Goal: Task Accomplishment & Management: Complete application form

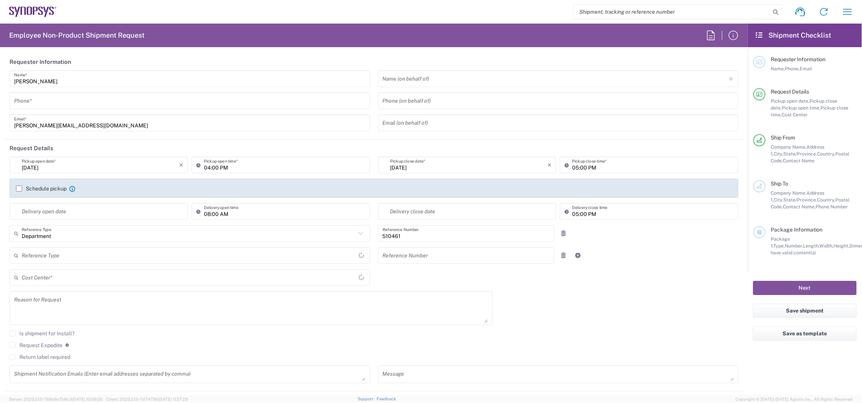
type input "[GEOGRAPHIC_DATA]"
type input "CA02, SG, MSIP2, R&D 510461"
type input "[GEOGRAPHIC_DATA]"
type input "Delivered at Place"
type input "[GEOGRAPHIC_DATA]"
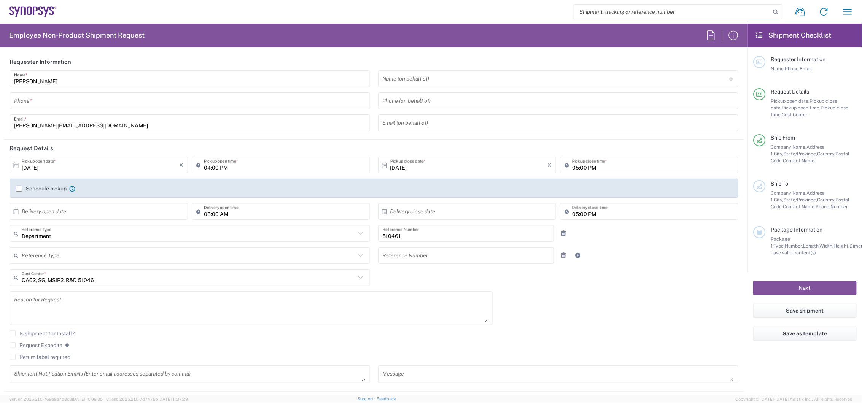
type input "Nepean CA09"
click at [846, 14] on icon "button" at bounding box center [848, 12] width 9 height 6
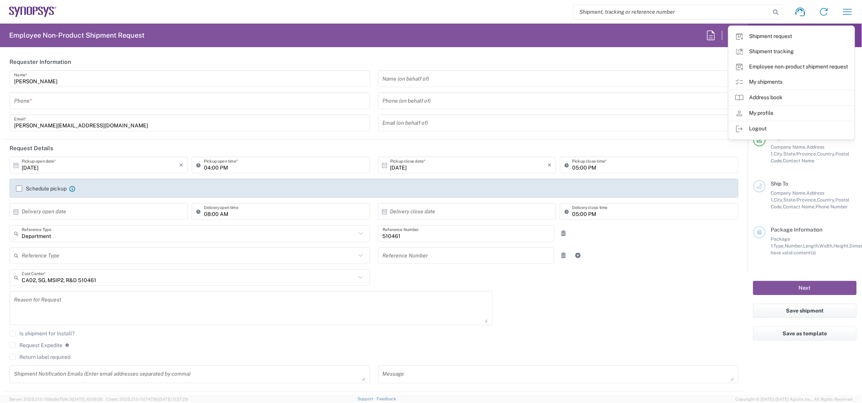
click at [744, 82] on icon at bounding box center [739, 82] width 9 height 9
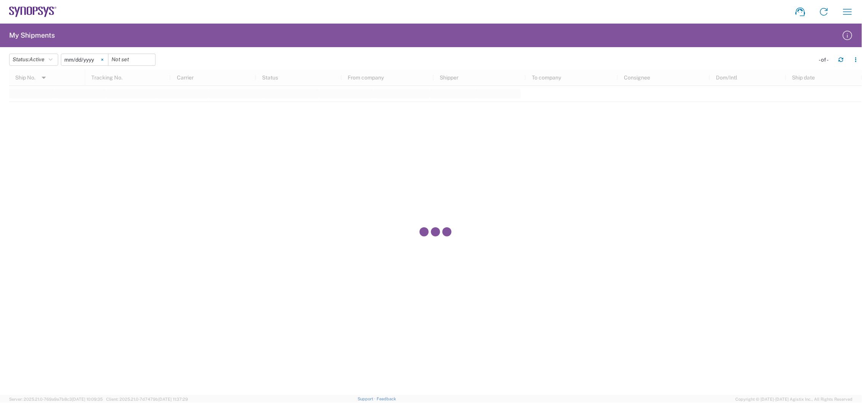
click at [104, 60] on icon at bounding box center [102, 60] width 2 height 2
click at [53, 59] on icon "button" at bounding box center [51, 59] width 4 height 5
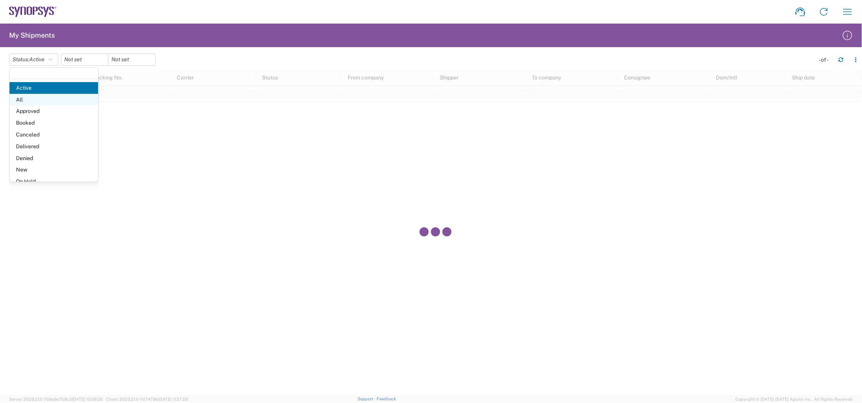
click at [58, 102] on span "All" at bounding box center [54, 100] width 89 height 12
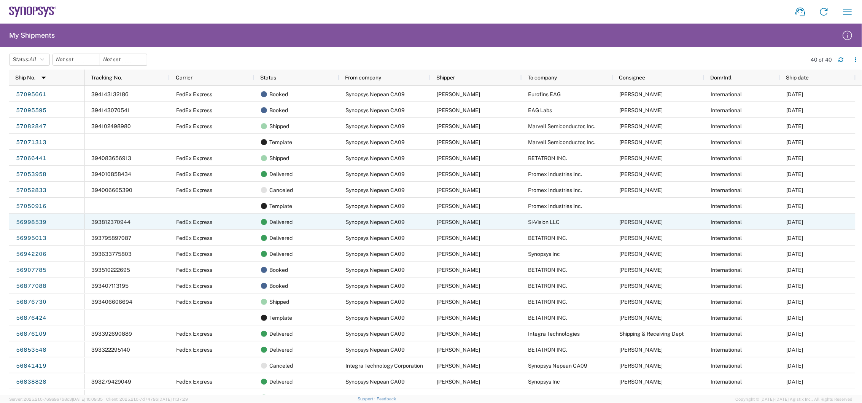
click at [27, 223] on link "56998539" at bounding box center [31, 223] width 31 height 12
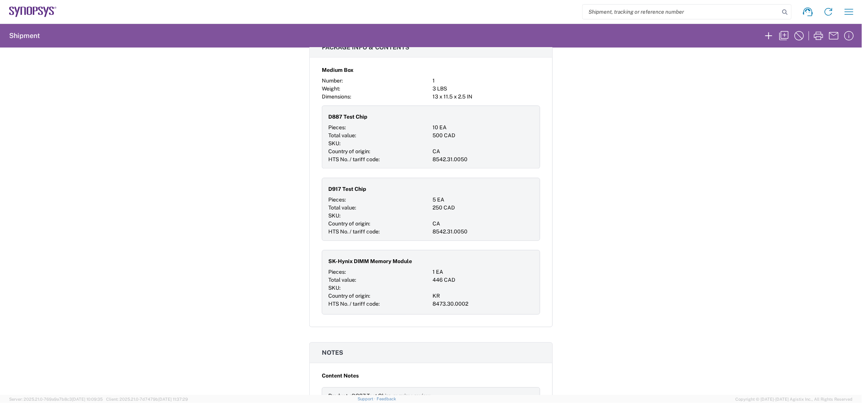
scroll to position [634, 0]
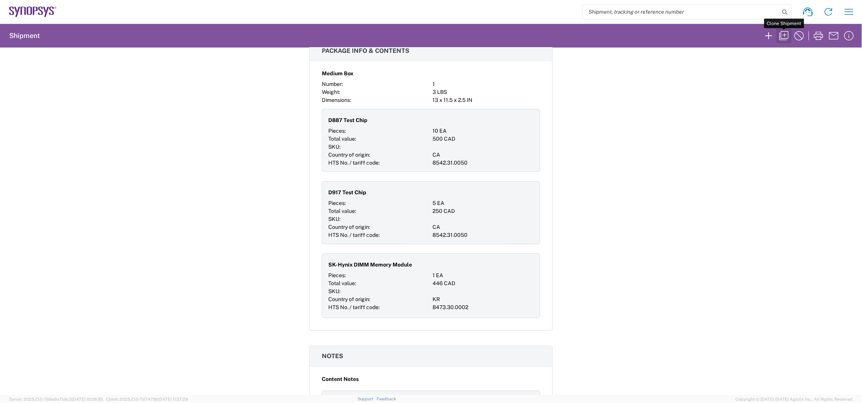
click at [782, 37] on icon "button" at bounding box center [784, 36] width 12 height 12
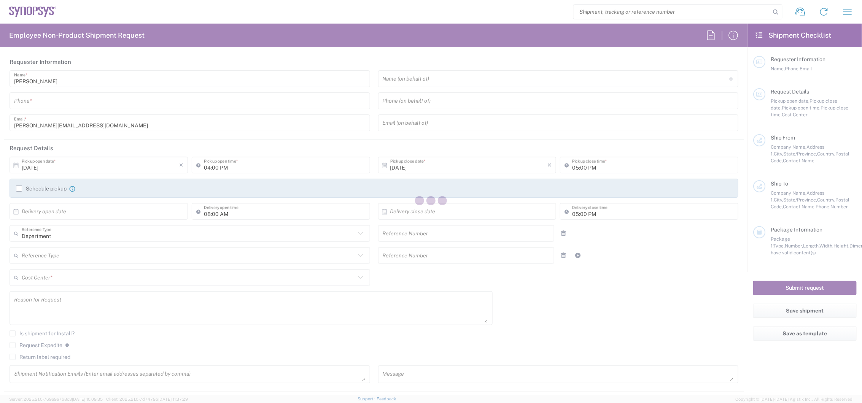
type input "6136006767"
type input "09:00 AM"
type input "03:00 PM"
type input "08:00 PM"
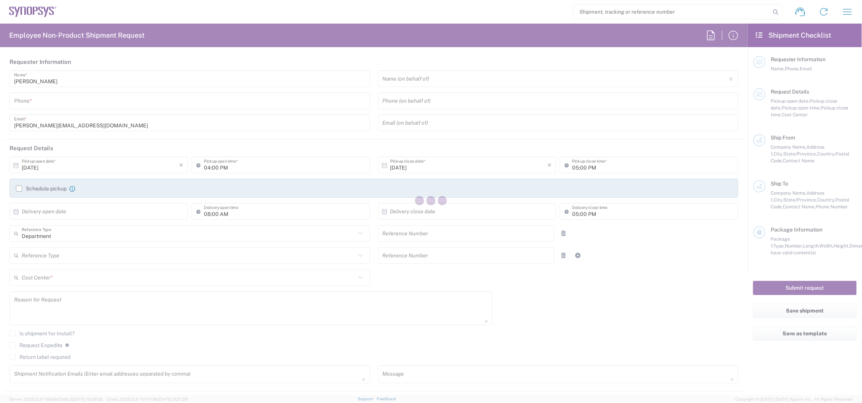
type input "460672"
type textarea "Boards to EGR1"
type textarea "[EMAIL_ADDRESS][DOMAIN_NAME], [PERSON_NAME][EMAIL_ADDRESS][DOMAIN_NAME], [EMAIL…"
type textarea "Please see attached. -[GEOGRAPHIC_DATA]"
type input "Nepean CA09"
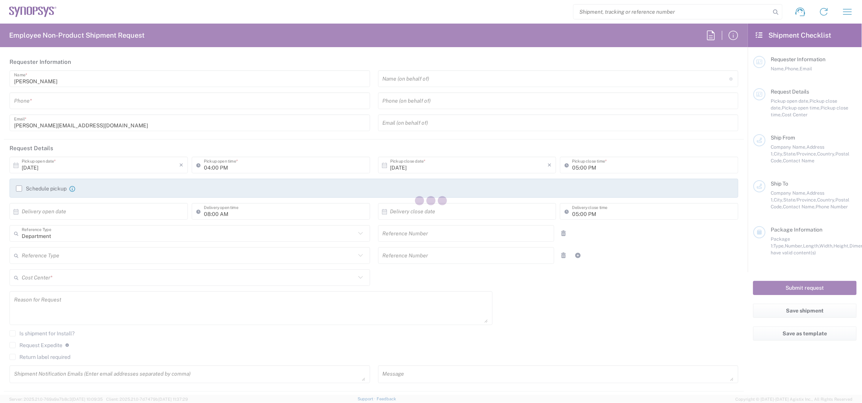
type input "Synopsys Nepean CA09"
type input "One Antares Drive"
type input "Suite 300"
type input "[GEOGRAPHIC_DATA]"
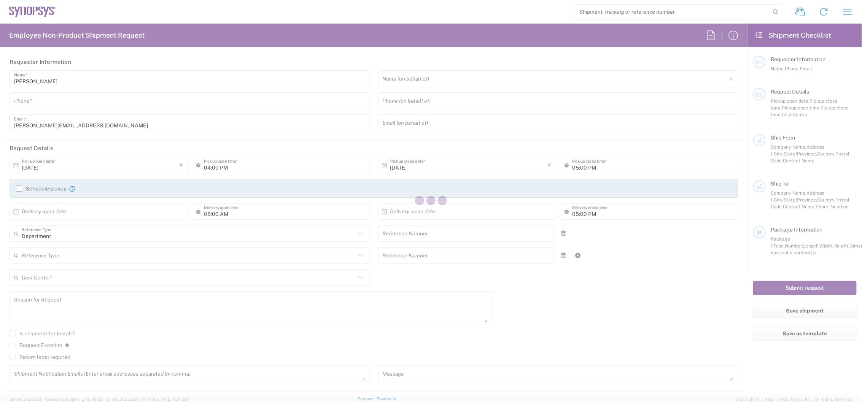
type input "K2E 8C4"
type input "[PERSON_NAME]"
type input "6136006767"
type input "[PERSON_NAME][EMAIL_ADDRESS][DOMAIN_NAME]"
type input "Si-Vision LLC"
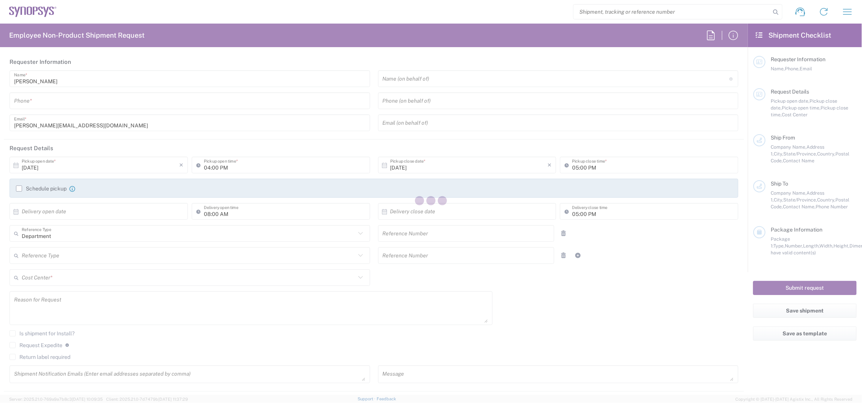
type input "Square 1142 Al Ezaei [PERSON_NAME], [GEOGRAPHIC_DATA]"
type input "Sheraton Heliopolis"
type input "[GEOGRAPHIC_DATA]"
type input "11361"
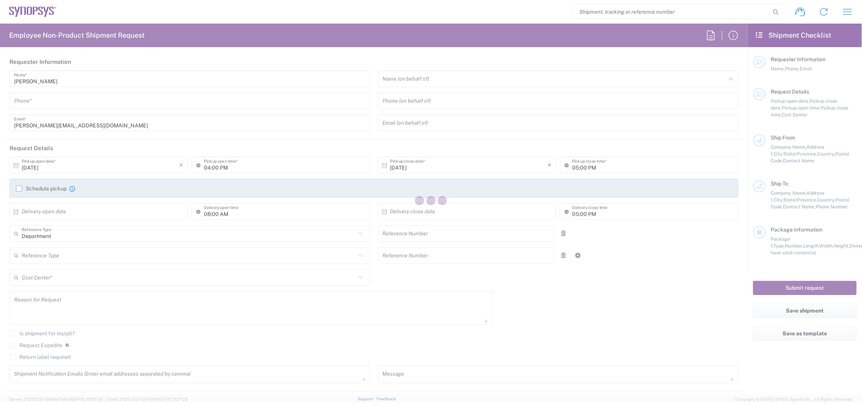
type input "[PERSON_NAME]"
type input "201005288567"
type input "[PERSON_NAME][EMAIL_ADDRESS][PERSON_NAME][DOMAIN_NAME]"
type input "[GEOGRAPHIC_DATA]"
type input "US01, FIN, Distri 460672"
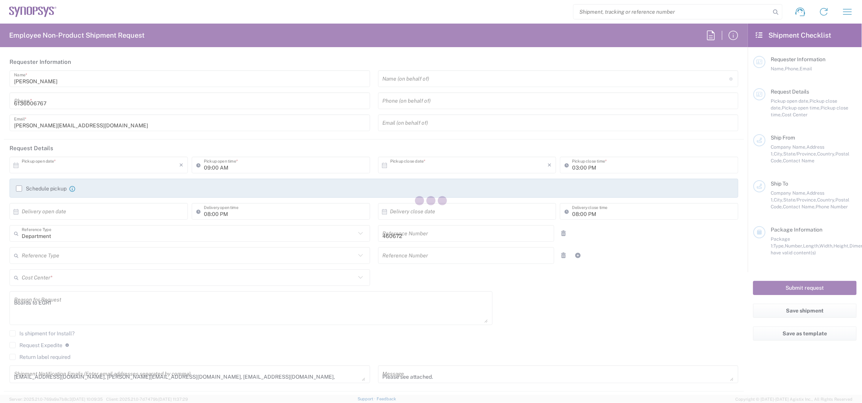
type input "[GEOGRAPHIC_DATA]"
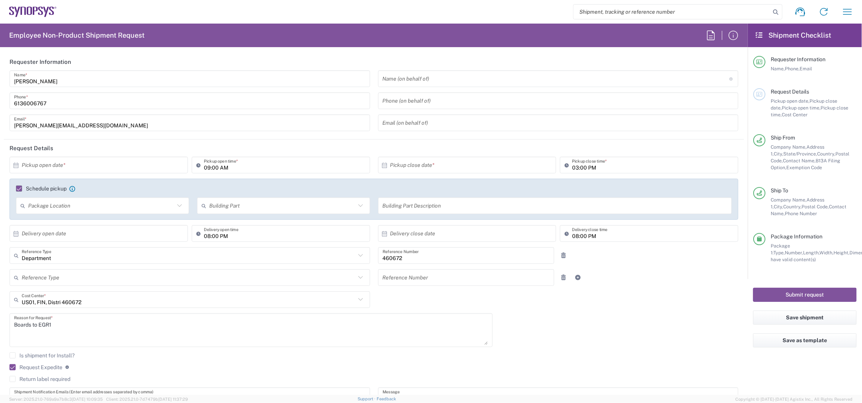
click at [117, 164] on input "text" at bounding box center [101, 165] width 158 height 13
click at [84, 225] on span "14" at bounding box center [88, 224] width 11 height 11
type input "[DATE]"
click at [572, 164] on input "03:00 PM" at bounding box center [653, 165] width 162 height 13
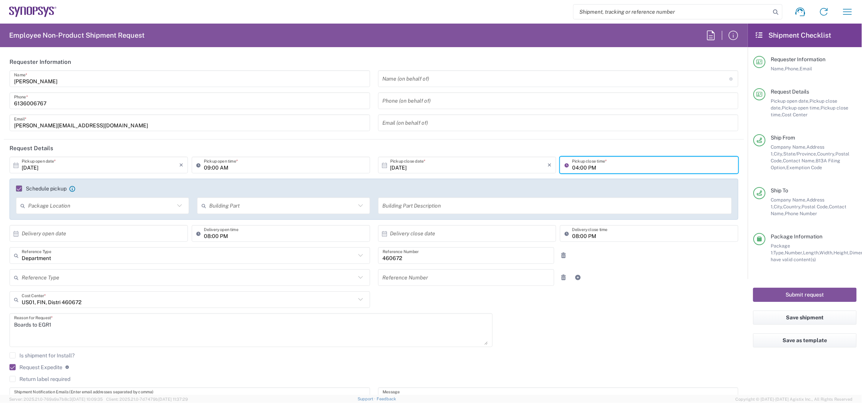
type input "05:00 PM"
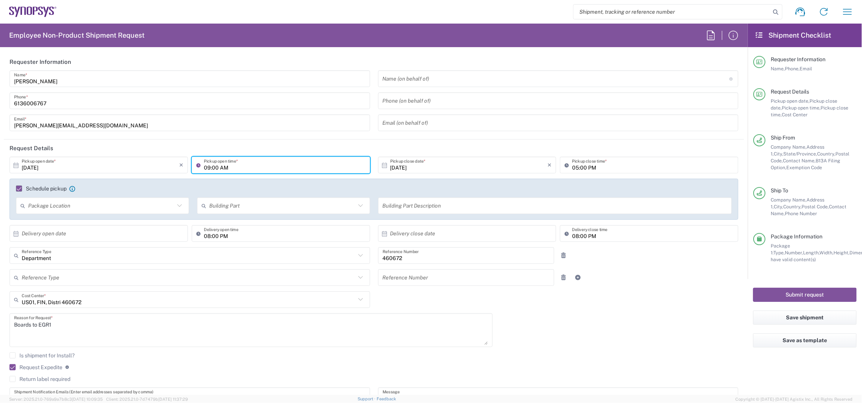
click at [208, 168] on input "09:00 AM" at bounding box center [285, 165] width 162 height 13
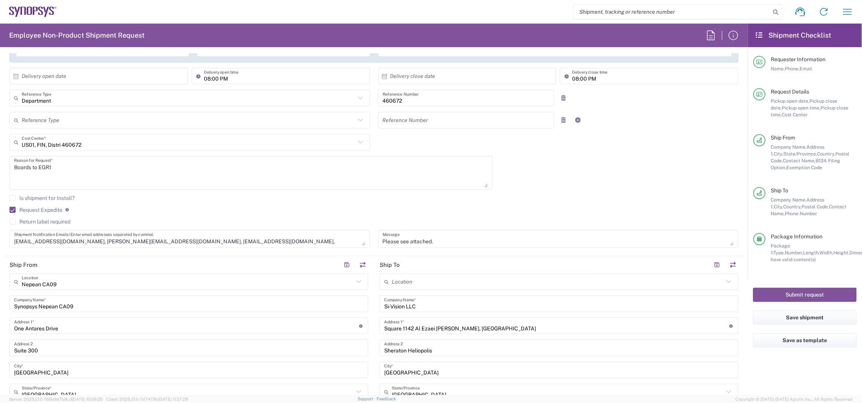
scroll to position [169, 0]
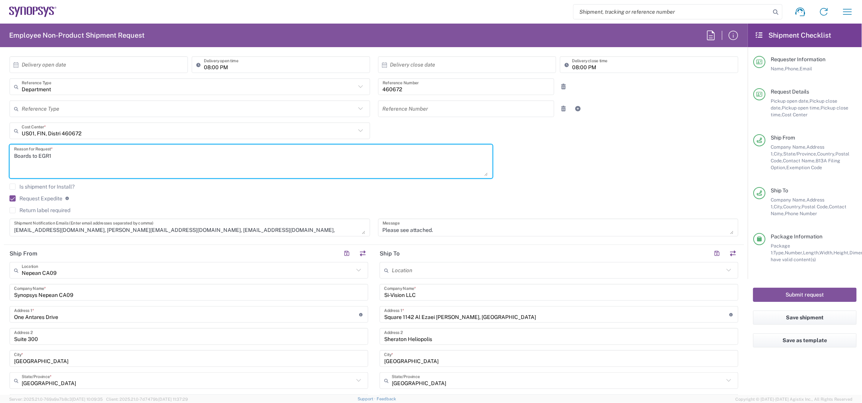
drag, startPoint x: 31, startPoint y: 155, endPoint x: -39, endPoint y: 152, distance: 70.5
click at [0, 152] on html "Shipment request Shipment tracking Employee non-product shipment request My shi…" at bounding box center [431, 201] width 862 height 403
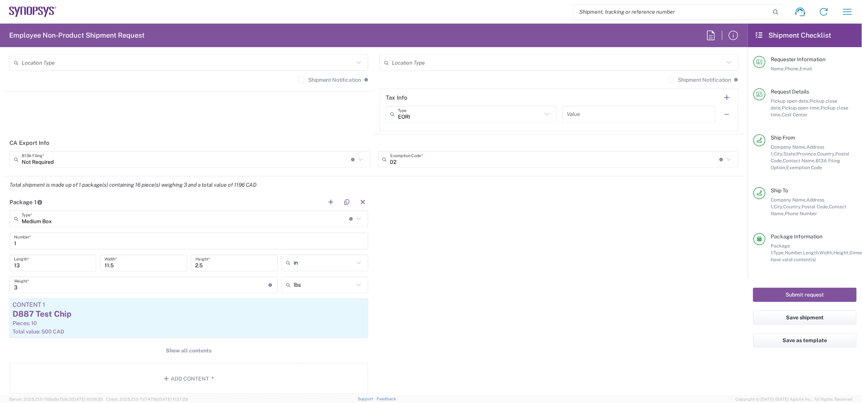
scroll to position [634, 0]
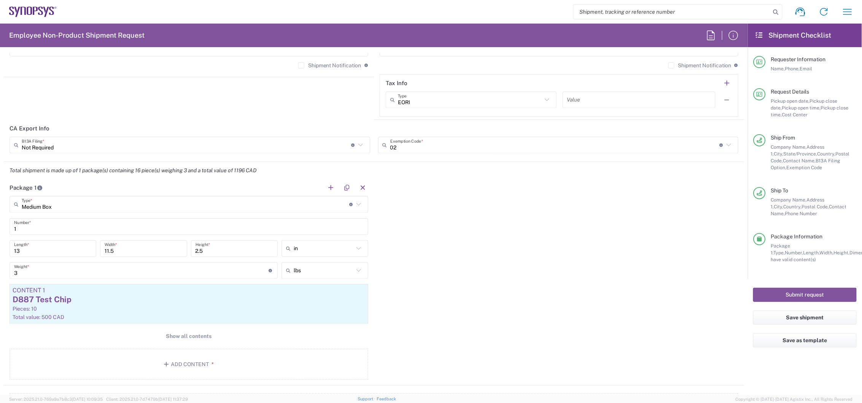
type textarea "D917 & D950 to EGR1"
click at [356, 205] on icon at bounding box center [359, 205] width 10 height 10
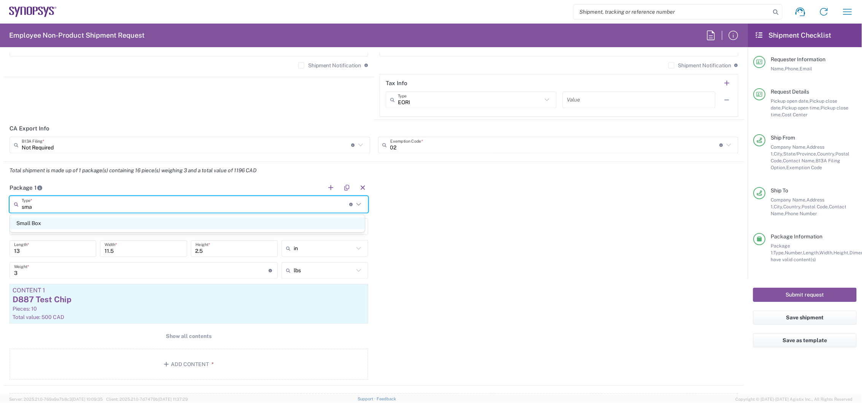
click at [97, 223] on span "Small Box" at bounding box center [187, 224] width 355 height 12
type input "Small Box"
type input "12.25"
type input "11"
type input "1.5"
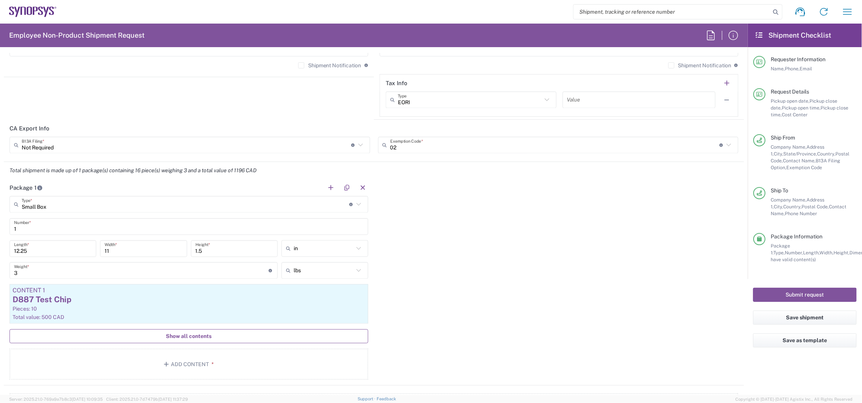
click at [187, 335] on span "Show all contents" at bounding box center [189, 336] width 46 height 7
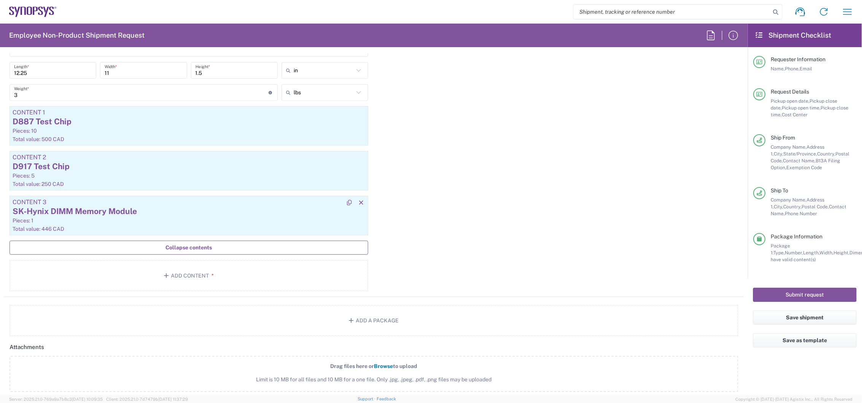
scroll to position [803, 0]
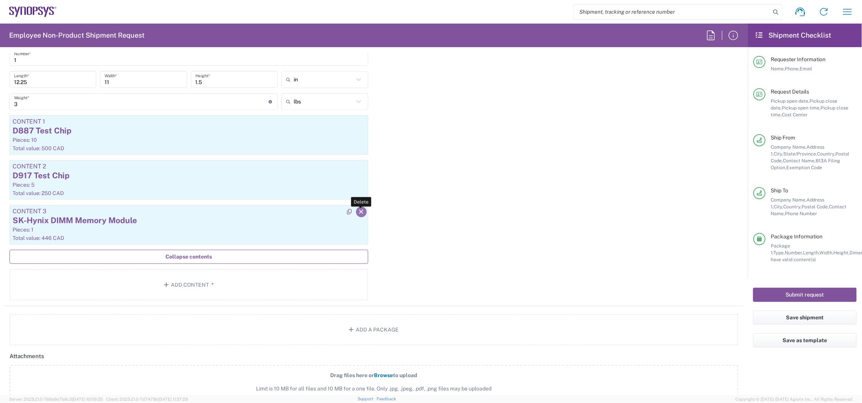
click at [358, 212] on icon "button" at bounding box center [361, 211] width 7 height 5
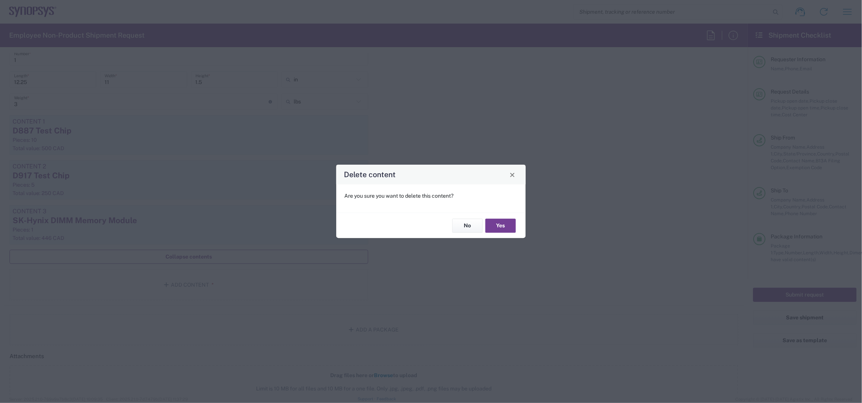
click at [507, 225] on button "Yes" at bounding box center [501, 226] width 30 height 14
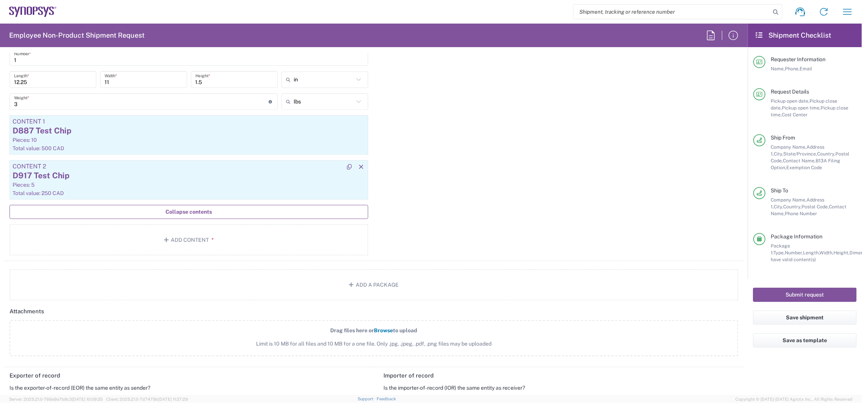
click at [87, 164] on div "Content 2" at bounding box center [189, 166] width 353 height 7
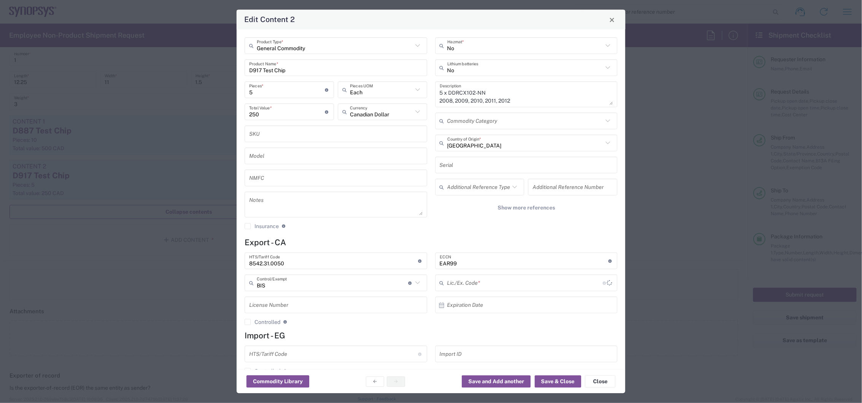
type input "NLR - No License Required"
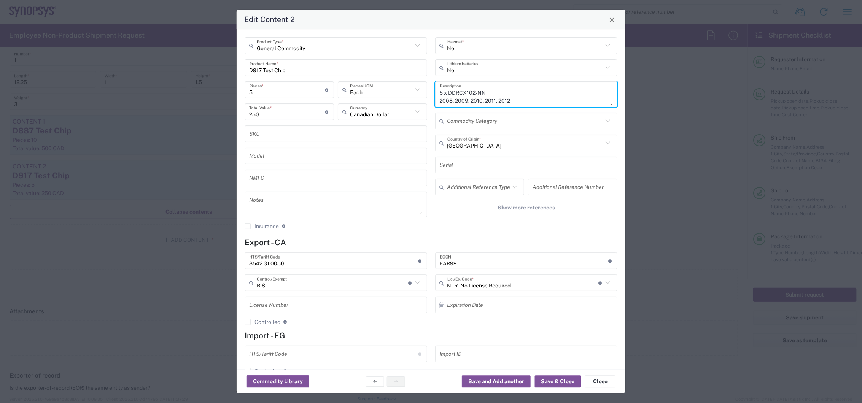
drag, startPoint x: 440, startPoint y: 91, endPoint x: 413, endPoint y: 93, distance: 27.5
click at [414, 93] on div "General Commodity Product Type * D917 Test Chip Product Name * 5 Pieces * Numbe…" at bounding box center [431, 137] width 381 height 198
type textarea "2 x DDRCX102-NN_2003, NN_2004"
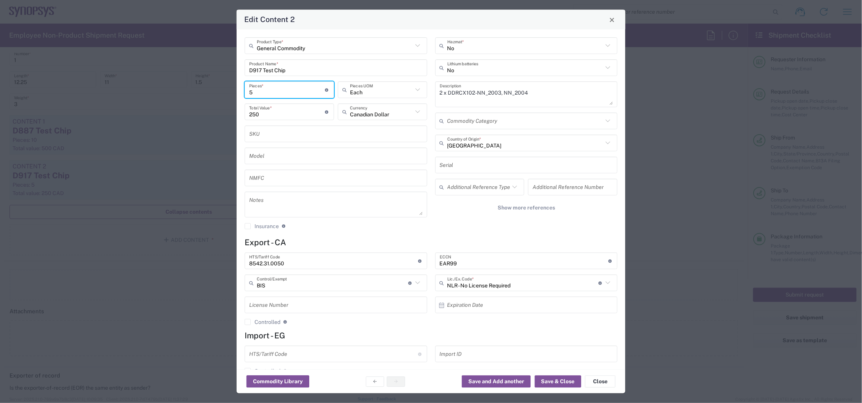
drag, startPoint x: 271, startPoint y: 89, endPoint x: 170, endPoint y: 86, distance: 100.9
click at [170, 86] on div "Edit Content 2 General Commodity Product Type * D917 Test Chip Product Name * 5…" at bounding box center [431, 201] width 862 height 403
type input "1"
type input "50"
type input "2"
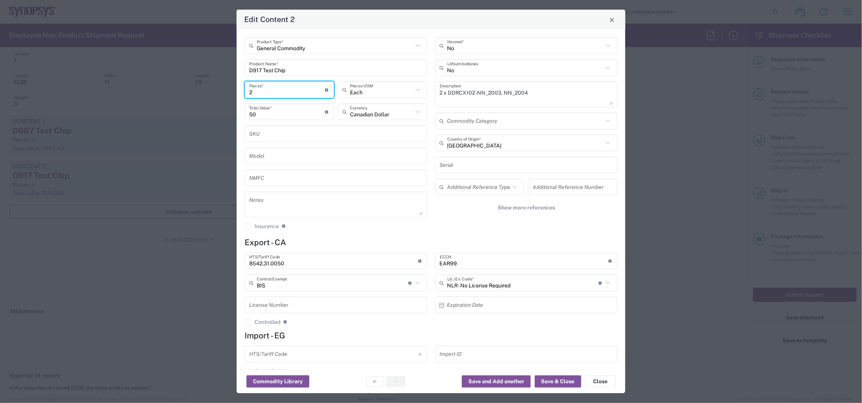
type input "100"
type input "2"
click at [561, 381] on button "Save & Close" at bounding box center [558, 382] width 46 height 12
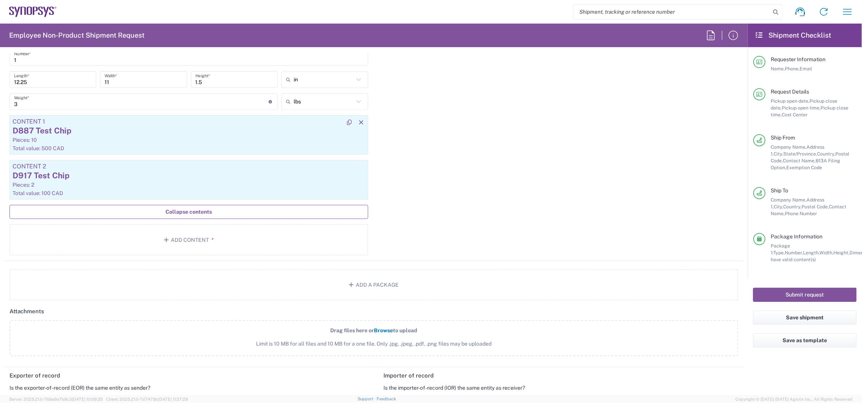
click at [193, 126] on div "D887 Test Chip" at bounding box center [189, 130] width 353 height 11
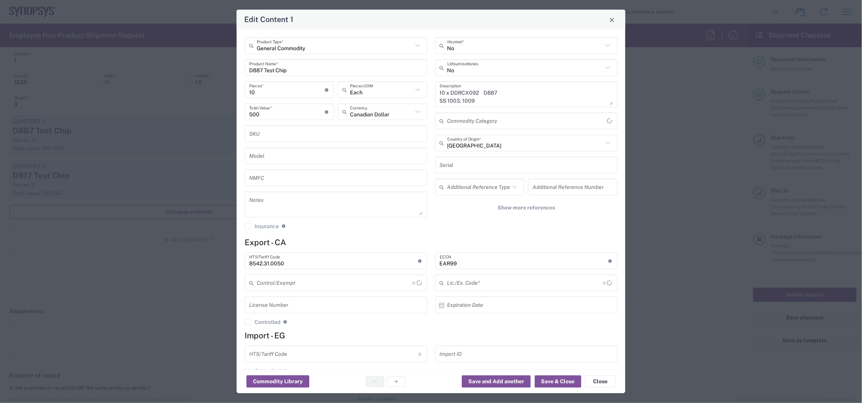
type input "BIS"
type input "NLR - No License Required"
drag, startPoint x: 263, startPoint y: 70, endPoint x: 253, endPoint y: 70, distance: 9.9
click at [253, 70] on input "D887 Test Chip" at bounding box center [336, 67] width 174 height 13
type input "D950 Test Chip"
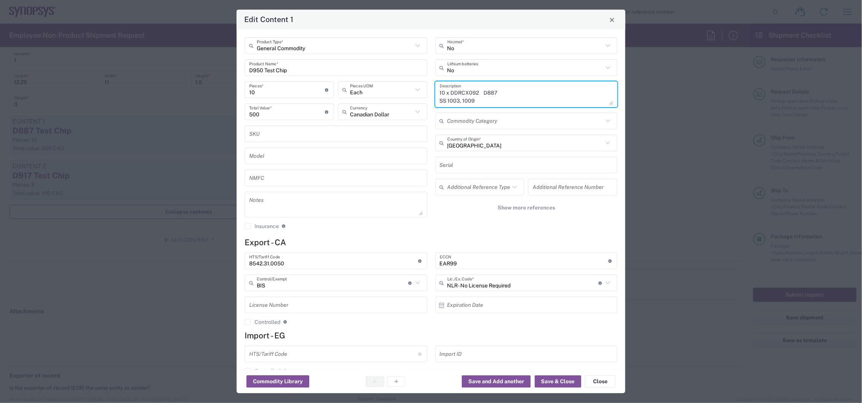
click at [440, 93] on textarea "10 x DDRCX092 D887 SS 1003, 1009 FF 1011, 1012 SF 1001, 1003 FS 1004, 1000 TT 1…" at bounding box center [527, 94] width 174 height 21
drag, startPoint x: 436, startPoint y: 93, endPoint x: 441, endPoint y: 93, distance: 5.0
click at [441, 93] on textarea "10 x DDRCX092 D887 SS 1003, 1009 FF 1011, 1012 SF 1001, 1003 FS 1004, 1000 TT 1…" at bounding box center [527, 94] width 174 height 21
click at [473, 94] on textarea "2 x DDRCX092 D887 SS 1003, 1009 FF 1011, 1012 SF 1001, 1003 FS 1004, 1000 TT 10…" at bounding box center [527, 94] width 174 height 21
type textarea "2 x DDRCX109- TT_0002, TT_0003"
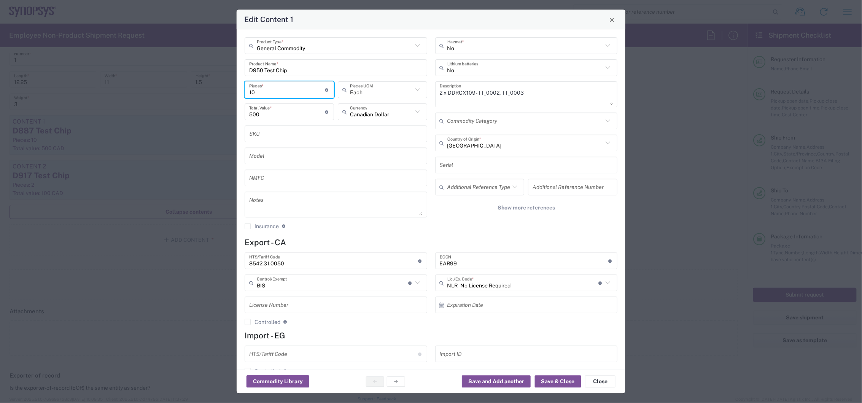
drag, startPoint x: 272, startPoint y: 93, endPoint x: 177, endPoint y: 89, distance: 95.2
click at [177, 89] on div "Edit Content 1 General Commodity Product Type * D950 Test Chip Product Name * 1…" at bounding box center [431, 201] width 862 height 403
type input "2"
type input "100"
type input "2"
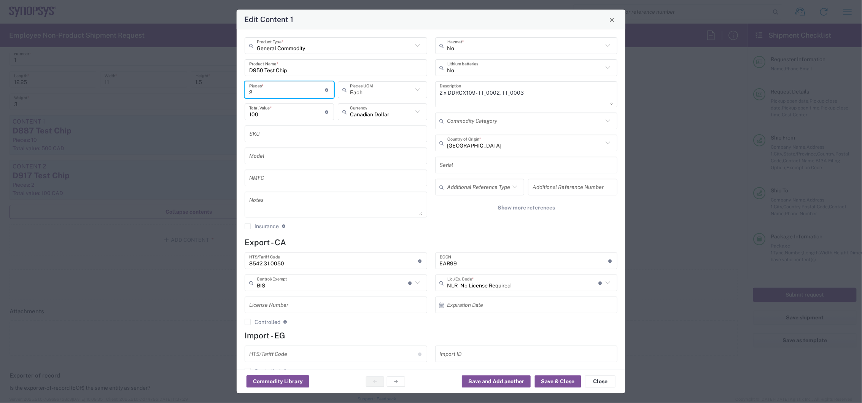
click at [443, 93] on textarea "2 x DDRCX109- TT_0002, TT_0003" at bounding box center [527, 94] width 174 height 21
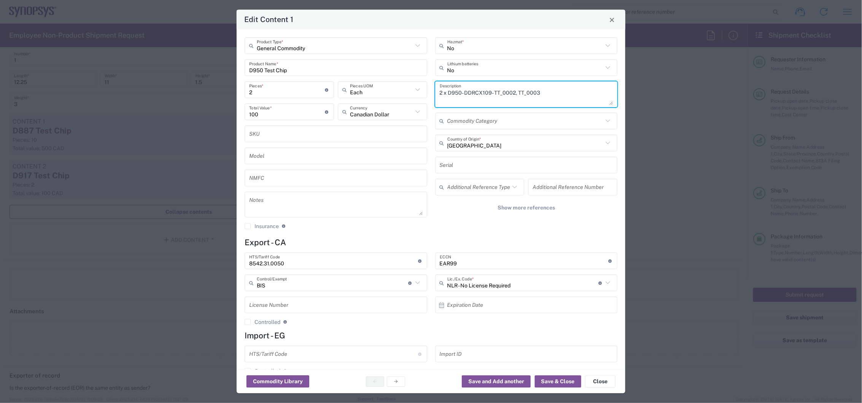
type textarea "2 x D950- DDRCX109- TT_0002, TT_0003"
click at [559, 381] on button "Save & Close" at bounding box center [558, 382] width 46 height 12
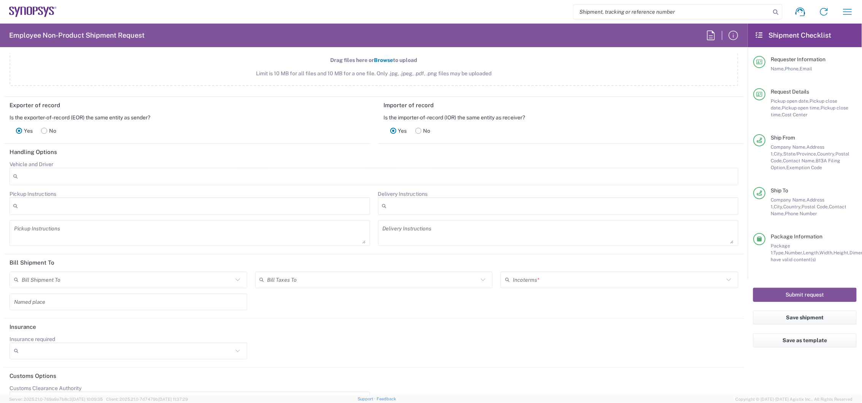
scroll to position [1094, 0]
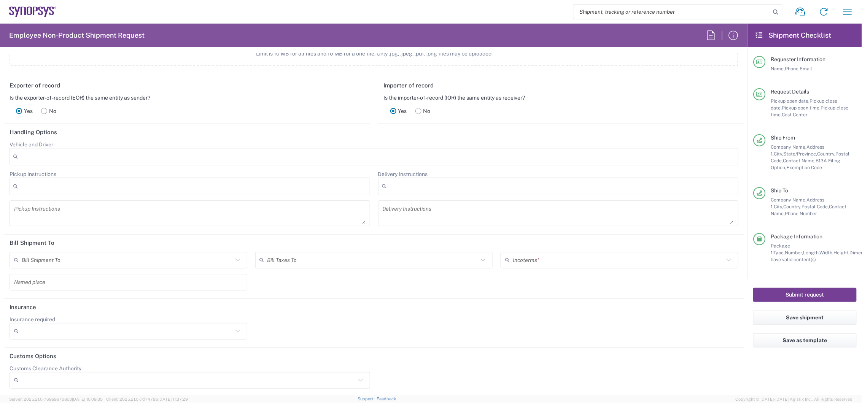
click at [803, 294] on button "Submit request" at bounding box center [805, 295] width 104 height 14
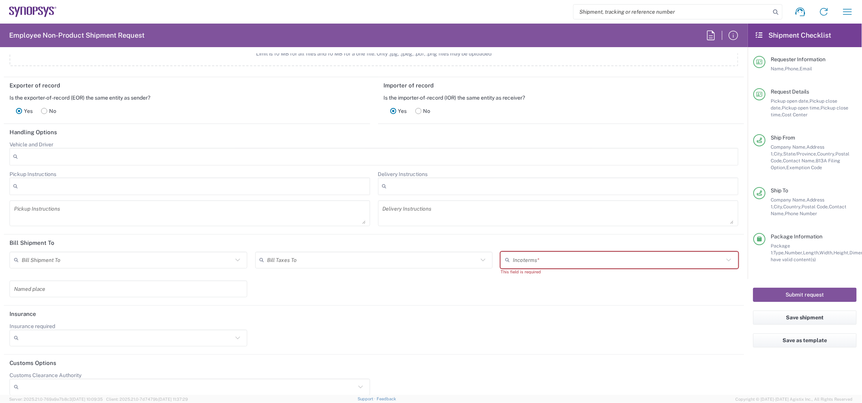
click at [607, 261] on input "text" at bounding box center [618, 259] width 211 height 13
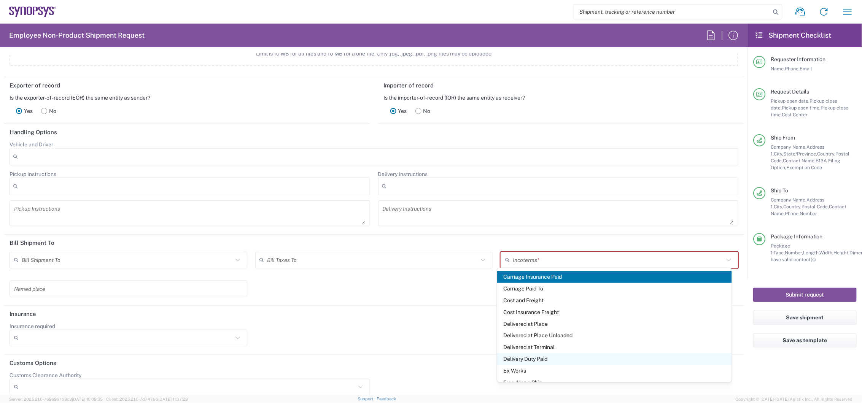
click at [533, 360] on span "Delivery Duty Paid" at bounding box center [614, 360] width 235 height 12
type input "Sender/Shipper"
type input "Delivery Duty Paid"
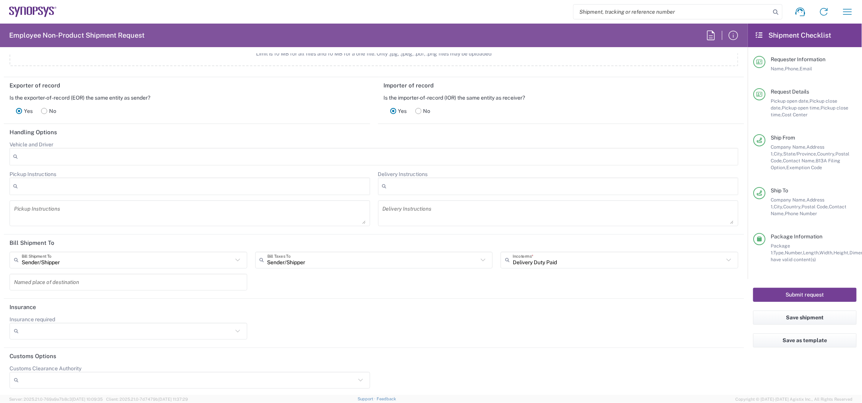
click at [826, 295] on button "Submit request" at bounding box center [805, 295] width 104 height 14
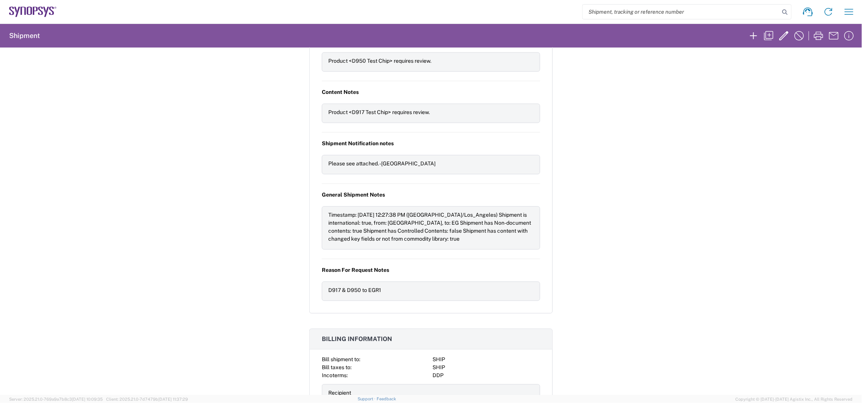
scroll to position [676, 0]
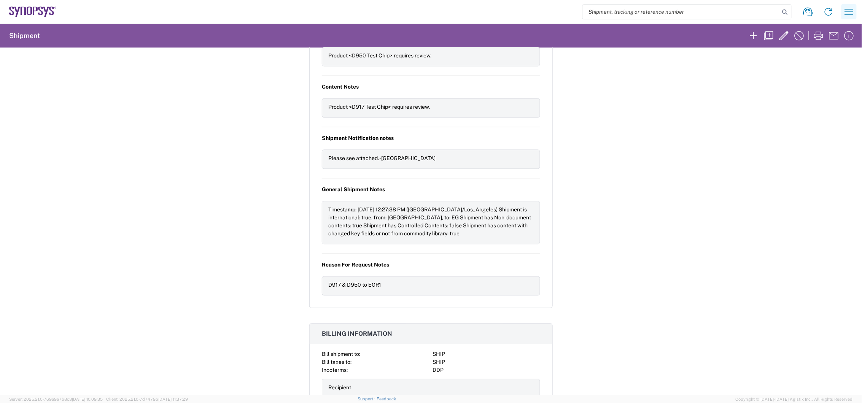
click at [852, 14] on icon "button" at bounding box center [849, 12] width 12 height 12
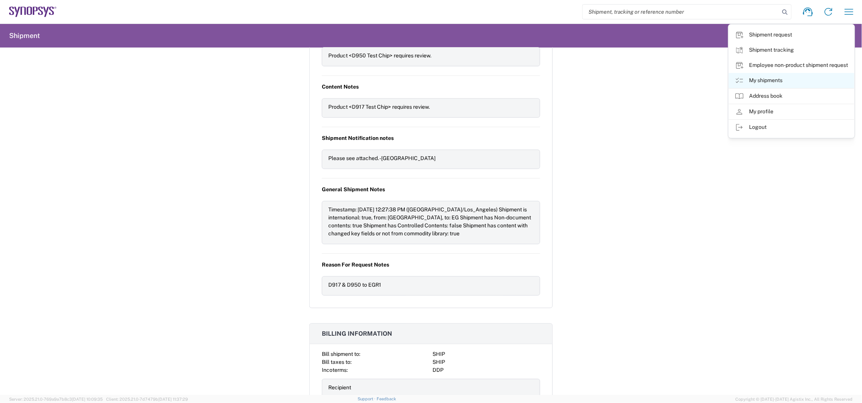
click at [739, 78] on icon at bounding box center [739, 80] width 9 height 9
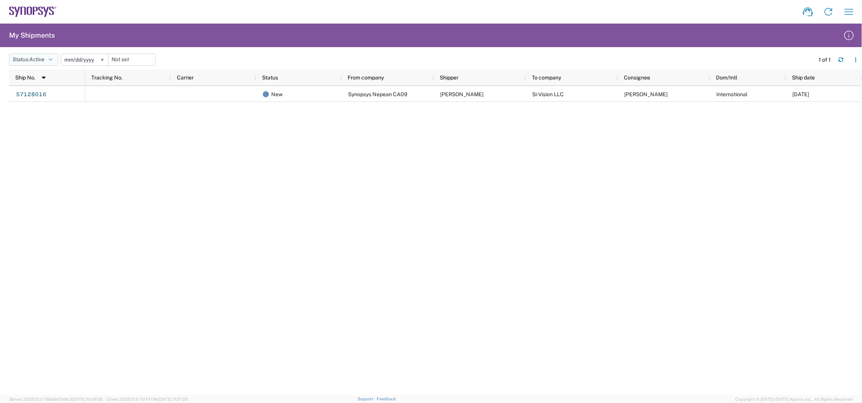
click at [51, 59] on icon "button" at bounding box center [51, 59] width 4 height 5
click at [45, 100] on span "All" at bounding box center [54, 100] width 89 height 12
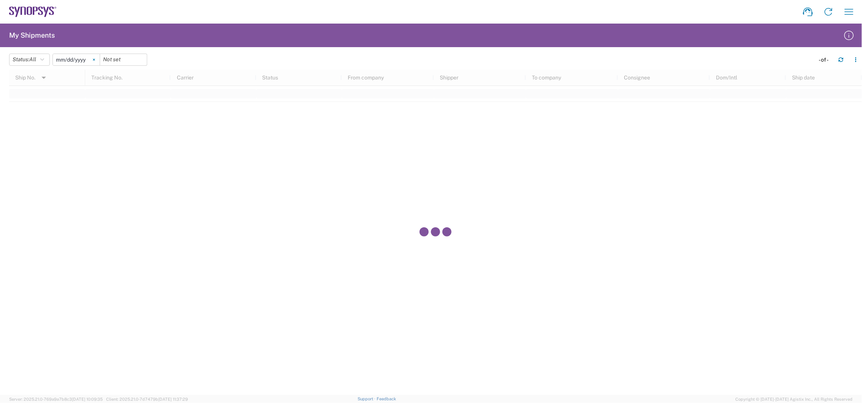
click at [95, 59] on icon at bounding box center [94, 60] width 2 height 2
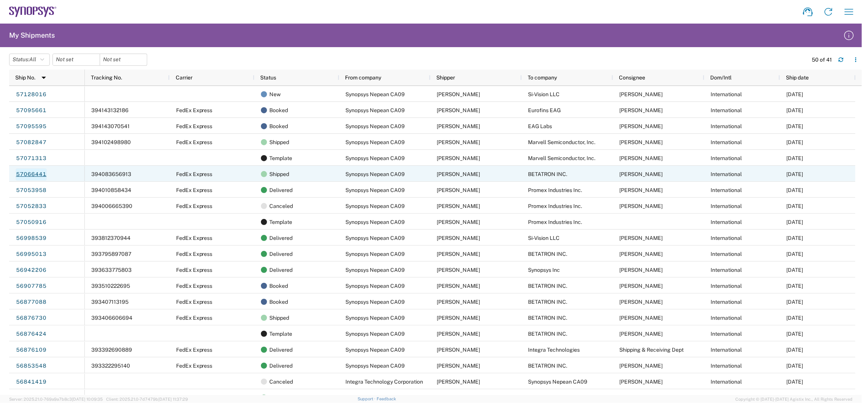
click at [33, 175] on link "57066441" at bounding box center [31, 175] width 31 height 12
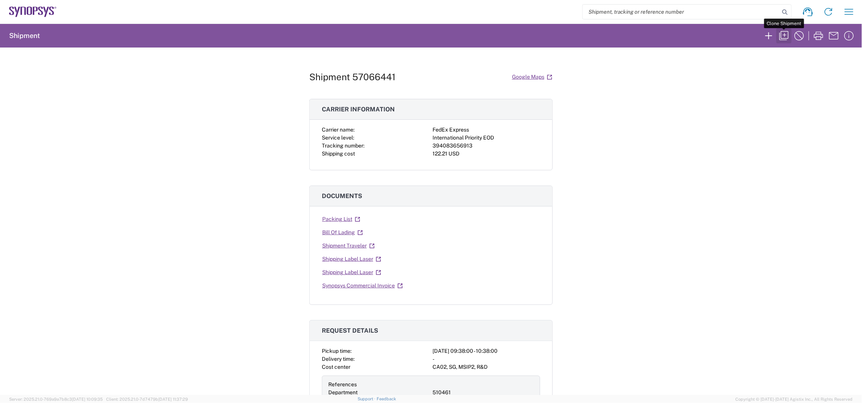
click at [789, 32] on icon "button" at bounding box center [784, 36] width 12 height 12
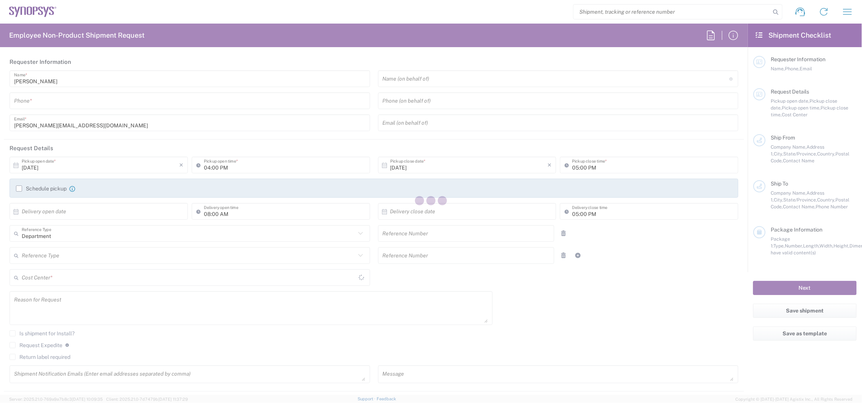
type input "6136006767"
type input "09:38 AM"
type input "10:38 AM"
type input "08:00 PM"
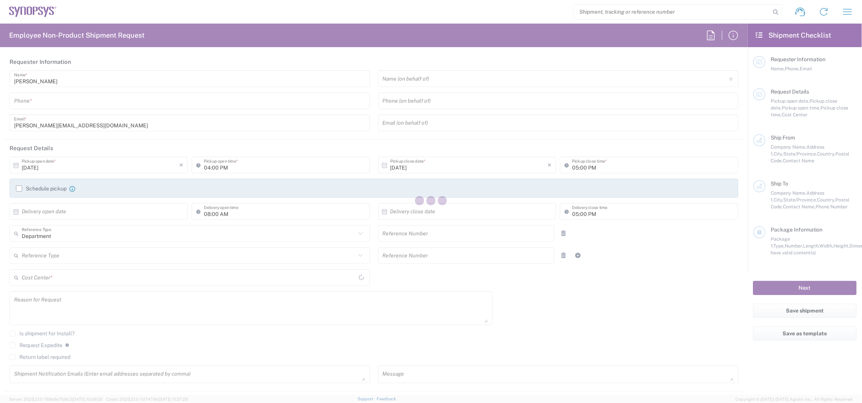
type input "510461"
type textarea "Board bring up."
type textarea "[EMAIL_ADDRESS][DOMAIN_NAME], [PERSON_NAME][EMAIL_ADDRESS][DOMAIN_NAME], [EMAIL…"
type textarea "Please see attached. -[GEOGRAPHIC_DATA]"
type input "Nepean CA09"
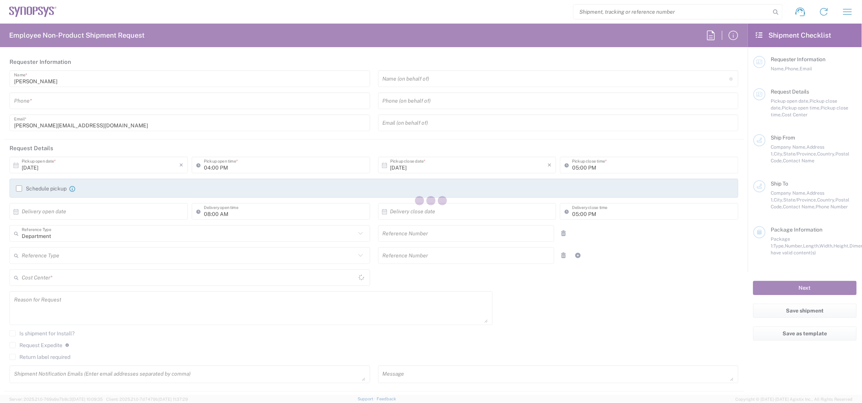
type input "Synopsys Nepean CA09"
type input "One Antares Drive"
type input "Suite 300"
type input "[GEOGRAPHIC_DATA]"
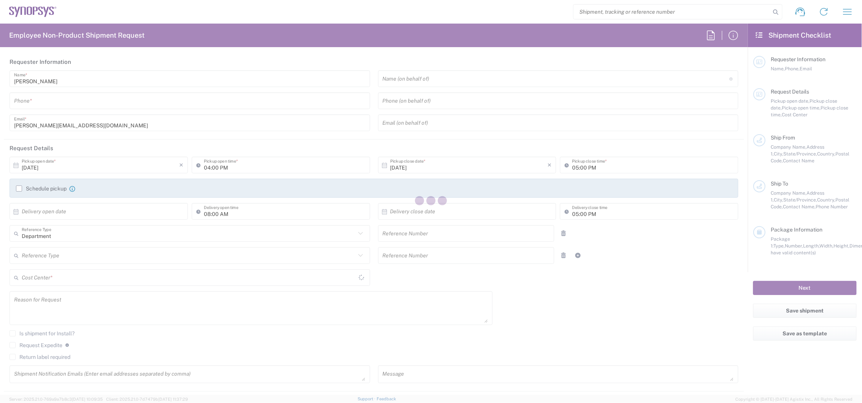
type input "K2E 8C4"
type input "[PERSON_NAME]"
type input "6136006767"
type input "[PERSON_NAME][EMAIL_ADDRESS][DOMAIN_NAME]"
type input "BETATRON INC."
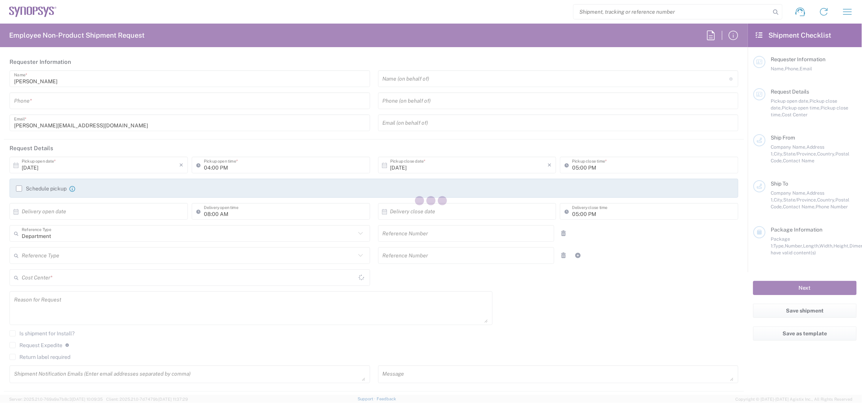
type input "[GEOGRAPHIC_DATA]"
type input "[GEOGRAPHIC_DATA][PERSON_NAME]"
type input "[US_STATE]"
type input "95131"
type input "[PERSON_NAME]"
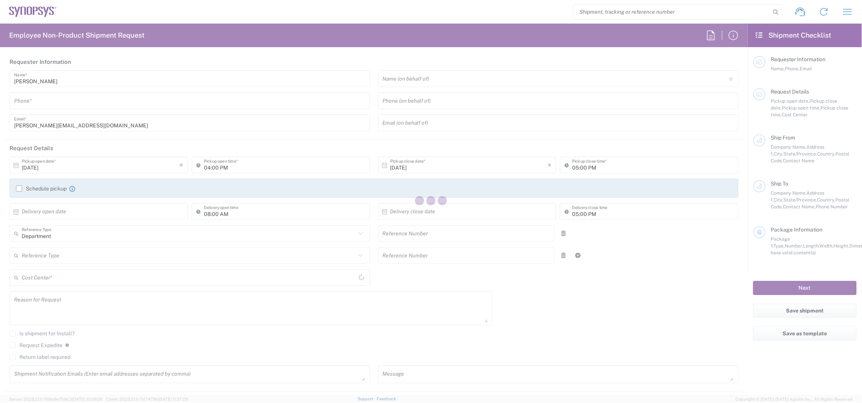
type input "4088061431"
type input "[PERSON_NAME][EMAIL_ADDRESS][PERSON_NAME][DOMAIN_NAME]"
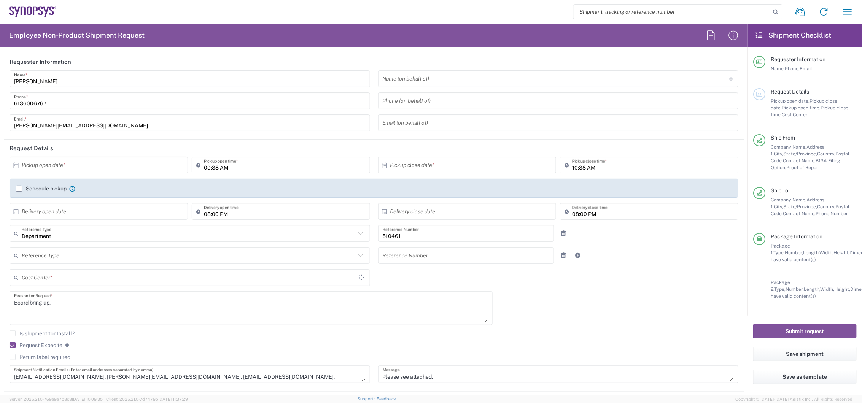
type input "[GEOGRAPHIC_DATA]"
type input "CA02, SG, MSIP2, R&D 510461"
type input "Your Packaging"
click at [94, 167] on input "text" at bounding box center [101, 165] width 158 height 13
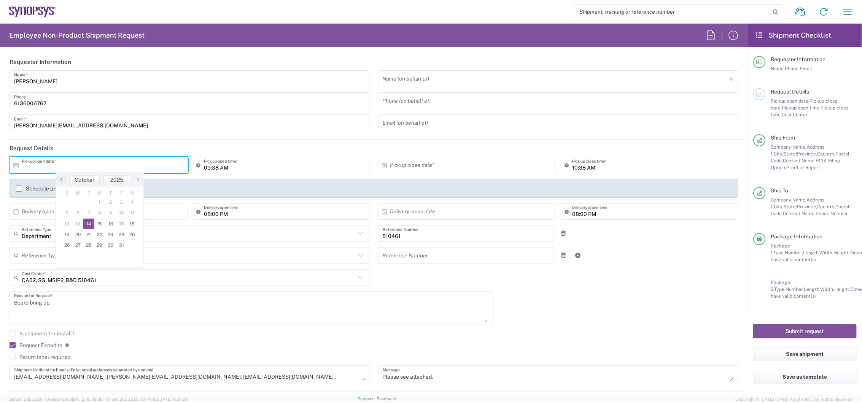
click at [86, 225] on span "14" at bounding box center [88, 224] width 11 height 11
type input "[DATE]"
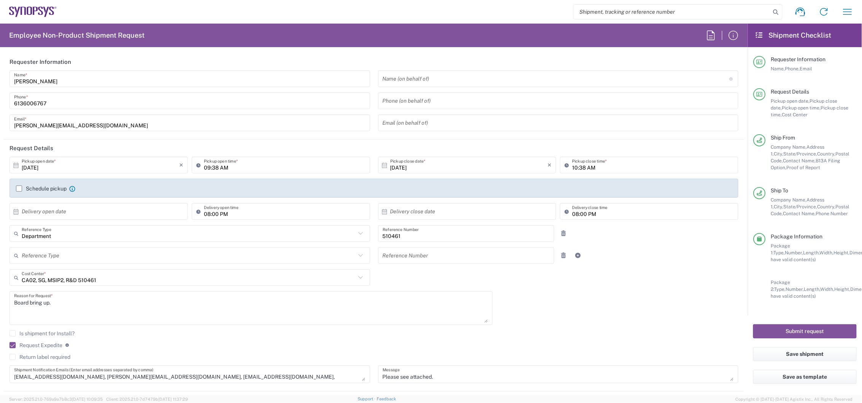
click at [208, 166] on input "09:38 AM" at bounding box center [285, 165] width 162 height 13
type input "04:00 PM"
click at [572, 168] on input "10:38 AM" at bounding box center [653, 165] width 162 height 13
type input "07:38 PM"
click at [601, 290] on div "[DATE] × Pickup open date * Cancel Apply 04:00 PM Pickup open time * [DATE] × P…" at bounding box center [374, 273] width 737 height 232
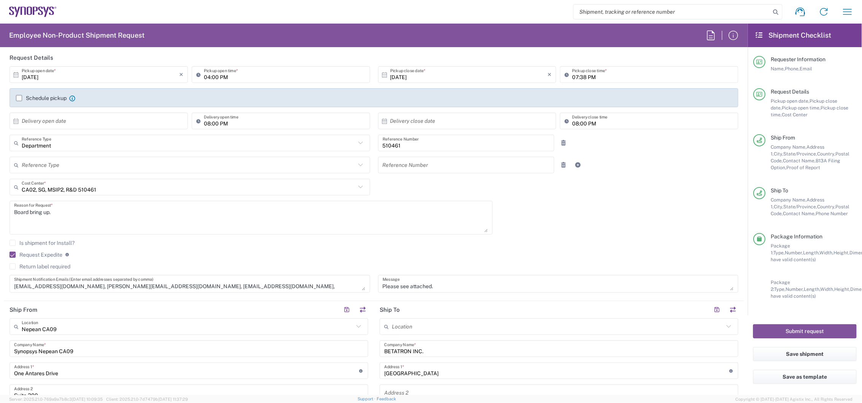
scroll to position [127, 0]
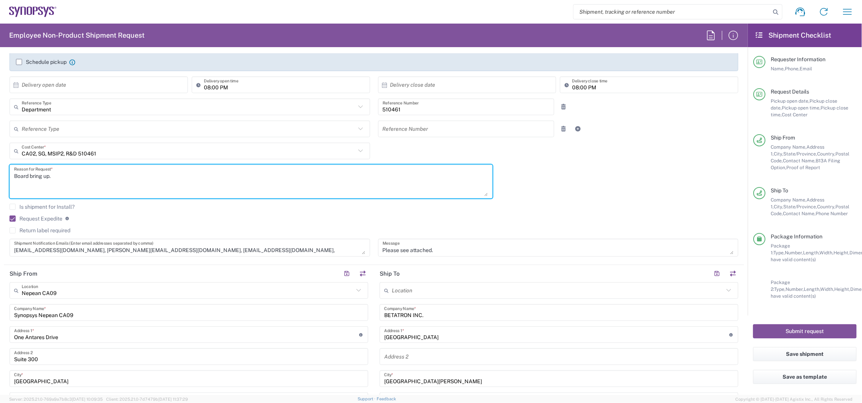
drag, startPoint x: 68, startPoint y: 178, endPoint x: -55, endPoint y: 168, distance: 123.7
click at [0, 168] on html "Shipment request Shipment tracking Employee non-product shipment request My shi…" at bounding box center [431, 201] width 862 height 403
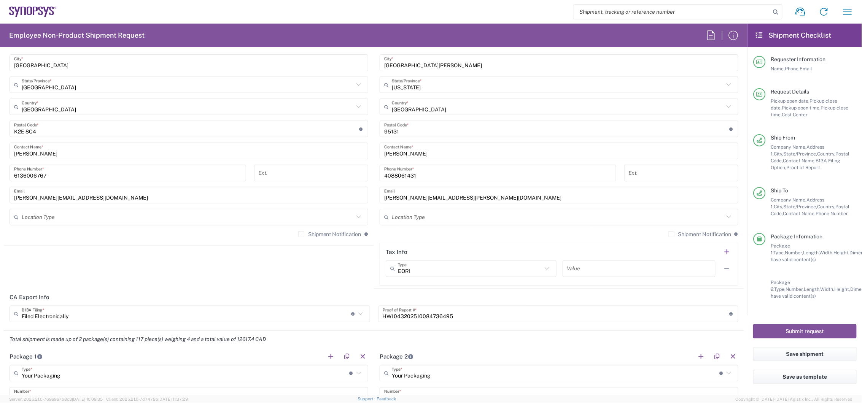
scroll to position [465, 0]
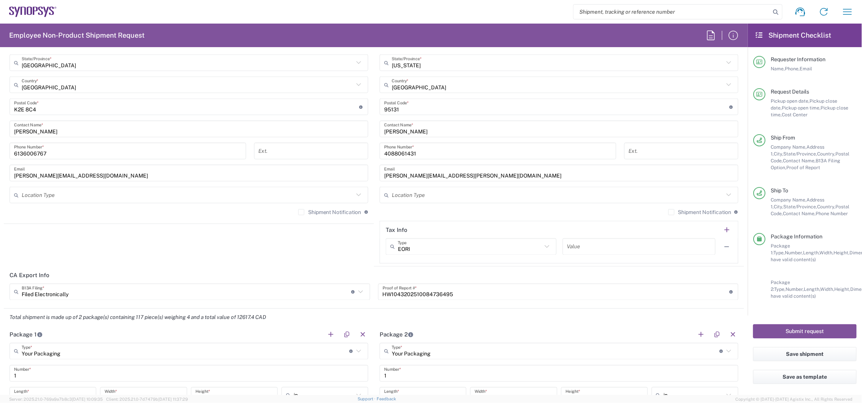
type textarea "Short parts for EB919"
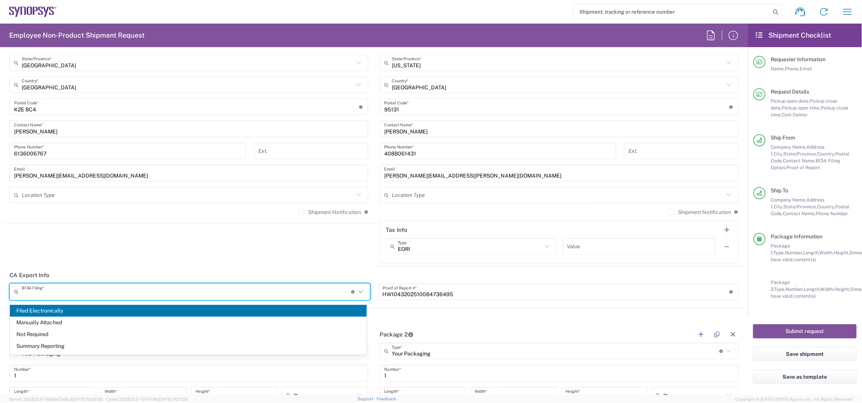
drag, startPoint x: 5, startPoint y: 291, endPoint x: -150, endPoint y: 304, distance: 155.1
click at [0, 304] on html "Shipment request Shipment tracking Employee non-product shipment request My shi…" at bounding box center [431, 201] width 862 height 403
type input "Filed Electronically"
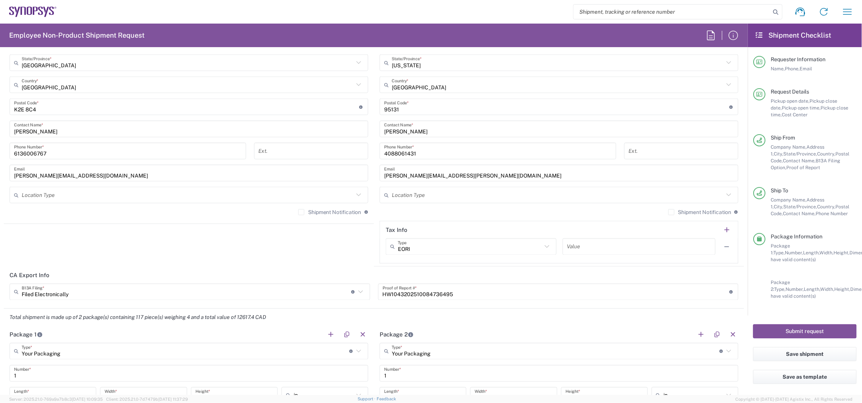
click at [360, 292] on icon at bounding box center [361, 292] width 10 height 10
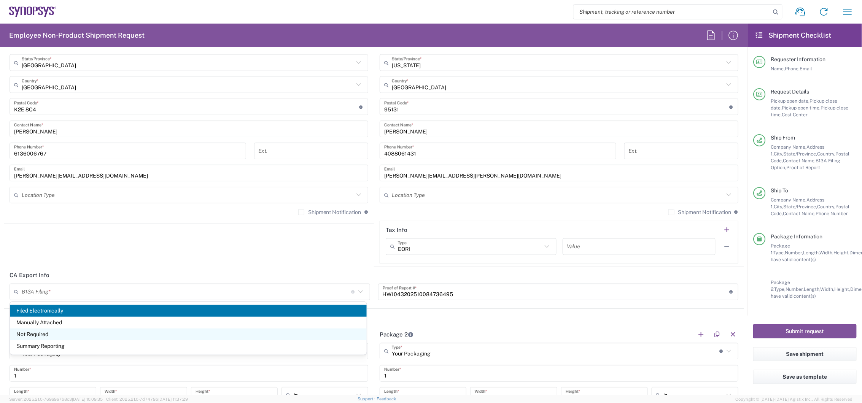
click at [301, 338] on span "Not Required" at bounding box center [188, 335] width 357 height 12
type input "Not Required"
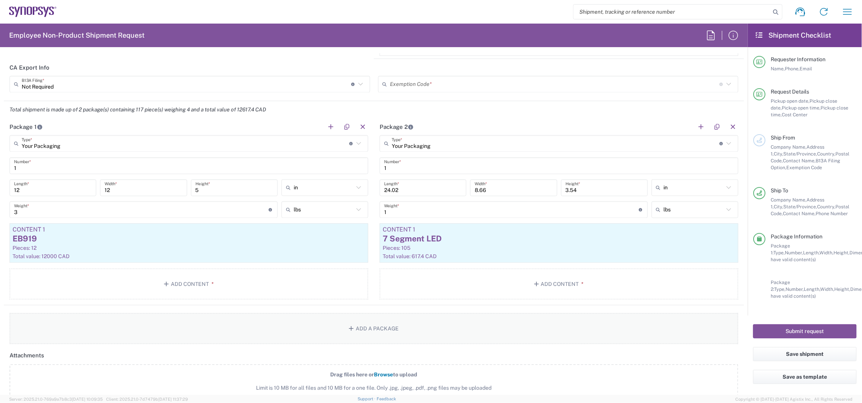
scroll to position [676, 0]
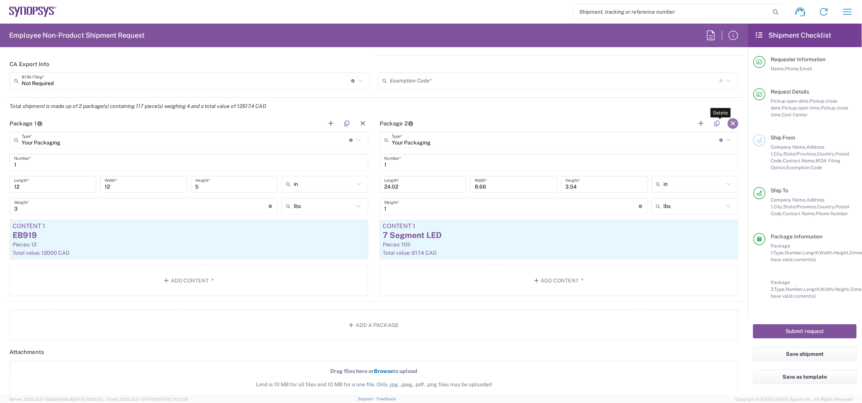
click at [728, 120] on button "button" at bounding box center [733, 123] width 11 height 11
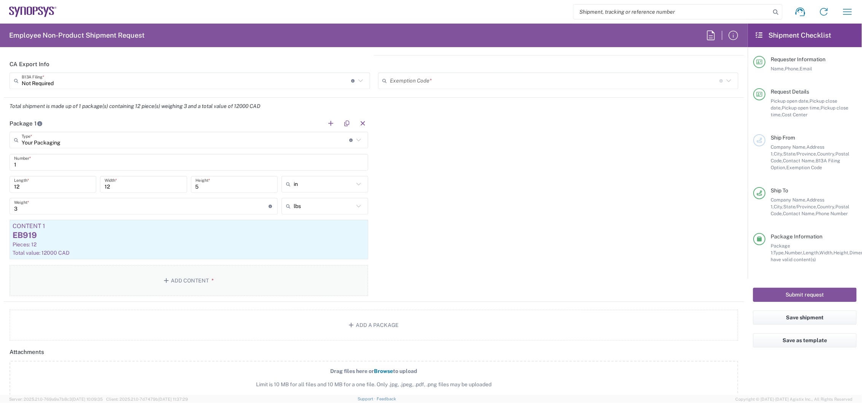
click at [184, 272] on button "Add Content *" at bounding box center [189, 280] width 359 height 31
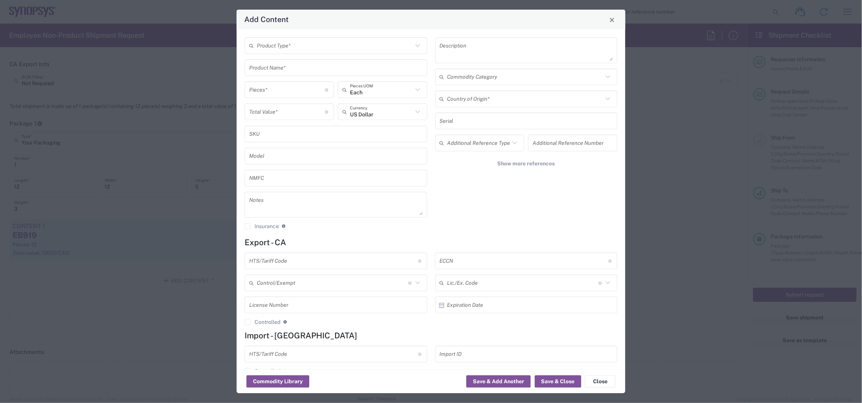
click at [309, 44] on input "text" at bounding box center [335, 45] width 156 height 13
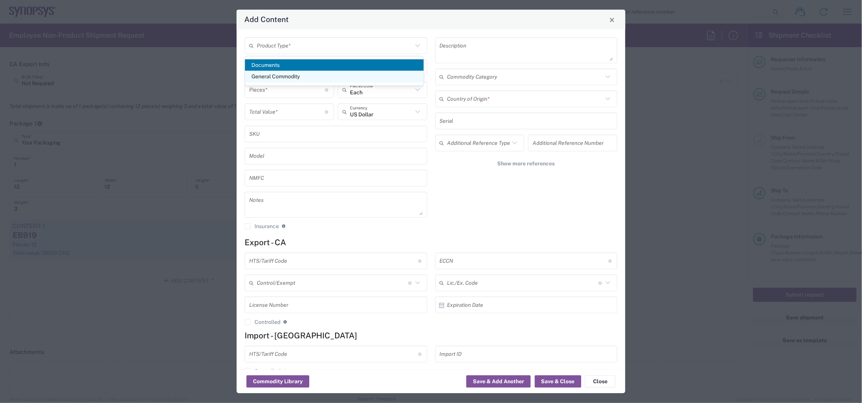
click at [314, 78] on span "General Commodity" at bounding box center [334, 77] width 178 height 12
type input "General Commodity"
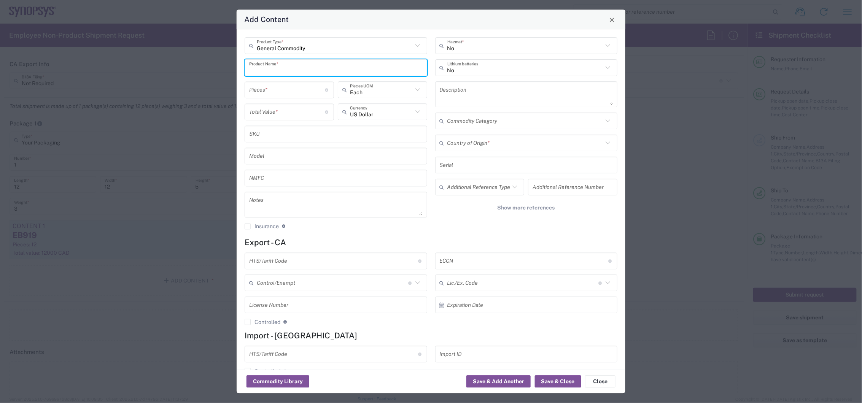
click at [303, 69] on input "text" at bounding box center [336, 67] width 174 height 13
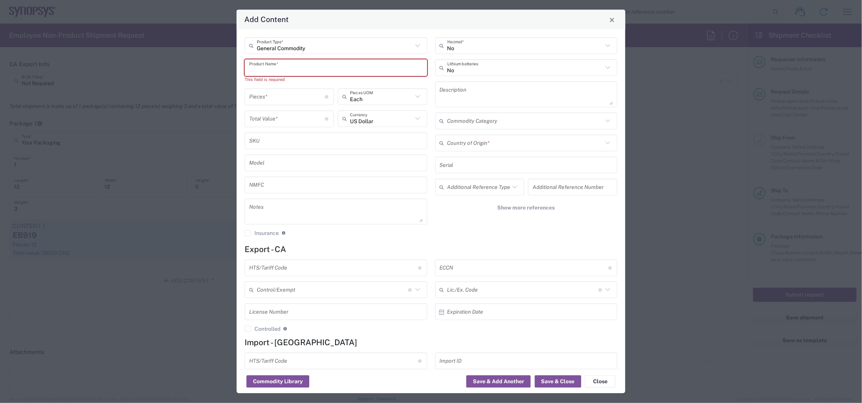
paste input "Murata Power Solutions 30W 4.5-14VlN/.59-6V / Non-Isolated"
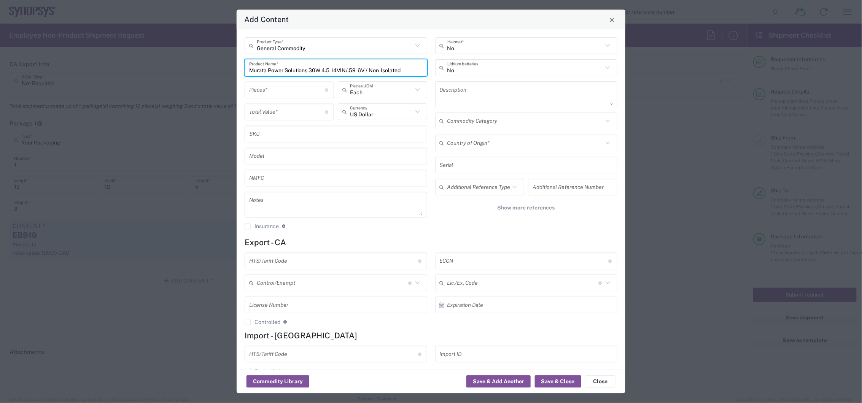
type input "Murata Power Solutions 30W 4.5-14VlN/.59-6V / Non-Isolated"
click at [462, 89] on textarea at bounding box center [527, 94] width 174 height 21
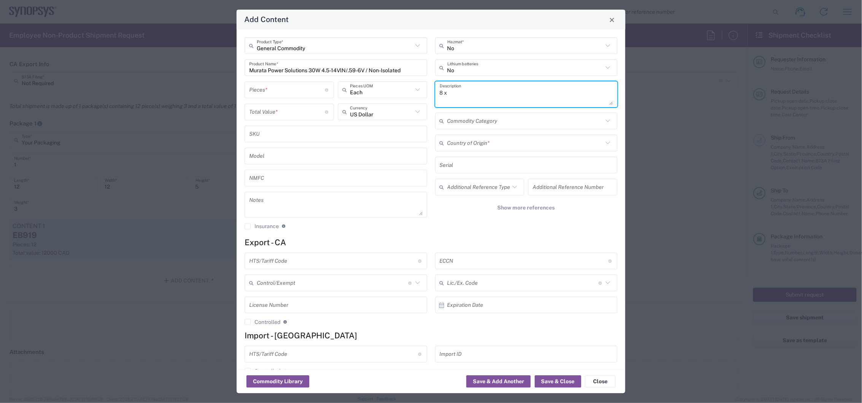
paste textarea "Murata Power Solutions 30W 4.5-14VlN/.59-6V / Non-Isolated"
type textarea "8 x DC Convert Murata Power Solutions 30W 4.5-14VlN/.59-6V / Non-Isolated"
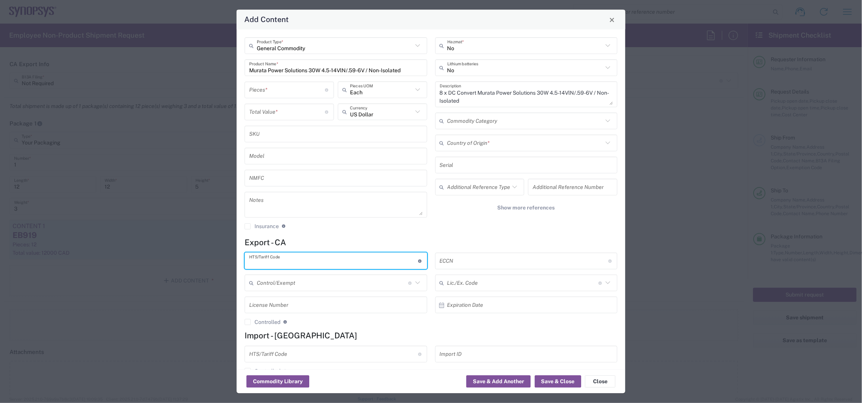
paste input "8504409099"
type input "8504409099"
drag, startPoint x: 455, startPoint y: 262, endPoint x: 448, endPoint y: 263, distance: 6.6
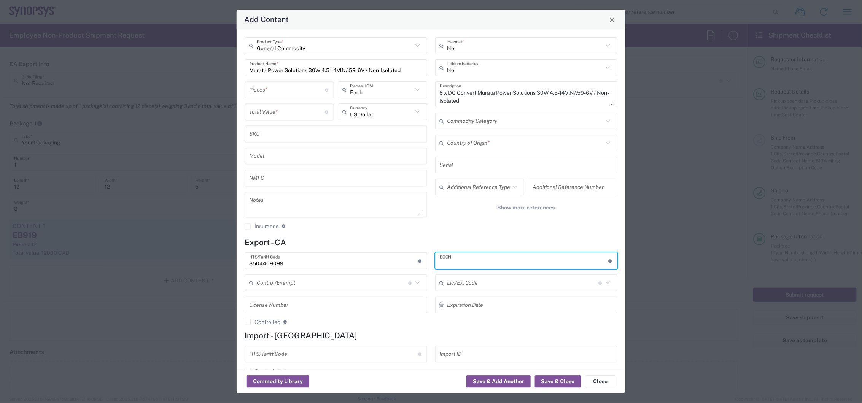
paste input "EAR99"
type input "EAR99"
click at [492, 143] on input "text" at bounding box center [526, 143] width 156 height 13
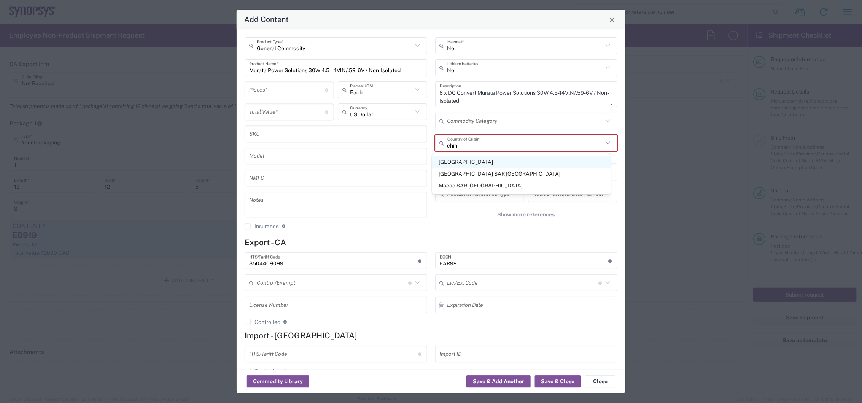
click at [443, 161] on span "[GEOGRAPHIC_DATA]" at bounding box center [521, 162] width 178 height 12
type input "[GEOGRAPHIC_DATA]"
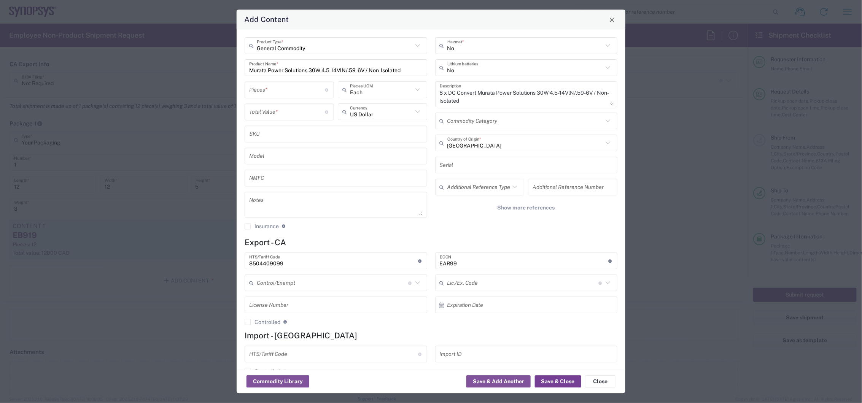
click at [562, 382] on button "Save & Close" at bounding box center [558, 382] width 46 height 12
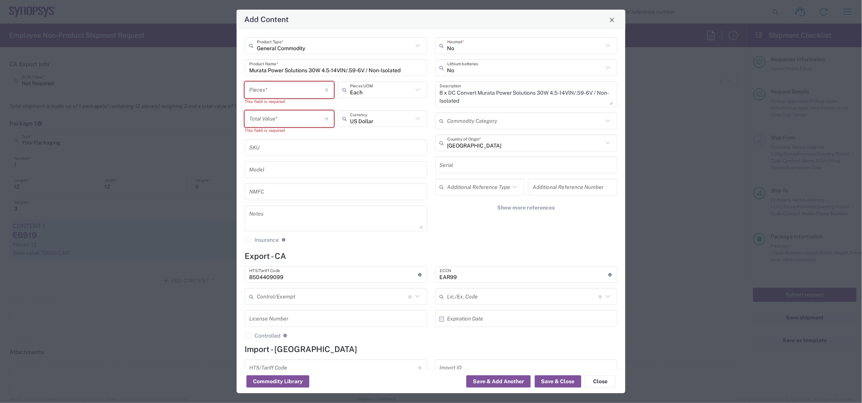
click at [302, 89] on input "number" at bounding box center [287, 89] width 76 height 13
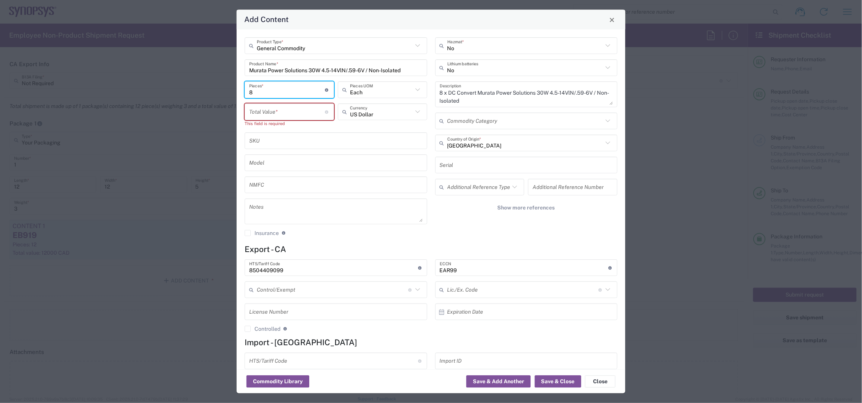
type input "8"
click at [271, 108] on input "number" at bounding box center [287, 111] width 76 height 13
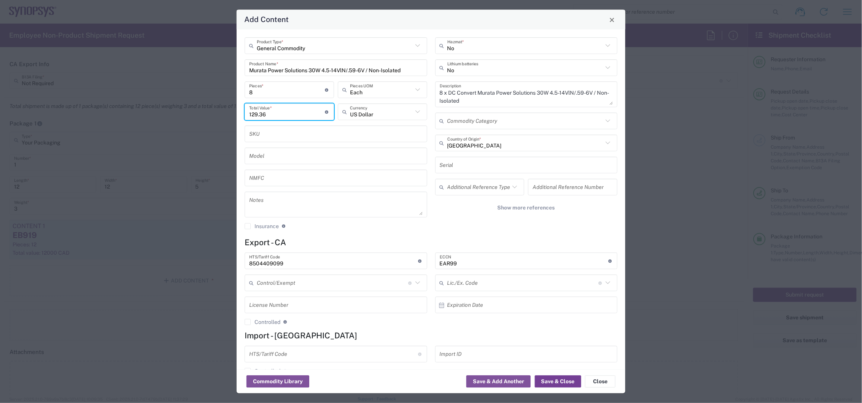
type input "129.36"
click at [557, 378] on button "Save & Close" at bounding box center [558, 382] width 46 height 12
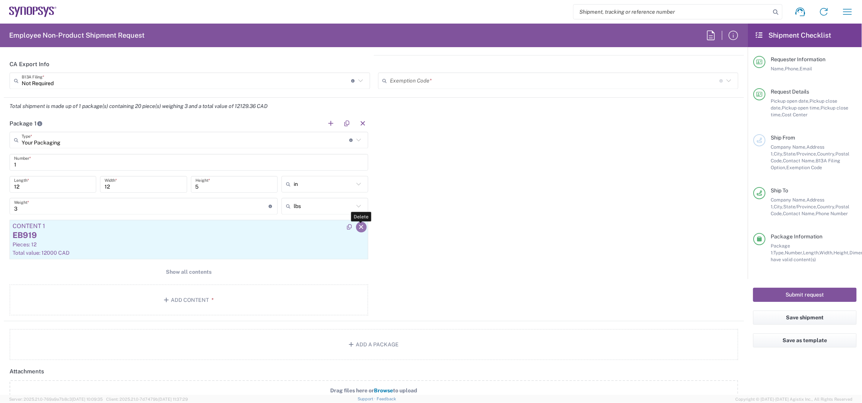
click at [359, 228] on icon "button" at bounding box center [361, 227] width 7 height 5
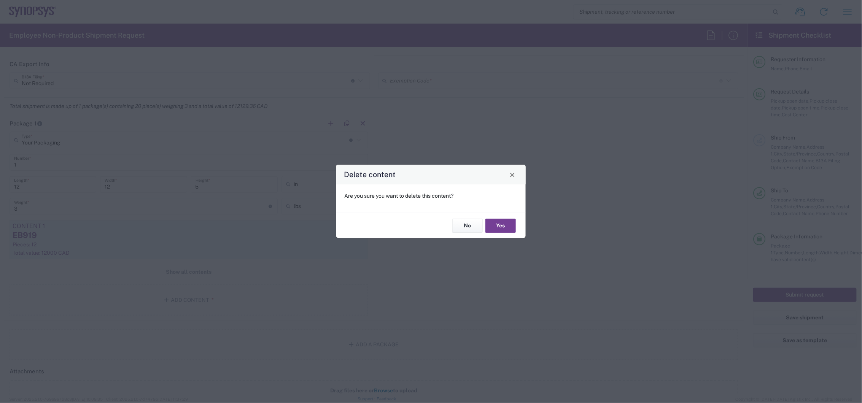
click at [511, 227] on button "Yes" at bounding box center [501, 226] width 30 height 14
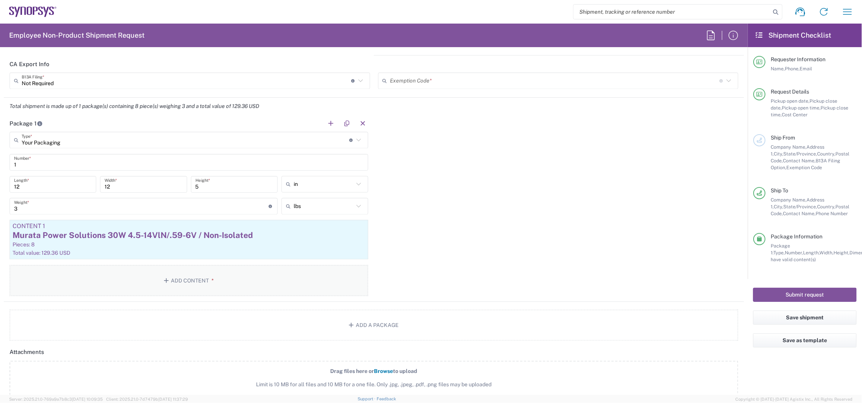
click at [196, 285] on button "Add Content *" at bounding box center [189, 280] width 359 height 31
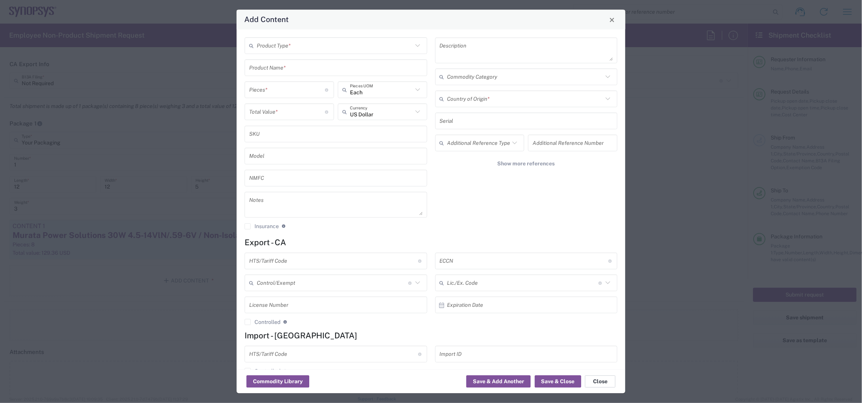
click at [597, 379] on button "Close" at bounding box center [600, 382] width 30 height 12
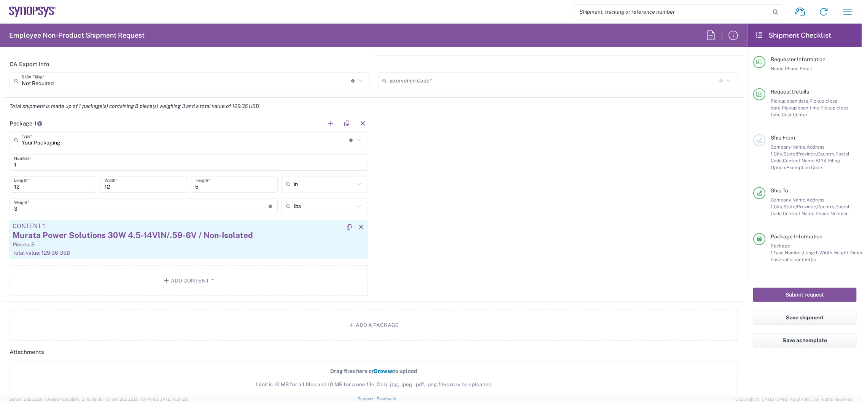
click at [191, 235] on div "Murata Power Solutions 30W 4.5-14VlN/.59-6V / Non-Isolated" at bounding box center [189, 235] width 353 height 11
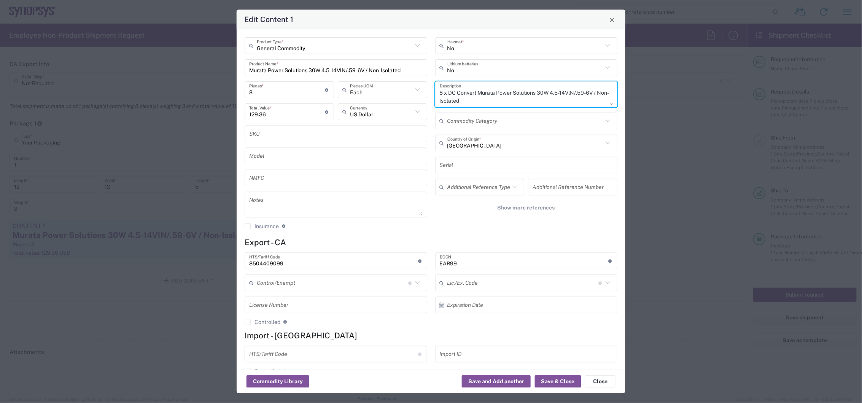
click at [454, 92] on textarea "8 x DC Convert Murata Power Solutions 30W 4.5-14VlN/.59-6V / Non-Isolated" at bounding box center [527, 94] width 174 height 21
click at [487, 93] on textarea "8 x DC to DC Convert Murata Power Solutions 30W 4.5-14VlN/.59-6V / Non-Isolated" at bounding box center [527, 94] width 174 height 21
type textarea "8 x DC to DC Converters Murata Power Solutions 30W 4.5-14VlN/.59-6V / Non-Isola…"
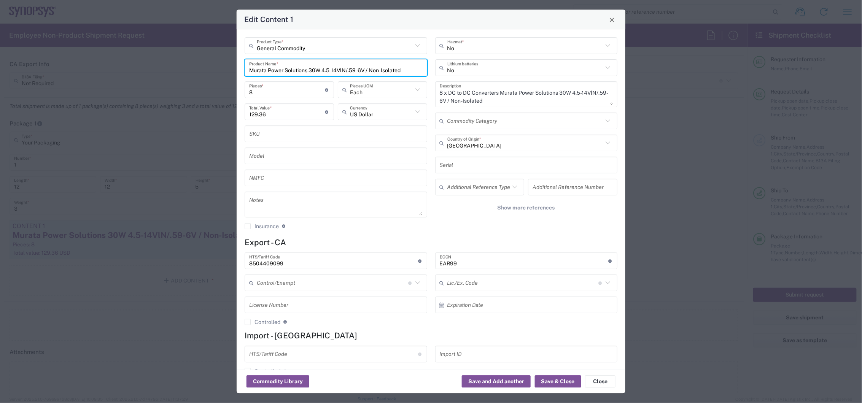
drag, startPoint x: 415, startPoint y: 70, endPoint x: 154, endPoint y: 57, distance: 261.0
click at [154, 57] on div "Edit Content 1 General Commodity Product Type * Murata Power Solutions 30W 4.5-…" at bounding box center [431, 201] width 862 height 403
paste input "DC to DC Converters"
type input "DC to DC Converters"
click at [559, 381] on button "Save & Close" at bounding box center [558, 382] width 46 height 12
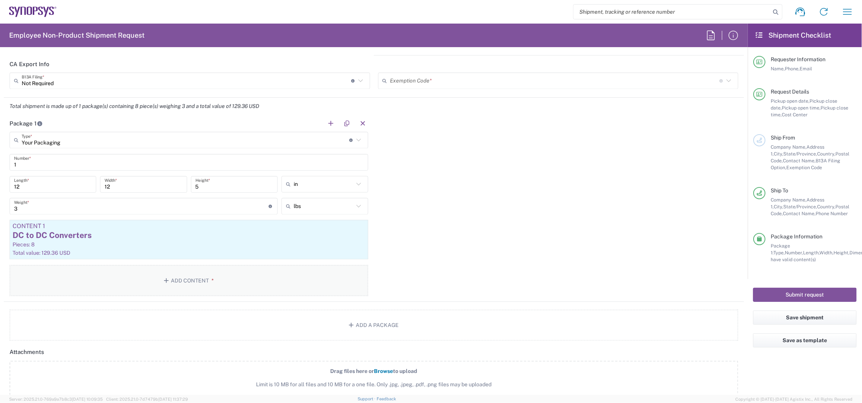
click at [183, 279] on button "Add Content *" at bounding box center [189, 280] width 359 height 31
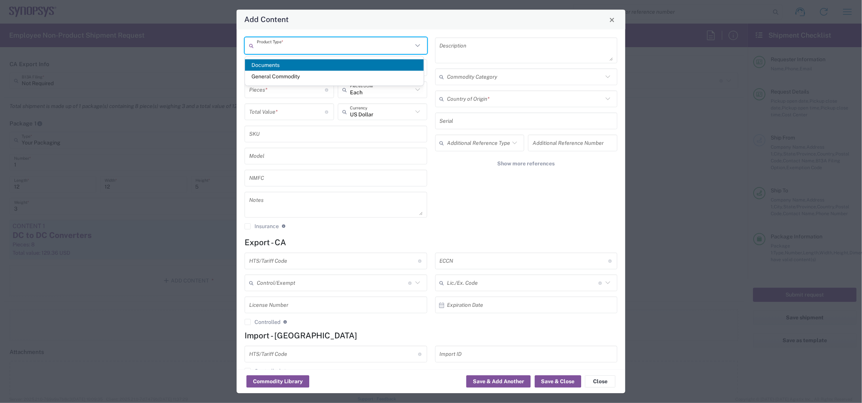
click at [283, 46] on input "text" at bounding box center [335, 45] width 156 height 13
click at [282, 78] on span "General Commodity" at bounding box center [334, 77] width 178 height 12
type input "General Commodity"
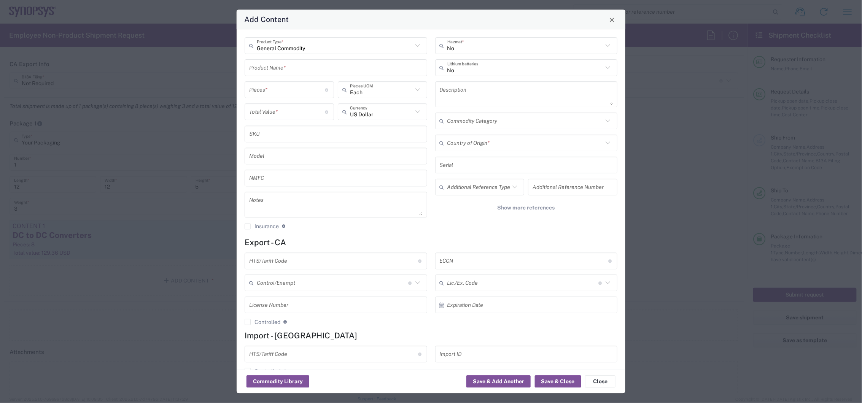
click at [272, 72] on input "text" at bounding box center [336, 67] width 174 height 13
type input "Header and Wire Housings"
click at [486, 96] on textarea at bounding box center [527, 94] width 174 height 21
click at [334, 70] on input "Header and Wire Housings" at bounding box center [336, 67] width 174 height 13
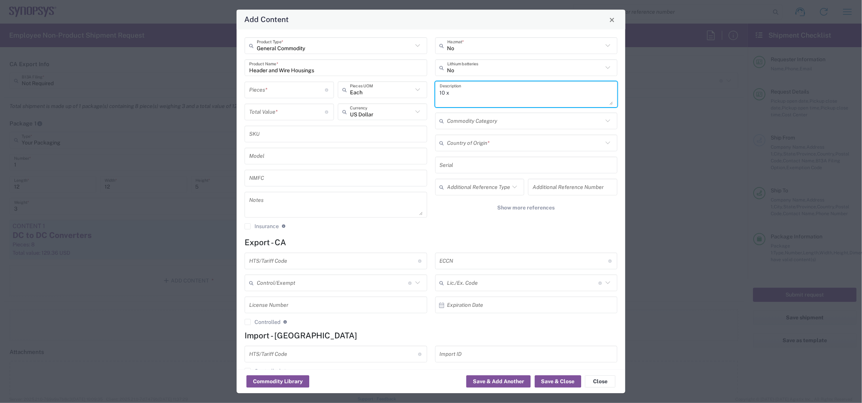
click at [462, 91] on textarea "10 x" at bounding box center [527, 94] width 174 height 21
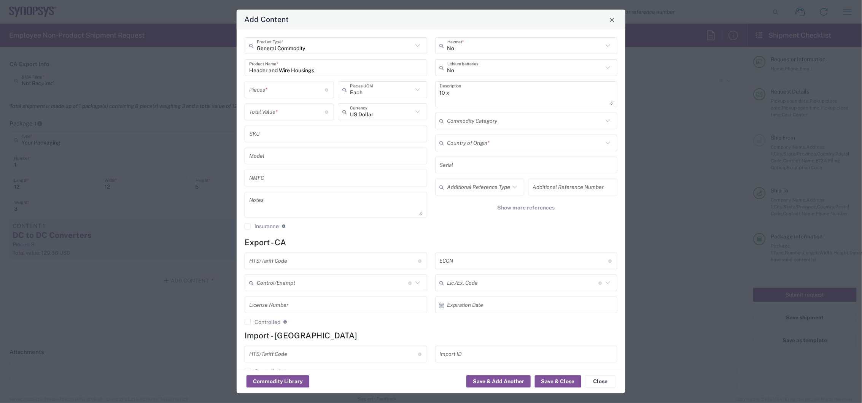
click at [475, 89] on textarea "10 x" at bounding box center [527, 94] width 174 height 21
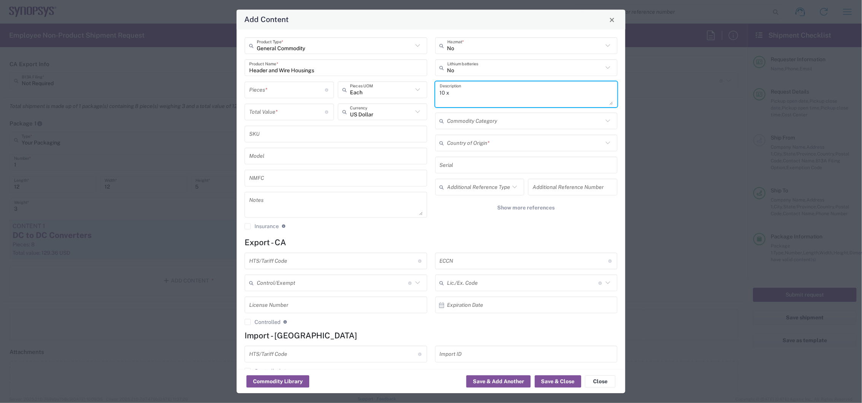
paste textarea "3M Electronic Solutions Division 26P STRT PLRZD SKT /"
click at [478, 97] on textarea "10 x 3M Electronic Solutions Division 26P STRT PLRZD SKT / Headers & wire housi…" at bounding box center [527, 94] width 174 height 21
click at [482, 110] on div "No Hazmat * No Lithium batteries 10 x 3M Electronic Solutions Division 26P STRT…" at bounding box center [526, 137] width 191 height 198
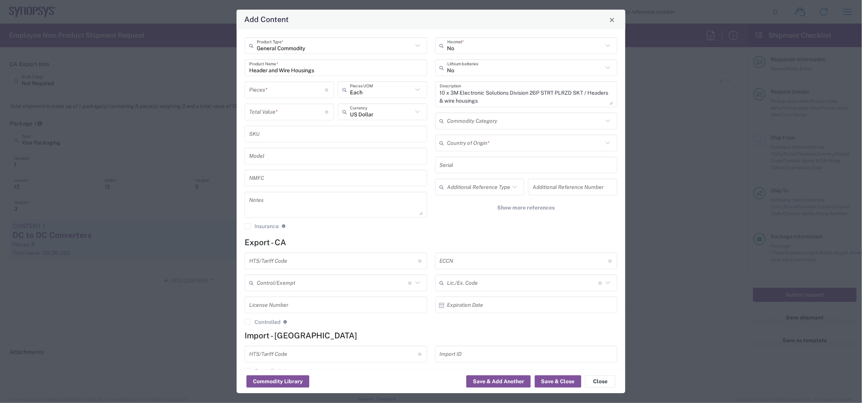
click at [480, 102] on textarea "10 x 3M Electronic Solutions Division 26P STRT PLRZD SKT / Headers & wire housi…" at bounding box center [527, 94] width 174 height 21
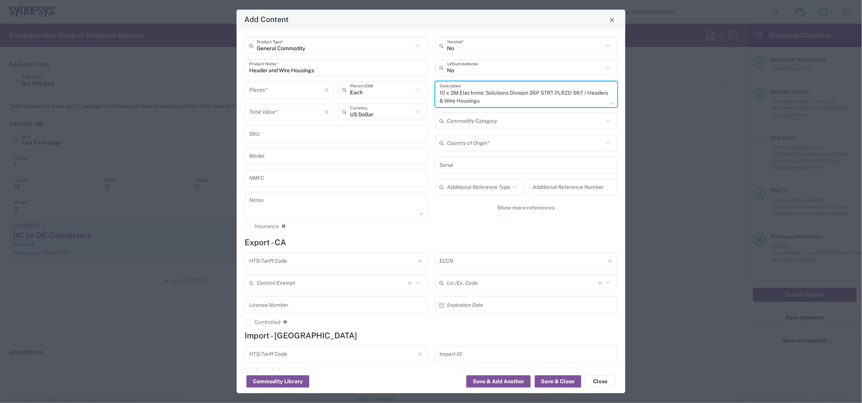
type textarea "10 x 3M Electronic Solutions Division 26P STRT PLRZD SKT / Headers & Wire Housi…"
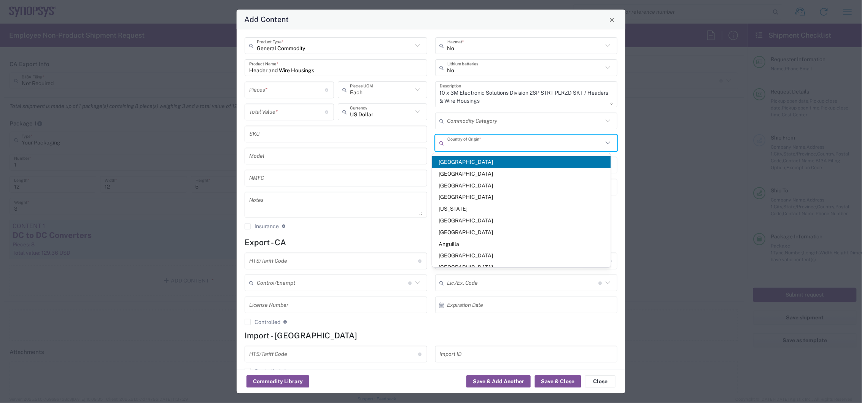
click at [487, 143] on input "text" at bounding box center [526, 143] width 156 height 13
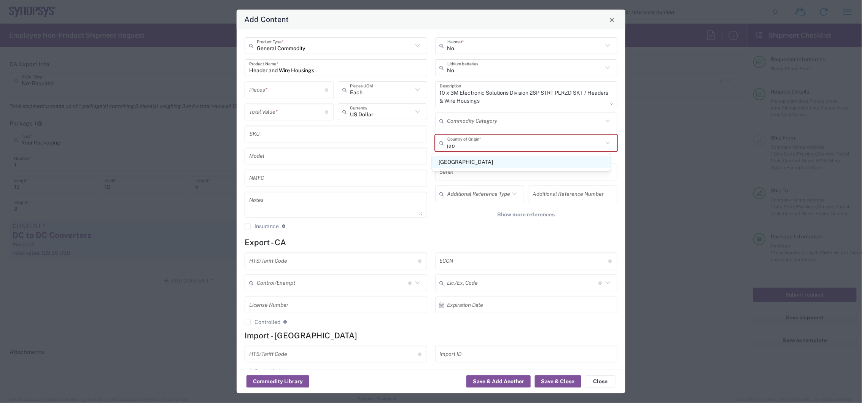
click at [484, 167] on span "[GEOGRAPHIC_DATA]" at bounding box center [521, 162] width 178 height 12
type input "[GEOGRAPHIC_DATA]"
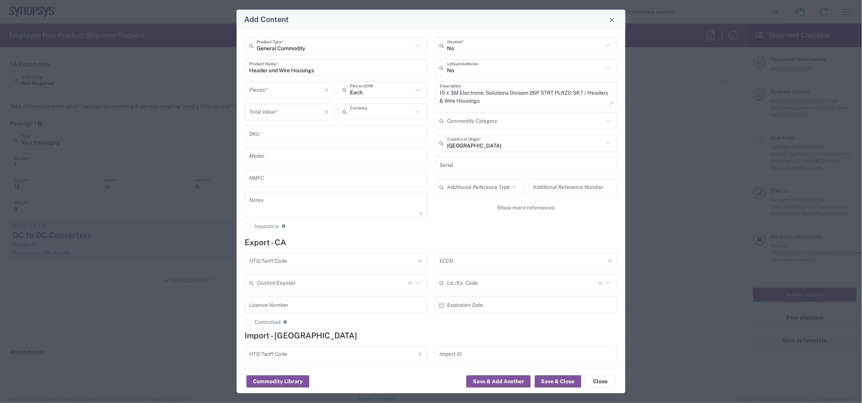
click at [402, 112] on input "text" at bounding box center [381, 111] width 63 height 13
click at [378, 130] on span "Canadian Dollar" at bounding box center [380, 132] width 87 height 12
type input "Canadian Dollar"
click at [291, 92] on input "number" at bounding box center [287, 89] width 76 height 13
type input "1"
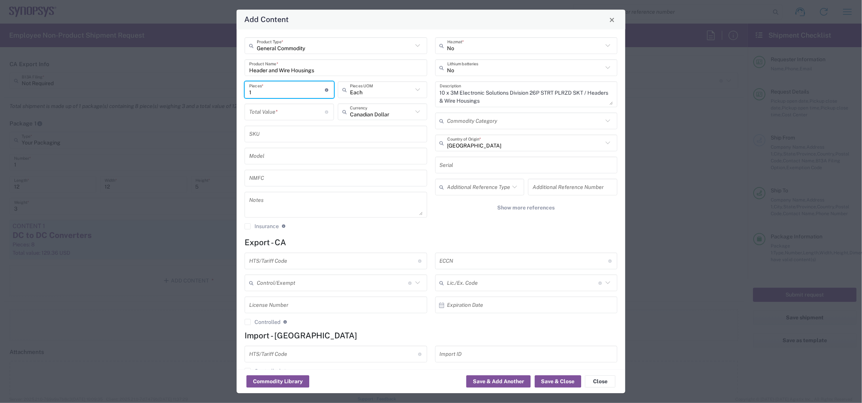
click at [265, 108] on input "number" at bounding box center [287, 111] width 76 height 13
type input "76"
click at [279, 90] on input "1" at bounding box center [287, 89] width 76 height 13
type input "10"
type input "760"
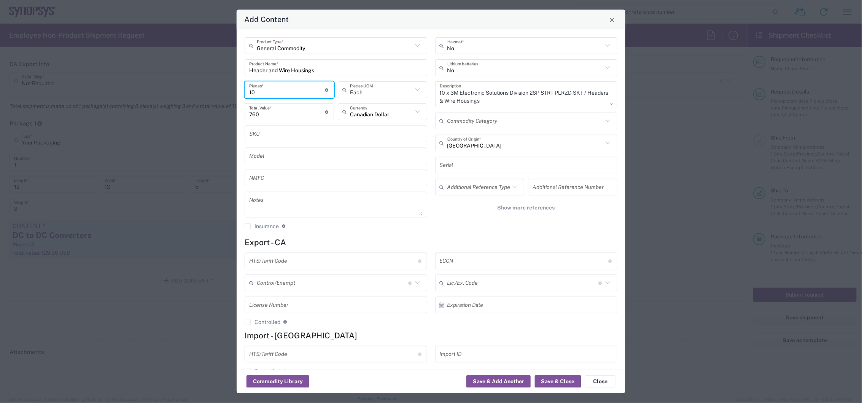
type input "10"
click at [317, 168] on div "General Commodity Product Type * Header and Wire Housings Product Name * 10 Pie…" at bounding box center [336, 137] width 191 height 198
click at [304, 198] on textarea at bounding box center [336, 204] width 174 height 21
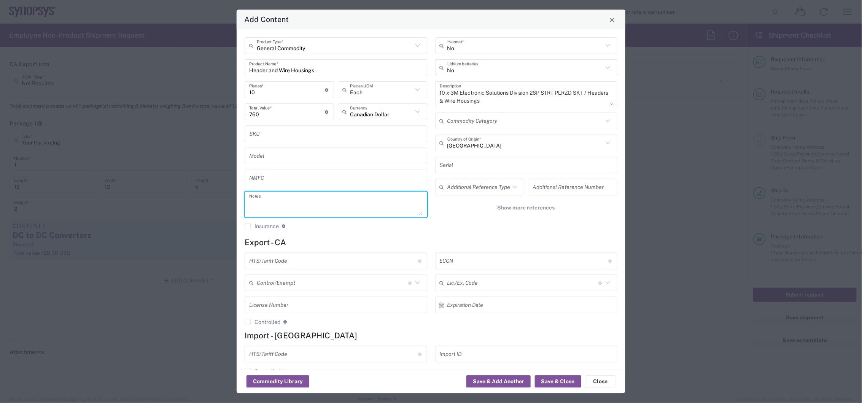
click at [297, 257] on input "text" at bounding box center [333, 261] width 169 height 13
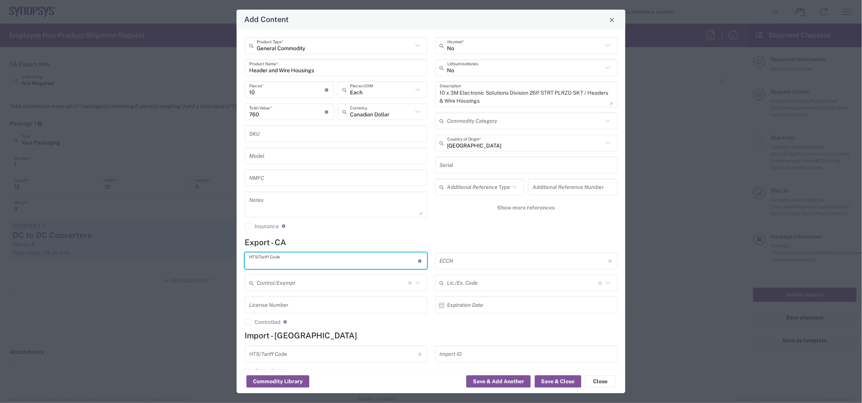
paste input "8536690020"
type input "8536690020"
click at [557, 264] on input "text" at bounding box center [524, 261] width 169 height 13
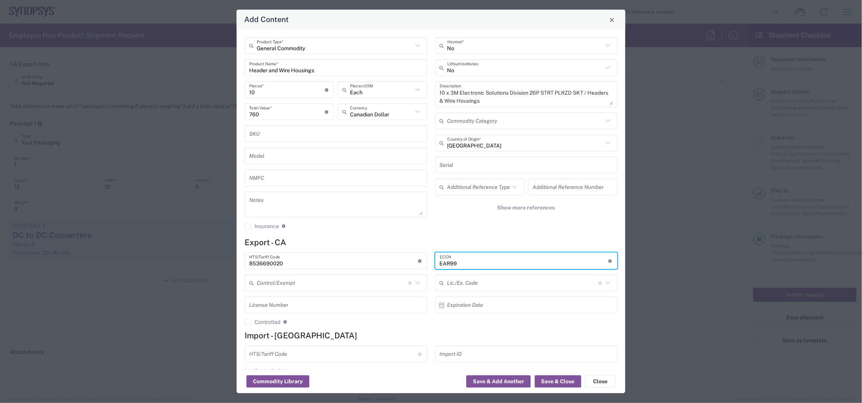
type input "EAR99"
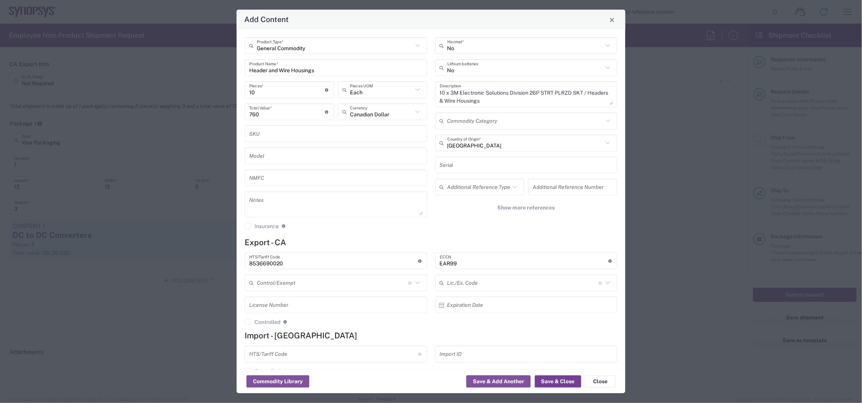
click at [560, 381] on button "Save & Close" at bounding box center [558, 382] width 46 height 12
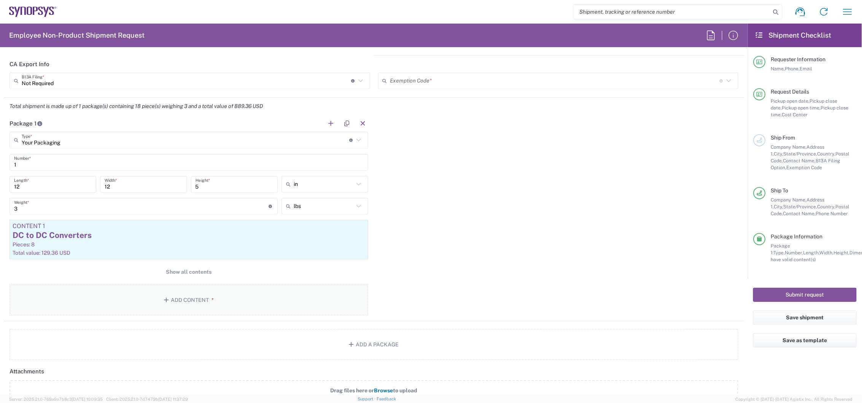
click at [190, 296] on button "Add Content *" at bounding box center [189, 300] width 359 height 31
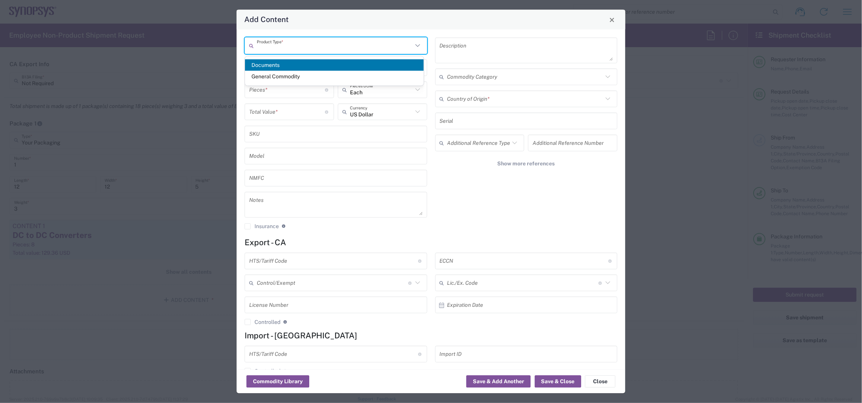
click at [296, 48] on input "text" at bounding box center [335, 45] width 156 height 13
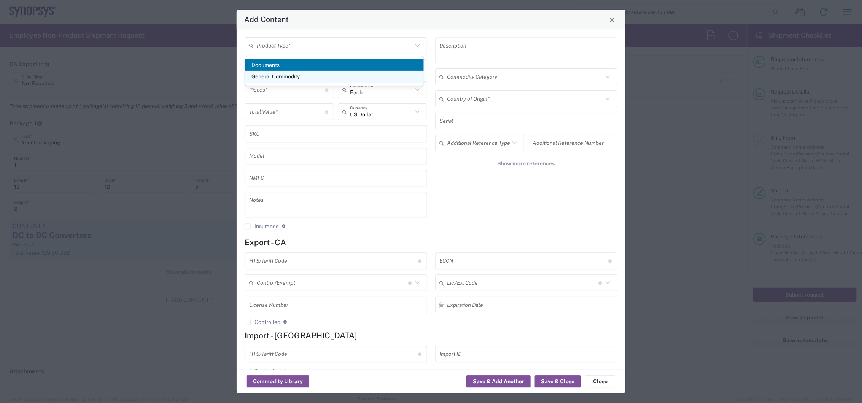
click at [298, 76] on span "General Commodity" at bounding box center [334, 77] width 178 height 12
type input "General Commodity"
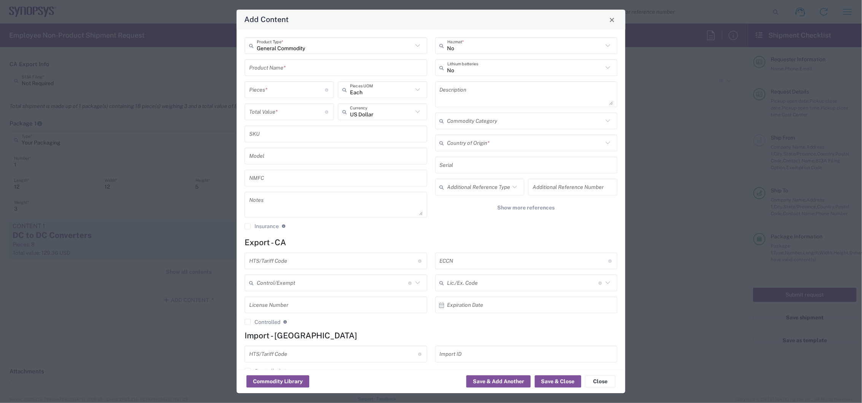
click at [283, 92] on input "number" at bounding box center [287, 89] width 76 height 13
type input "329"
click at [380, 113] on input "text" at bounding box center [381, 111] width 63 height 13
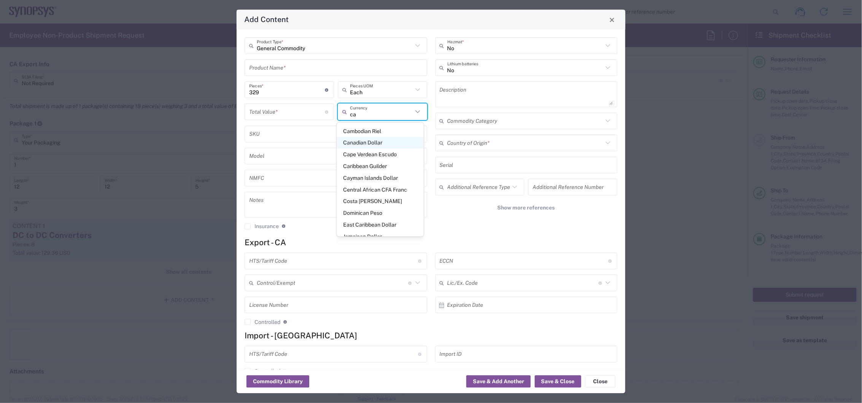
click at [376, 145] on span "Canadian Dollar" at bounding box center [380, 143] width 87 height 12
type input "Canadian Dollar"
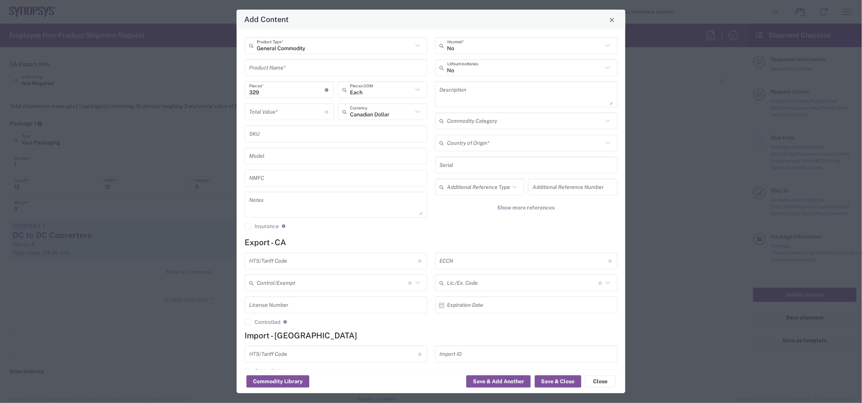
click at [277, 115] on input "number" at bounding box center [287, 111] width 76 height 13
type input "0.216"
drag, startPoint x: 276, startPoint y: 91, endPoint x: 217, endPoint y: 91, distance: 58.6
click at [217, 91] on div "Add Content General Commodity Product Type * Product Name * 329 Pieces * Number…" at bounding box center [431, 201] width 862 height 403
type input "1"
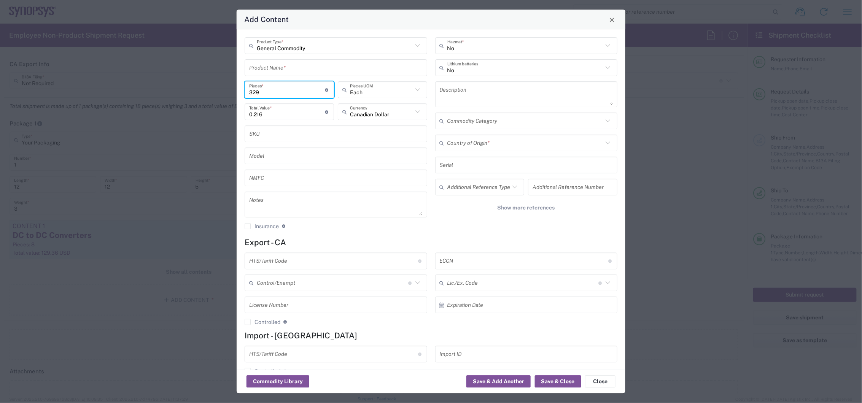
type input "0"
type input "1"
drag, startPoint x: 271, startPoint y: 109, endPoint x: 154, endPoint y: 101, distance: 116.7
click at [154, 101] on div "Add Content General Commodity Product Type * Product Name * 1 Pieces * Number o…" at bounding box center [431, 201] width 862 height 403
type input "0.216"
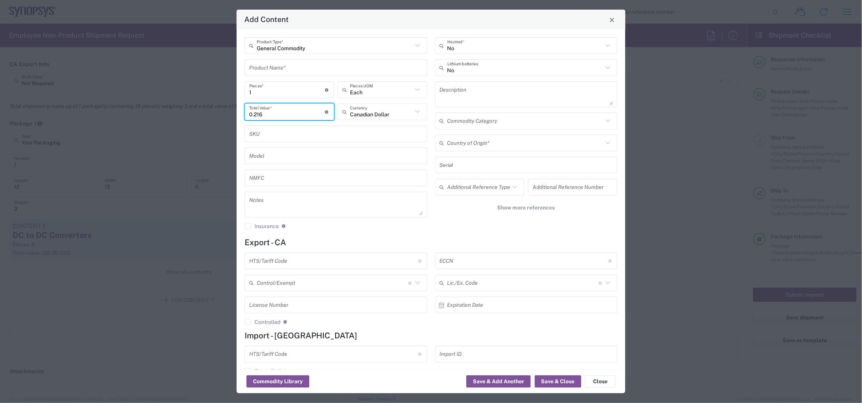
click at [269, 134] on input "text" at bounding box center [336, 133] width 174 height 13
drag, startPoint x: 236, startPoint y: 85, endPoint x: 158, endPoint y: 80, distance: 78.2
click at [157, 81] on div "Add Content General Commodity Product Type * Product Name * 1 Pieces * Number o…" at bounding box center [431, 201] width 862 height 403
type input "3"
type input "0.65"
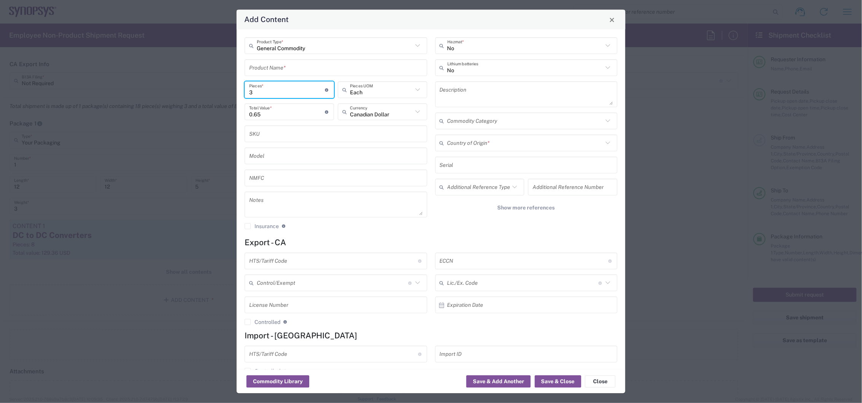
type input "32"
type input "6.93"
type input "329"
type input "71.25"
type input "329"
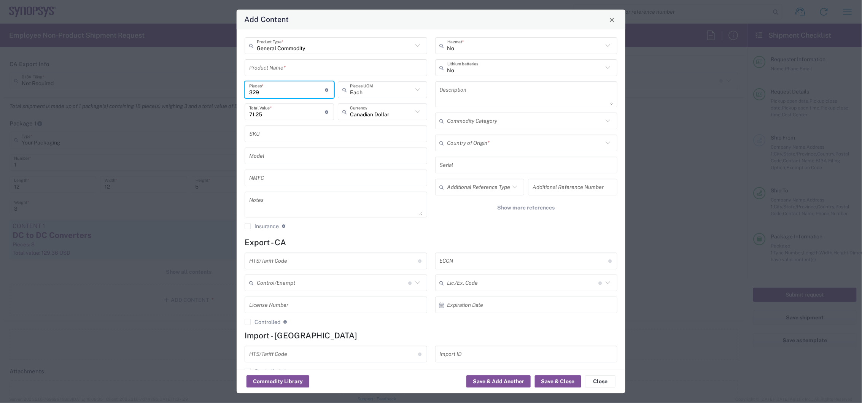
click at [308, 139] on input "text" at bounding box center [336, 133] width 174 height 13
drag, startPoint x: 278, startPoint y: 114, endPoint x: 238, endPoint y: 115, distance: 39.6
click at [238, 115] on div "General Commodity Product Type * Product Name * 329 Pieces * Number of pieces i…" at bounding box center [431, 200] width 389 height 340
type input "71.06"
click at [301, 145] on div "General Commodity Product Type * Product Name * 329 Pieces * Number of pieces i…" at bounding box center [336, 137] width 191 height 198
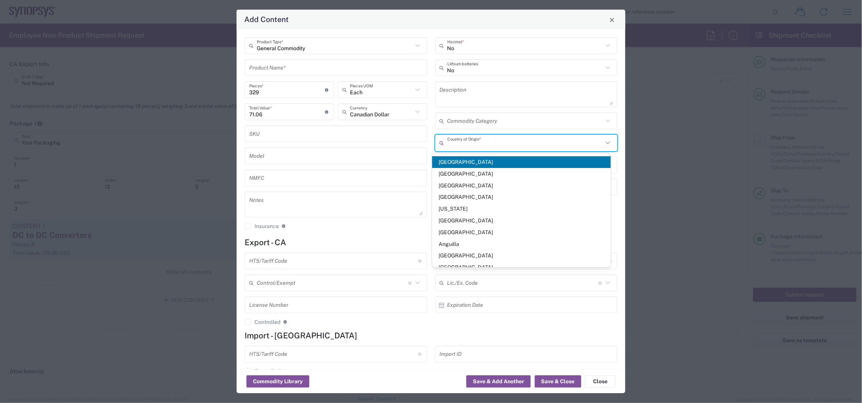
click at [494, 145] on input "text" at bounding box center [526, 143] width 156 height 13
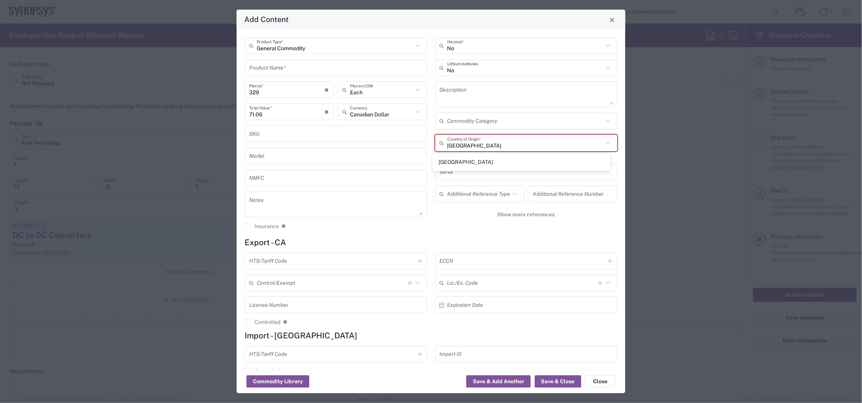
click at [471, 158] on span "[GEOGRAPHIC_DATA]" at bounding box center [521, 162] width 178 height 12
type input "[GEOGRAPHIC_DATA]"
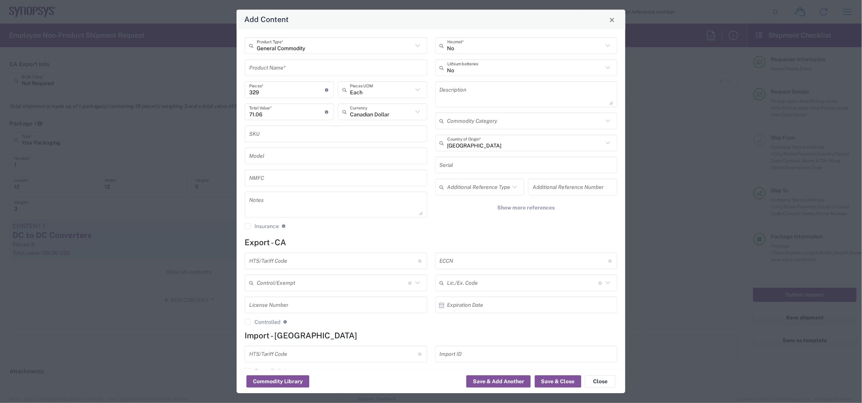
click at [293, 260] on input "text" at bounding box center [333, 261] width 169 height 13
paste input "8532240010"
type input "8532240010"
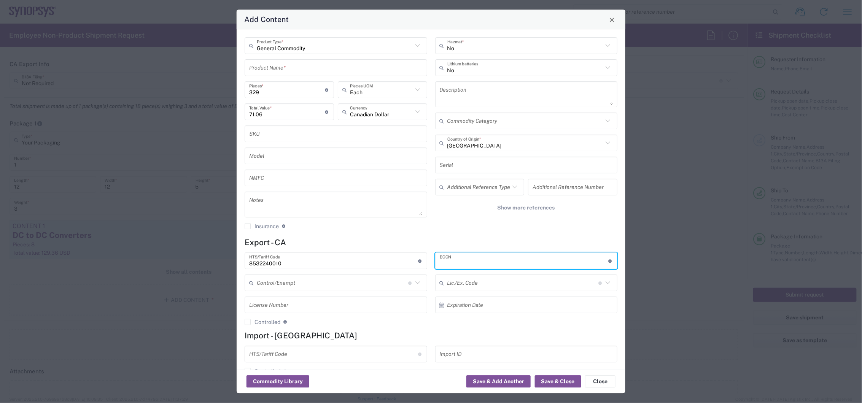
click at [458, 264] on input "text" at bounding box center [524, 261] width 169 height 13
type input "EAR99"
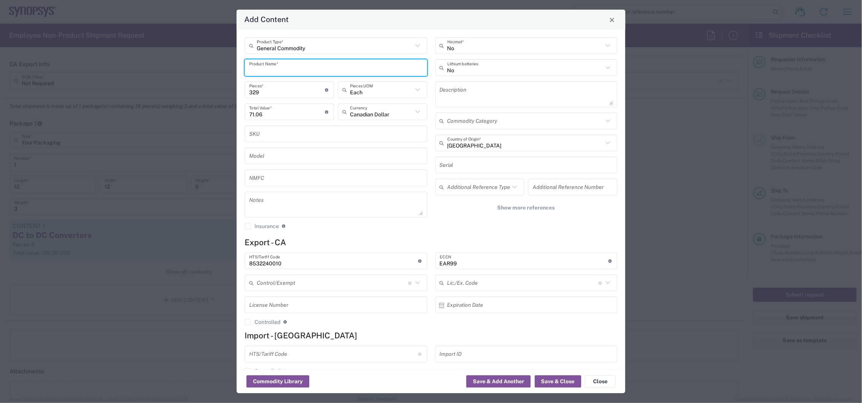
click at [295, 67] on input "text" at bounding box center [336, 67] width 174 height 13
paste input "Multilayer [PERSON_NAME]"
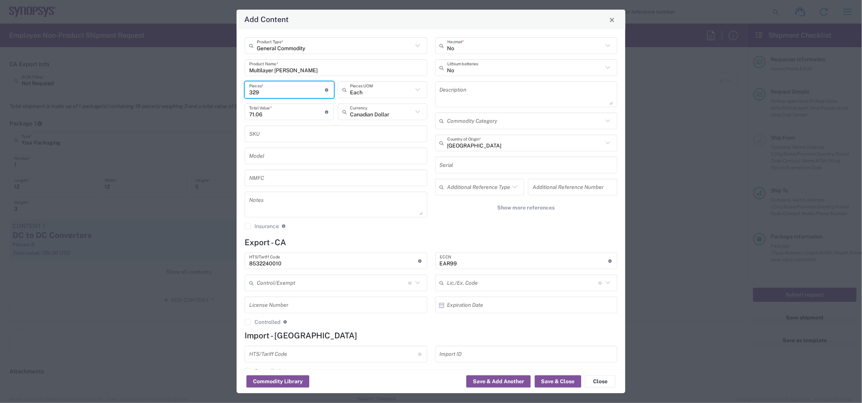
click at [341, 68] on input "Multilayer [PERSON_NAME]" at bounding box center [336, 67] width 174 height 13
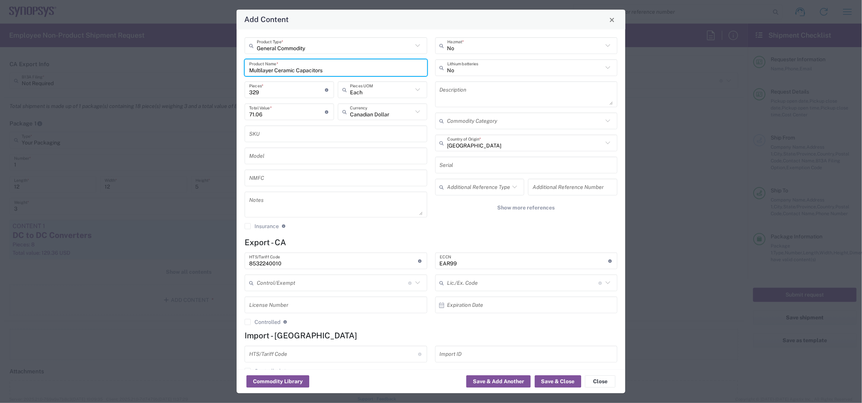
type input "Multilayer Ceramic Capacitors"
click at [454, 91] on textarea at bounding box center [527, 94] width 174 height 21
drag, startPoint x: 345, startPoint y: 68, endPoint x: 222, endPoint y: 66, distance: 122.9
click at [222, 66] on div "Add Content General Commodity Product Type * Multilayer Ceramic Capacitors Prod…" at bounding box center [431, 201] width 862 height 403
click at [510, 90] on textarea "329 x" at bounding box center [527, 94] width 174 height 21
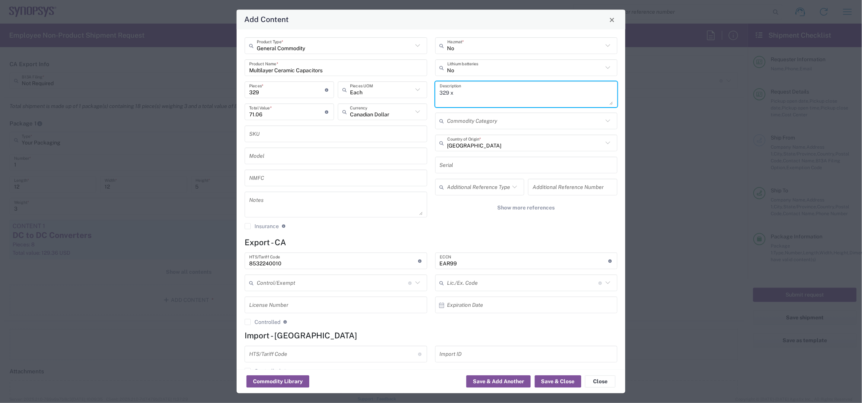
paste textarea "Multilayer Ceramic Capacitors"
type textarea "329 x Multilayer Ceramic Capacitors"
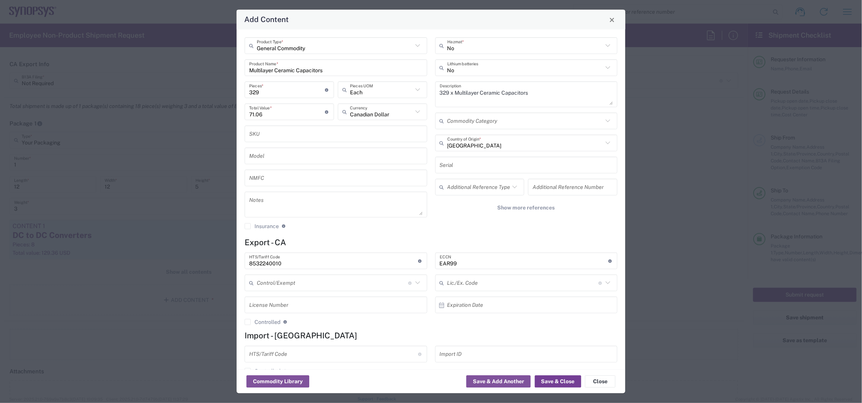
click at [557, 381] on button "Save & Close" at bounding box center [558, 382] width 46 height 12
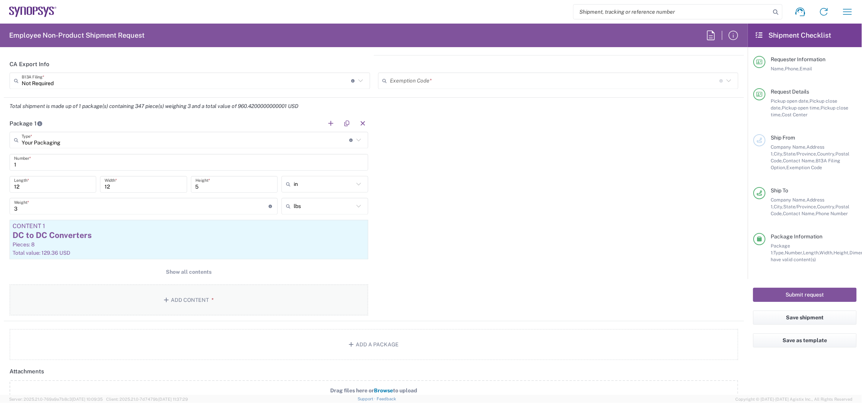
click at [202, 293] on button "Add Content *" at bounding box center [189, 300] width 359 height 31
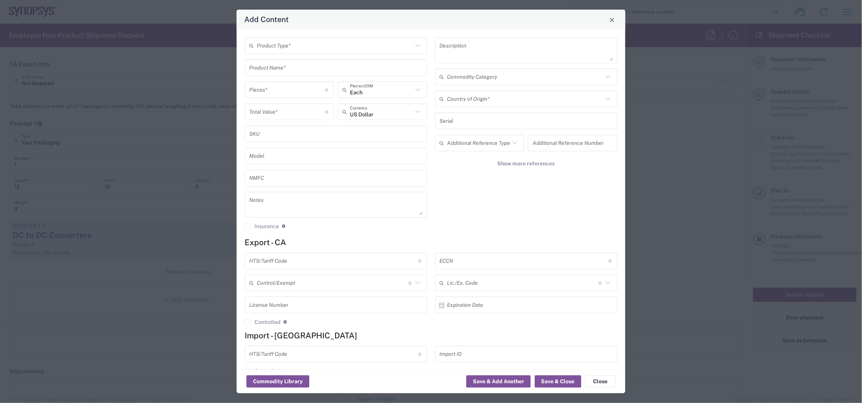
click at [312, 46] on input "text" at bounding box center [335, 45] width 156 height 13
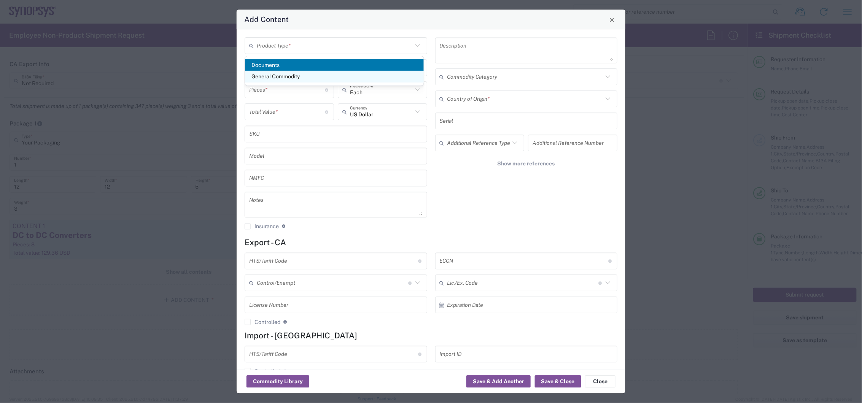
click at [315, 73] on span "General Commodity" at bounding box center [334, 77] width 178 height 12
type input "General Commodity"
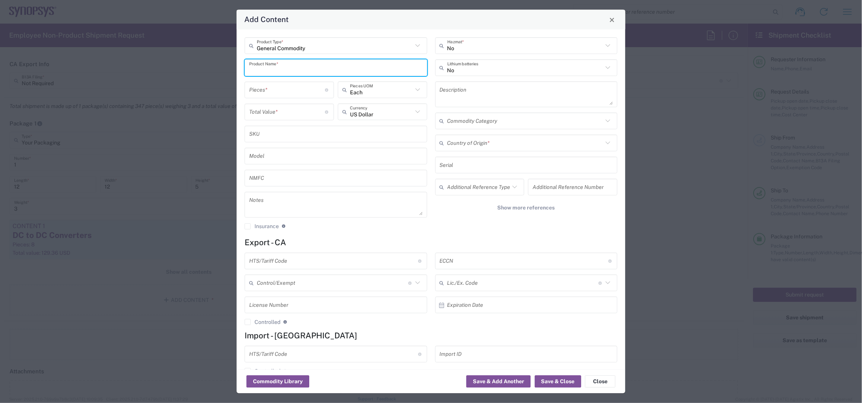
click at [312, 73] on input "text" at bounding box center [336, 67] width 174 height 13
paste input "Power Inductors"
click at [322, 69] on input "Power Inductors" at bounding box center [336, 67] width 174 height 13
paste input ".1uH 20%"
drag, startPoint x: 331, startPoint y: 68, endPoint x: 222, endPoint y: 60, distance: 109.9
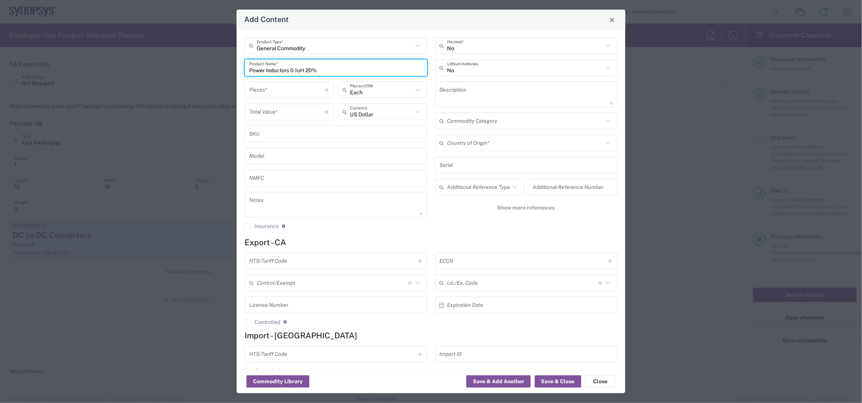
click at [222, 60] on div "Add Content General Commodity Product Type * Power Inductors 0.1uH 20% Product …" at bounding box center [431, 201] width 862 height 403
type input "Power Inductors 0.1uH 20%"
click at [467, 90] on textarea at bounding box center [527, 94] width 174 height 21
drag, startPoint x: 341, startPoint y: 70, endPoint x: 66, endPoint y: 41, distance: 275.9
click at [67, 41] on div "Add Content General Commodity Product Type * Power Inductors 0.1uH 20% Product …" at bounding box center [431, 201] width 862 height 403
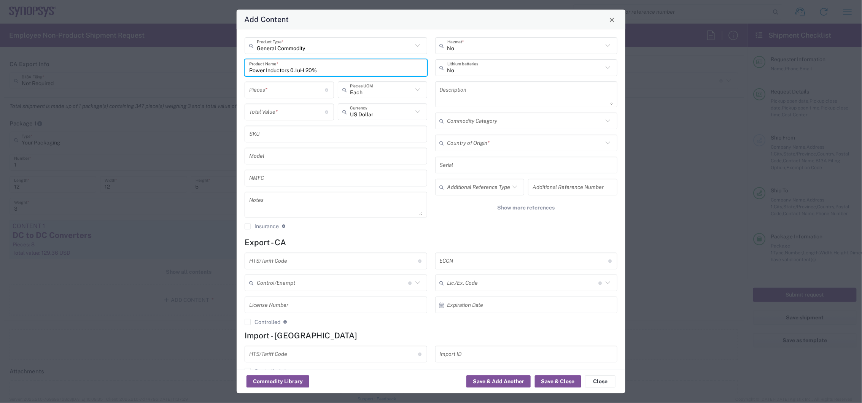
click at [446, 84] on div "Description" at bounding box center [526, 95] width 183 height 26
click at [459, 92] on textarea at bounding box center [527, 94] width 174 height 21
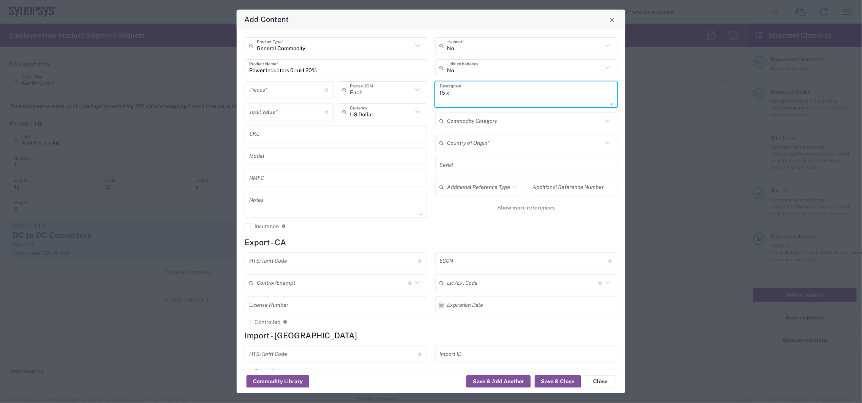
paste textarea "Power Inductors 0.1uH 20%"
type textarea "15 x Power Inductors 0.1uH 20%"
click at [459, 145] on input "text" at bounding box center [526, 143] width 156 height 13
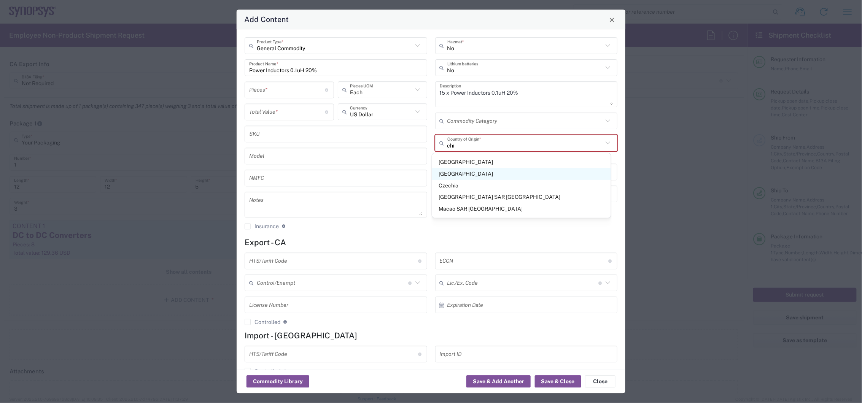
click at [470, 173] on span "[GEOGRAPHIC_DATA]" at bounding box center [521, 174] width 178 height 12
type input "[GEOGRAPHIC_DATA]"
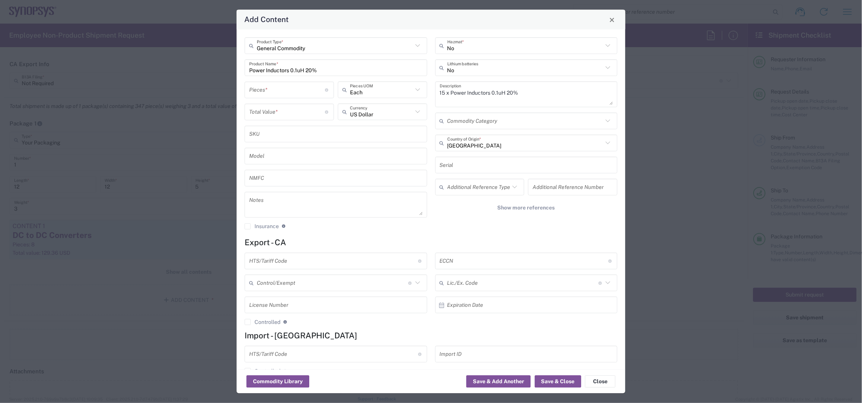
click at [293, 92] on input "number" at bounding box center [287, 89] width 76 height 13
type input "15"
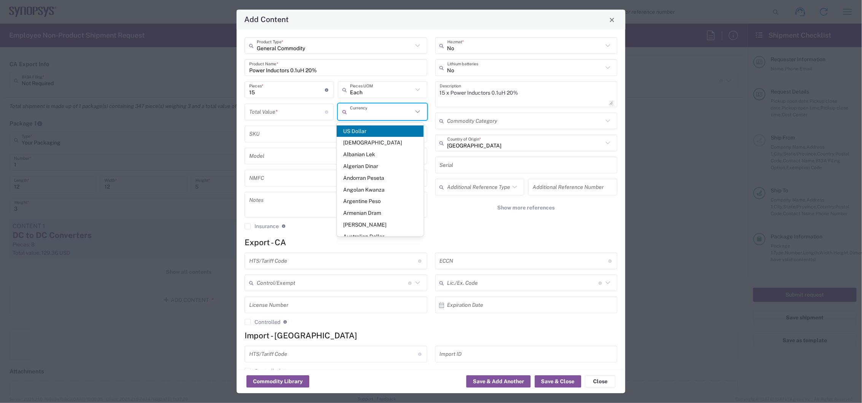
click at [363, 116] on input "text" at bounding box center [381, 111] width 63 height 13
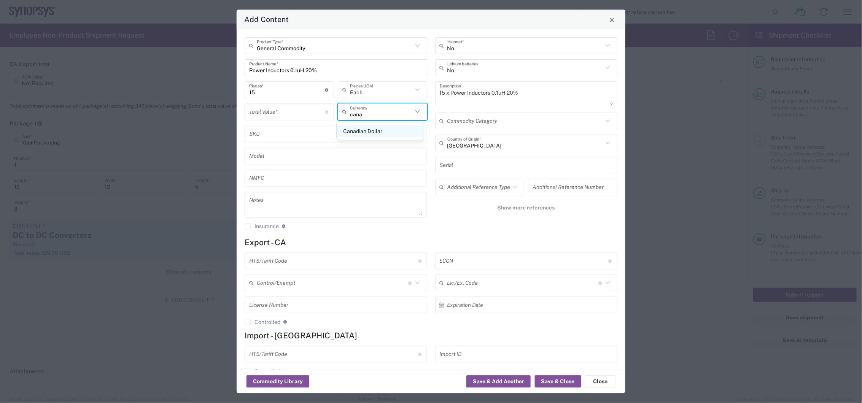
click at [369, 134] on span "Canadian Dollar" at bounding box center [380, 132] width 87 height 12
type input "Canadian Dollar"
click at [302, 112] on input "number" at bounding box center [287, 111] width 76 height 13
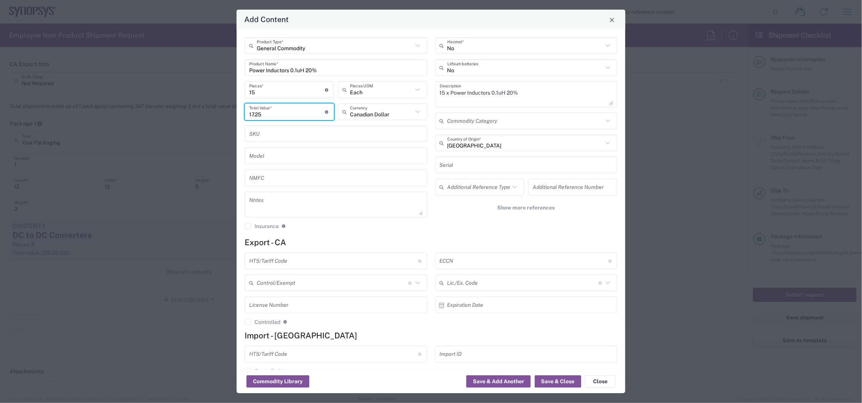
type input "17.25"
click at [289, 263] on input "text" at bounding box center [333, 261] width 169 height 13
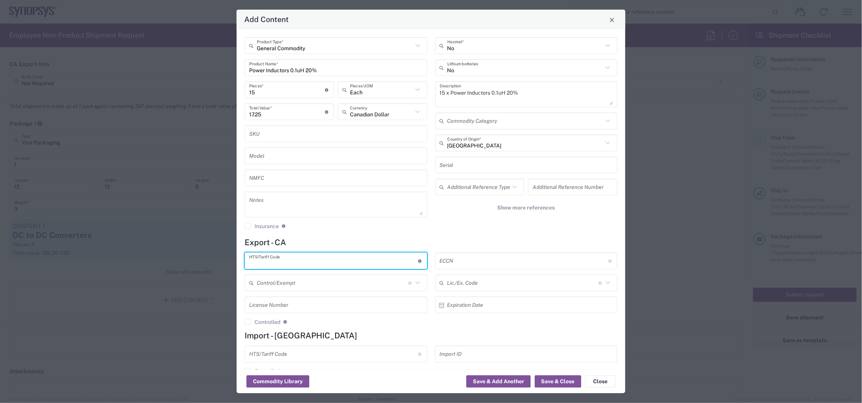
paste input "8504500000"
type input "8504500000"
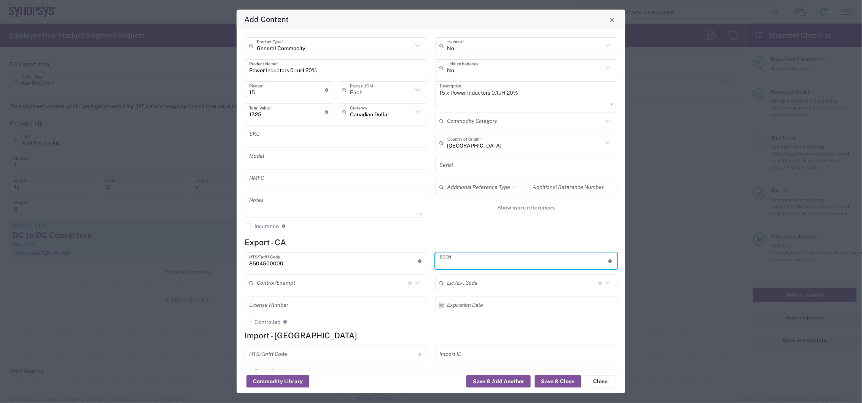
click at [513, 260] on input "text" at bounding box center [524, 261] width 169 height 13
type input "EAR99"
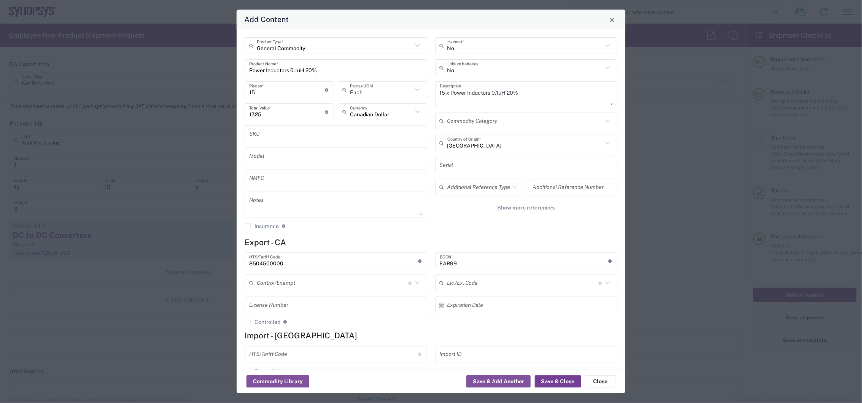
click at [558, 380] on button "Save & Close" at bounding box center [558, 382] width 46 height 12
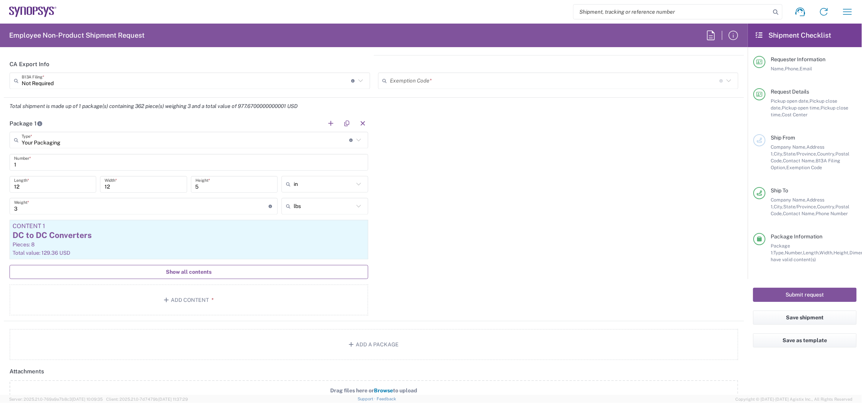
click at [188, 276] on button "Show all contents" at bounding box center [189, 272] width 359 height 14
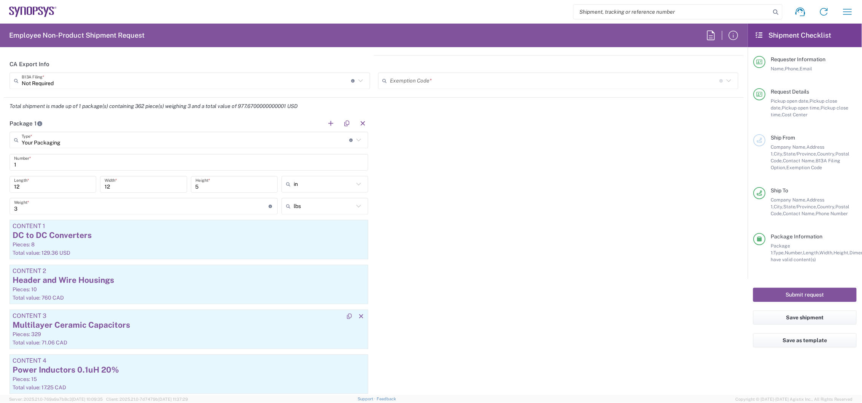
scroll to position [846, 0]
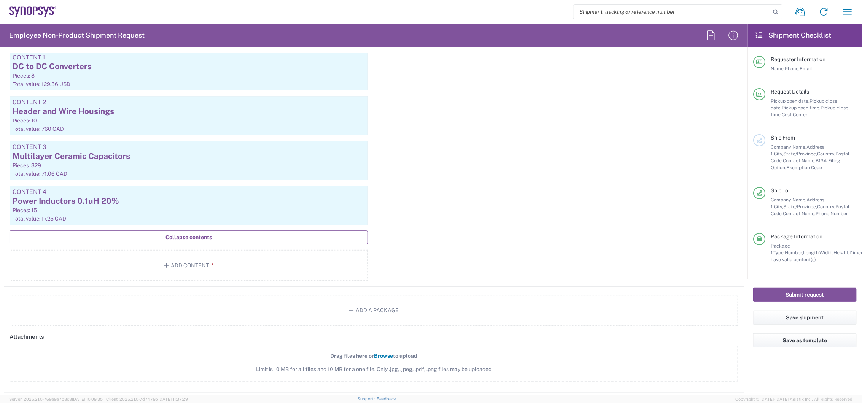
click at [180, 237] on span "Collapse contents" at bounding box center [189, 237] width 46 height 7
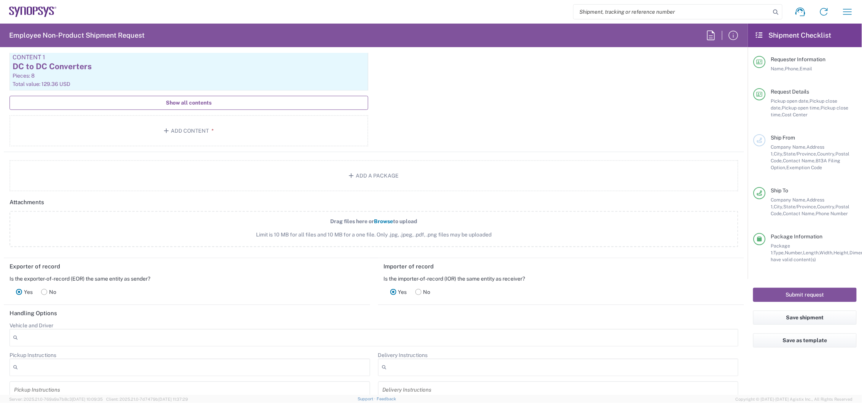
click at [203, 99] on span "Show all contents" at bounding box center [189, 102] width 46 height 7
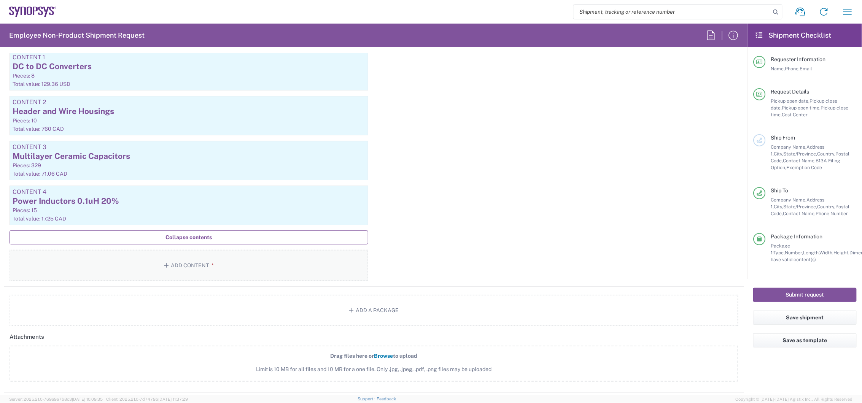
click at [204, 259] on button "Add Content *" at bounding box center [189, 265] width 359 height 31
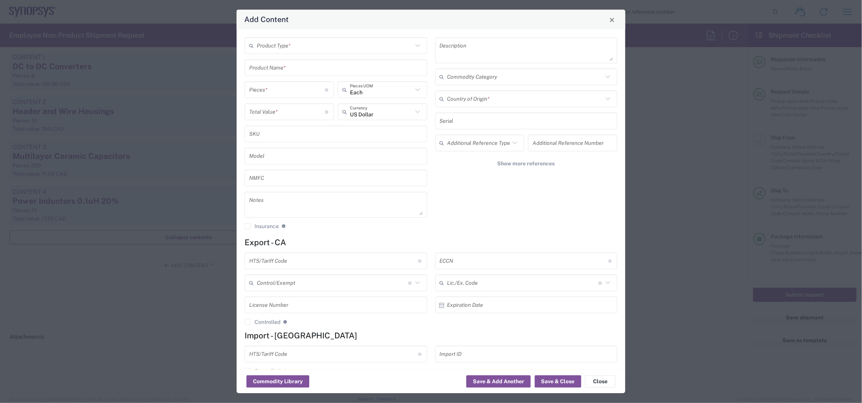
click at [309, 49] on input "text" at bounding box center [335, 45] width 156 height 13
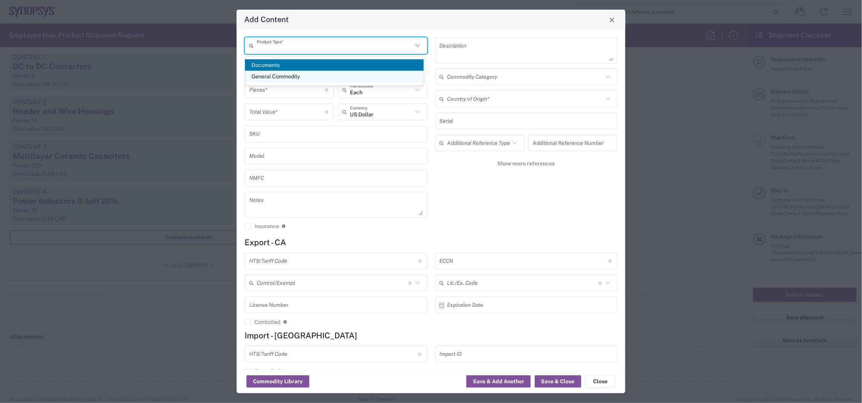
click at [306, 78] on span "General Commodity" at bounding box center [334, 77] width 178 height 12
type input "General Commodity"
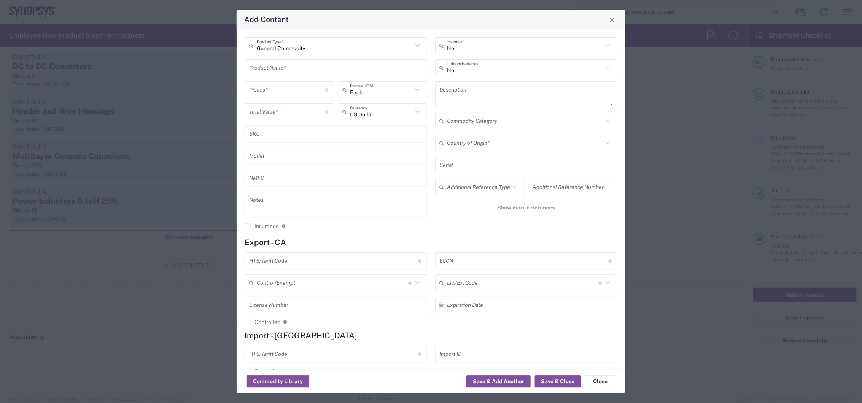
click at [302, 77] on div "General Commodity Product Type * Product Name * Pieces * Number of pieces insid…" at bounding box center [336, 137] width 191 height 198
click at [301, 72] on input "text" at bounding box center [336, 67] width 174 height 13
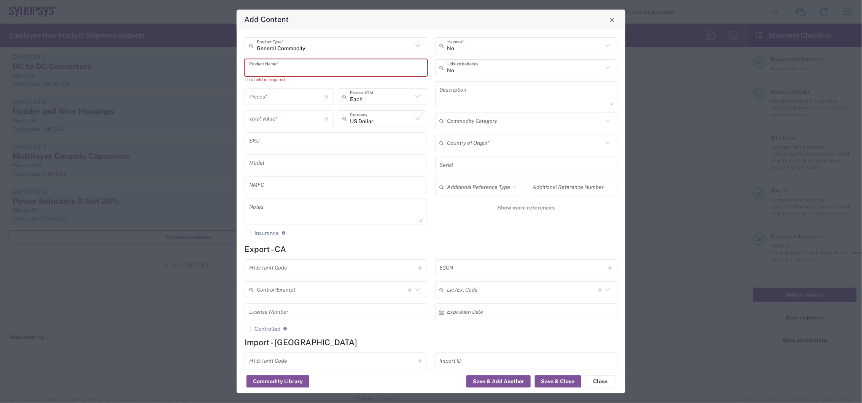
paste input "Trimmer Resistors"
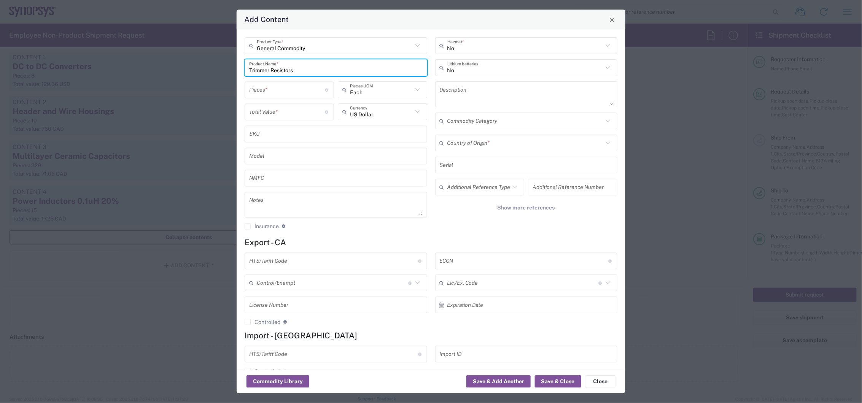
type input "Trimmer Resistors"
click at [472, 96] on textarea at bounding box center [527, 94] width 174 height 21
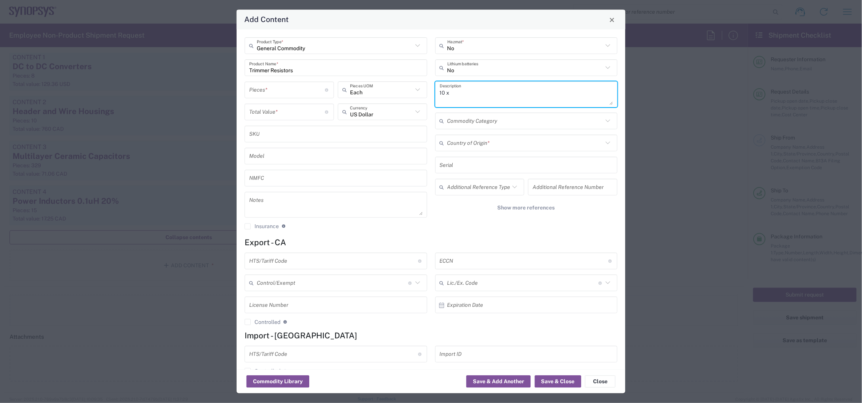
paste textarea "Trimmer Resistors"
type textarea "10 x Trimmer Resistors"
click at [279, 96] on input "number" at bounding box center [287, 89] width 76 height 13
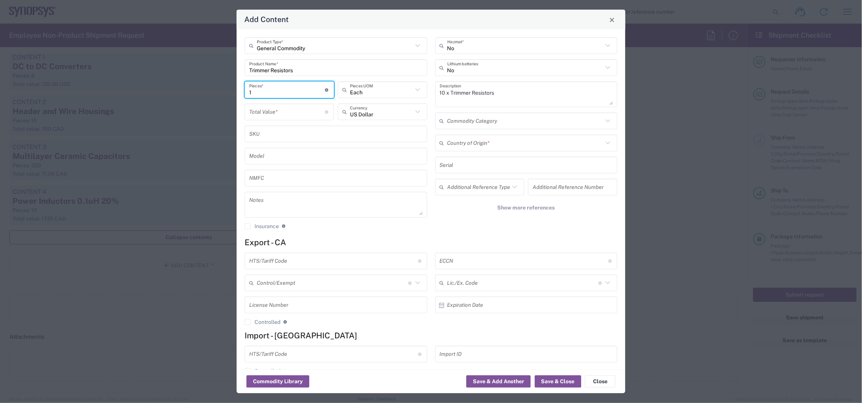
type input "1"
click at [287, 117] on input "number" at bounding box center [287, 111] width 76 height 13
click at [386, 115] on input "text" at bounding box center [381, 111] width 63 height 13
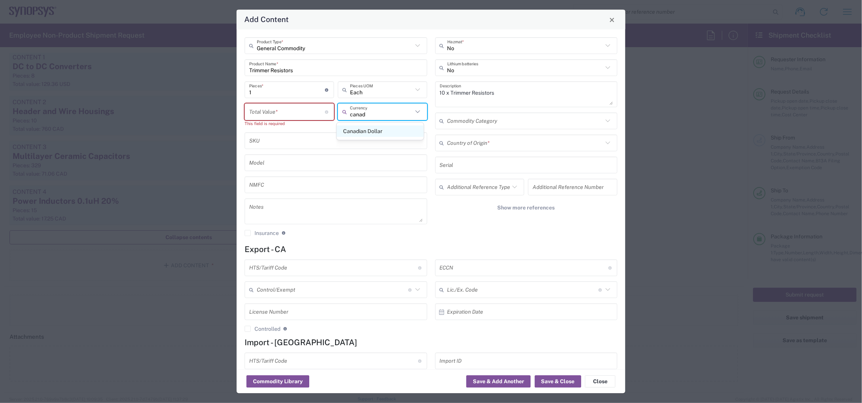
click at [368, 131] on span "Canadian Dollar" at bounding box center [380, 132] width 87 height 12
type input "Canadian Dollar"
click at [285, 111] on input "number" at bounding box center [287, 111] width 76 height 13
drag, startPoint x: 511, startPoint y: 95, endPoint x: 521, endPoint y: 95, distance: 9.5
click at [511, 95] on textarea "10 x Trimmer Resistors" at bounding box center [527, 94] width 174 height 21
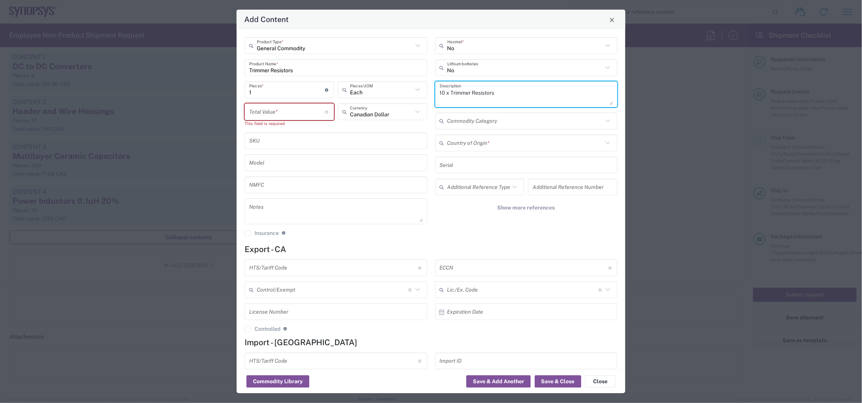
paste textarea "Bourns 4mm 200Kohms 10%"
drag, startPoint x: 513, startPoint y: 93, endPoint x: 493, endPoint y: 93, distance: 19.4
click at [493, 93] on textarea "10 x Trimmer Resistors Bourns 4mm 200Kohms 10%" at bounding box center [527, 94] width 174 height 21
type textarea "10 x Trimmer Resistors 4mm 200Kohms 10%"
click at [290, 116] on input "number" at bounding box center [287, 111] width 76 height 13
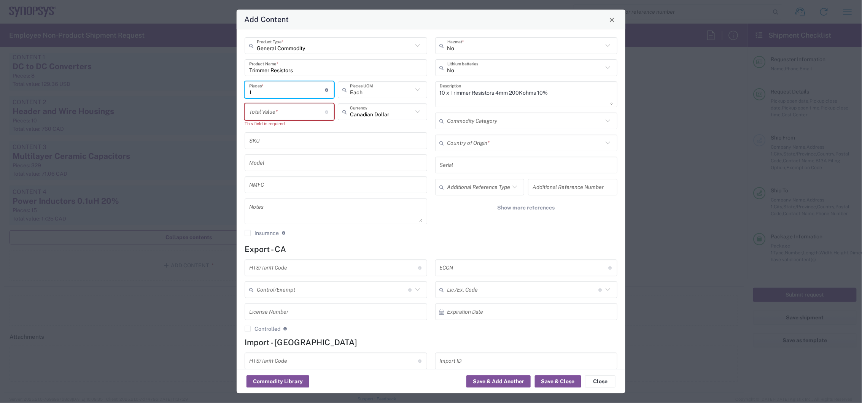
click at [282, 89] on input "1" at bounding box center [287, 89] width 76 height 13
type input "10"
click at [269, 112] on input "number" at bounding box center [287, 111] width 76 height 13
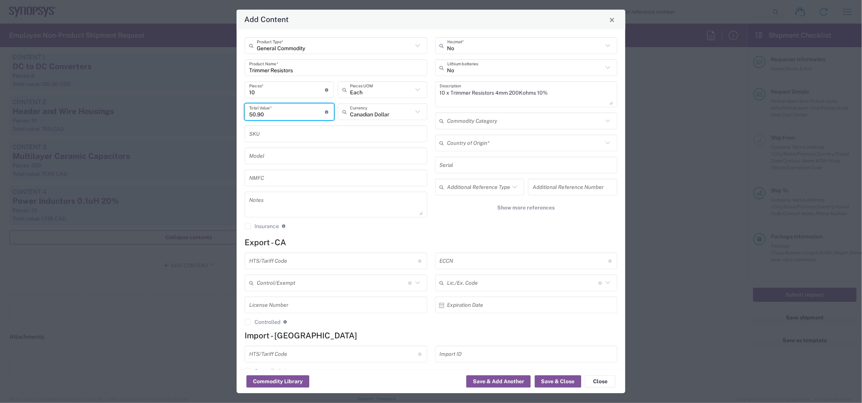
type input "50.90"
click at [469, 147] on input "text" at bounding box center [526, 143] width 156 height 13
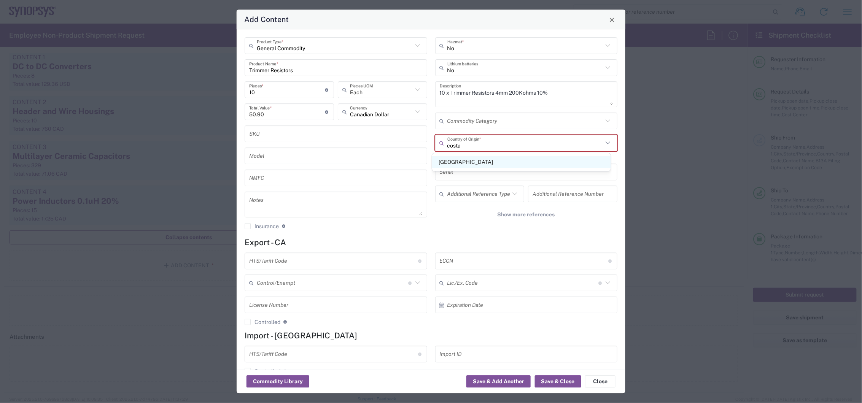
click at [450, 161] on span "[GEOGRAPHIC_DATA]" at bounding box center [521, 162] width 178 height 12
type input "[GEOGRAPHIC_DATA]"
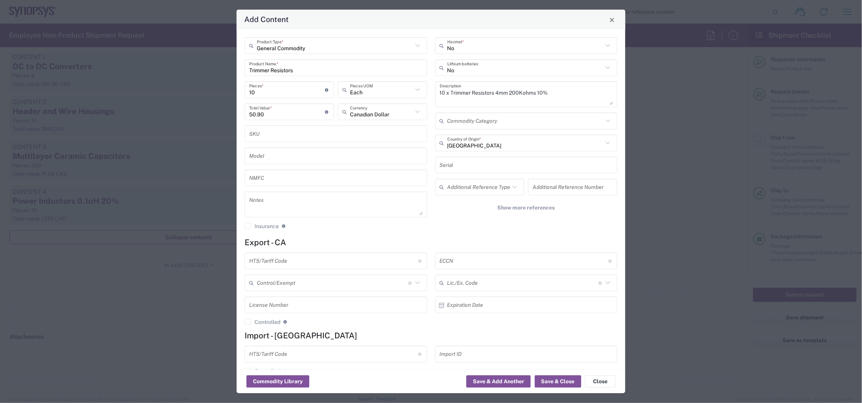
click at [290, 257] on input "text" at bounding box center [333, 261] width 169 height 13
click at [297, 265] on input "text" at bounding box center [333, 261] width 169 height 13
paste input "8533400000"
type input "8533400000"
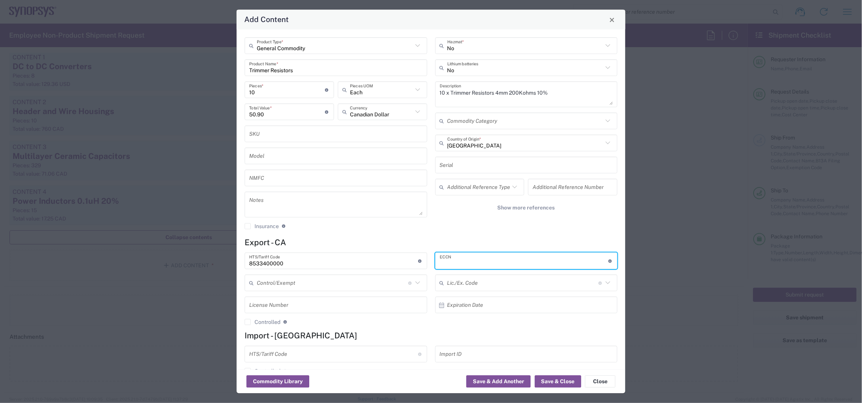
click at [464, 261] on input "text" at bounding box center [524, 261] width 169 height 13
type input "EAR99"
click at [564, 381] on button "Save & Close" at bounding box center [558, 382] width 46 height 12
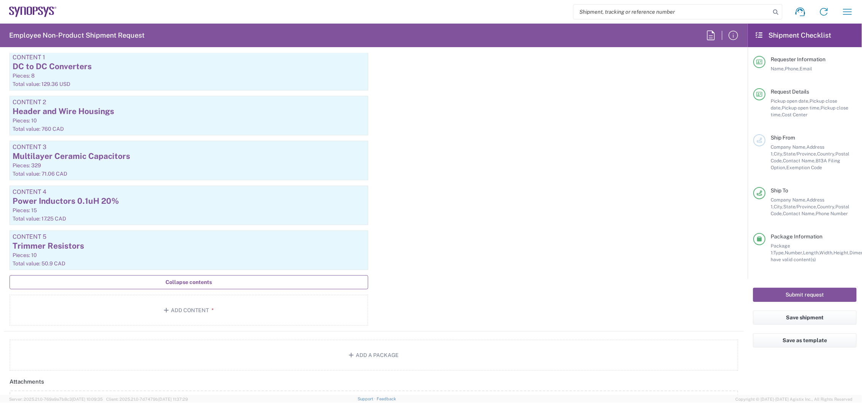
scroll to position [891, 0]
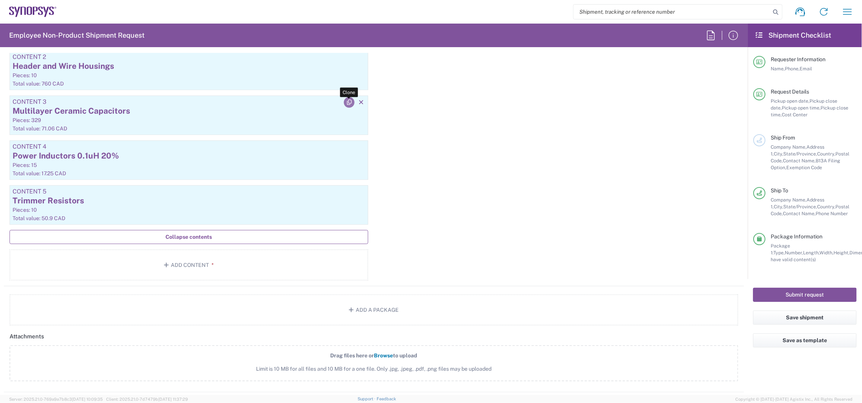
click at [347, 104] on icon "button" at bounding box center [349, 102] width 7 height 5
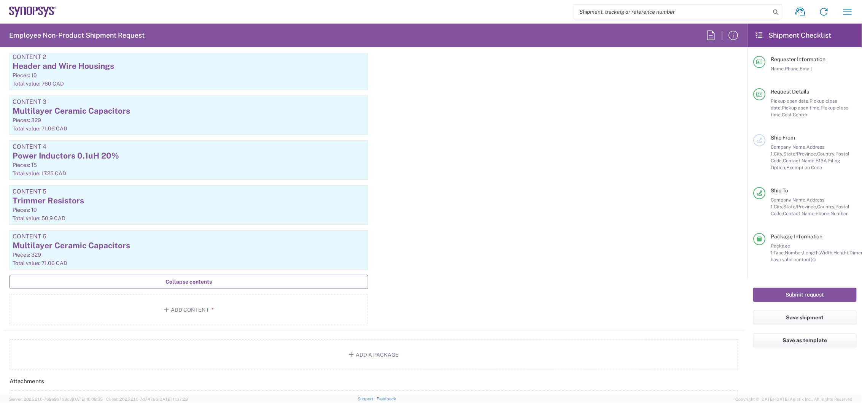
scroll to position [935, 0]
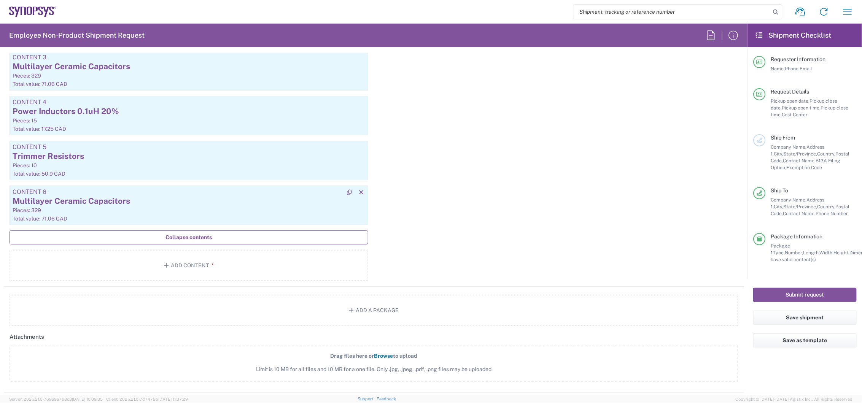
click at [155, 204] on div "Multilayer Ceramic Capacitors" at bounding box center [189, 201] width 353 height 11
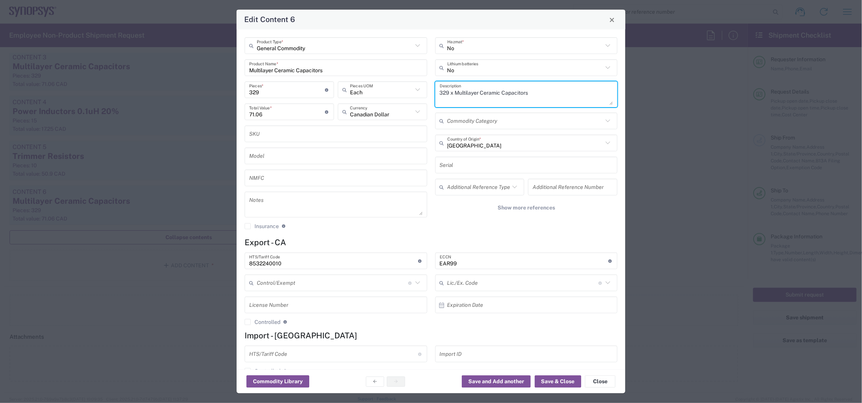
drag, startPoint x: 446, startPoint y: 92, endPoint x: 423, endPoint y: 92, distance: 23.2
click at [423, 92] on div "General Commodity Product Type * Multilayer Ceramic Capacitors Product Name * 3…" at bounding box center [431, 137] width 381 height 198
type textarea "100 x Multilayer Ceramic Capacitors"
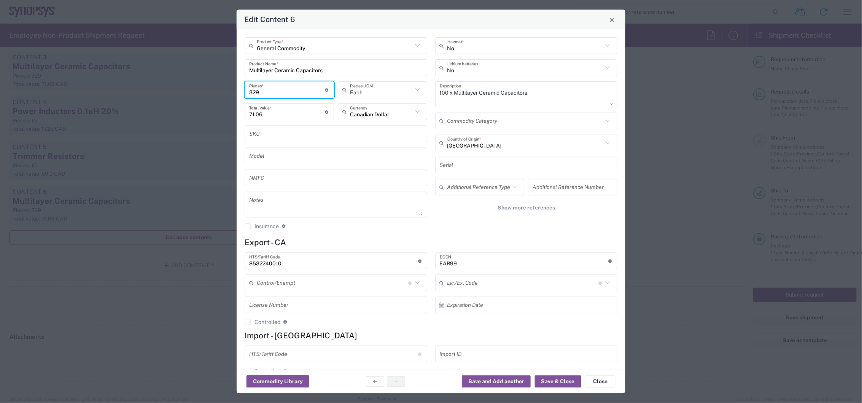
drag, startPoint x: 272, startPoint y: 90, endPoint x: 220, endPoint y: 83, distance: 53.0
click at [220, 83] on div "Edit Content 6 General Commodity Product Type * Multilayer Ceramic Capacitors P…" at bounding box center [431, 201] width 862 height 403
type input "1"
type input "0.22"
type input "10"
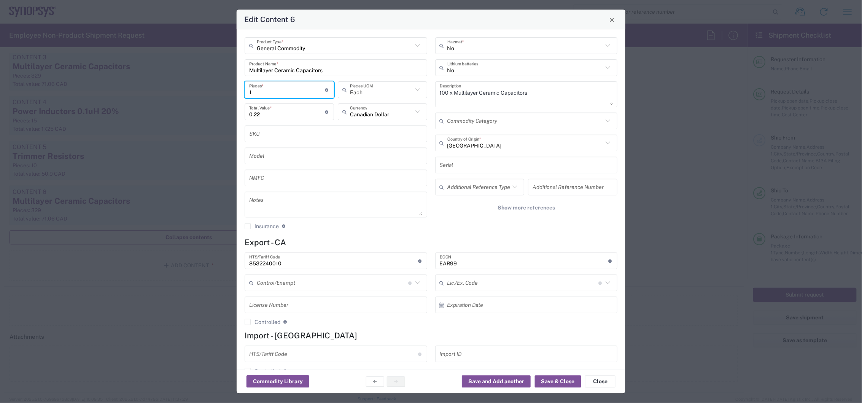
type input "2.2"
type input "100"
type input "22"
type input "100"
drag, startPoint x: 279, startPoint y: 115, endPoint x: 208, endPoint y: 105, distance: 71.0
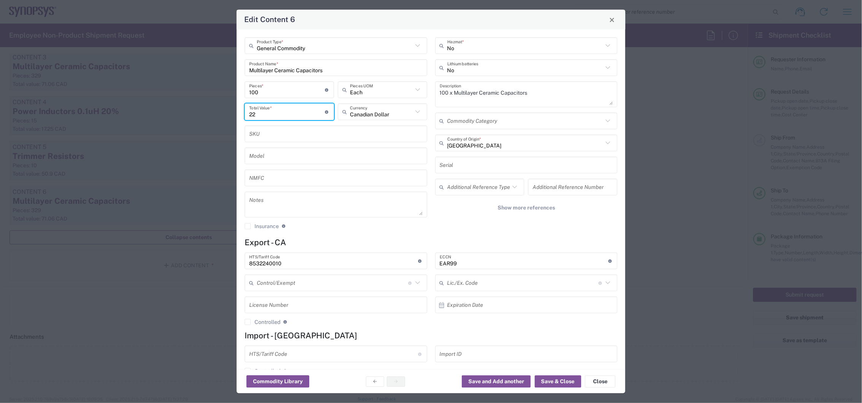
click at [208, 105] on div "Edit Content 6 General Commodity Product Type * Multilayer Ceramic Capacitors P…" at bounding box center [431, 201] width 862 height 403
type input "86.50"
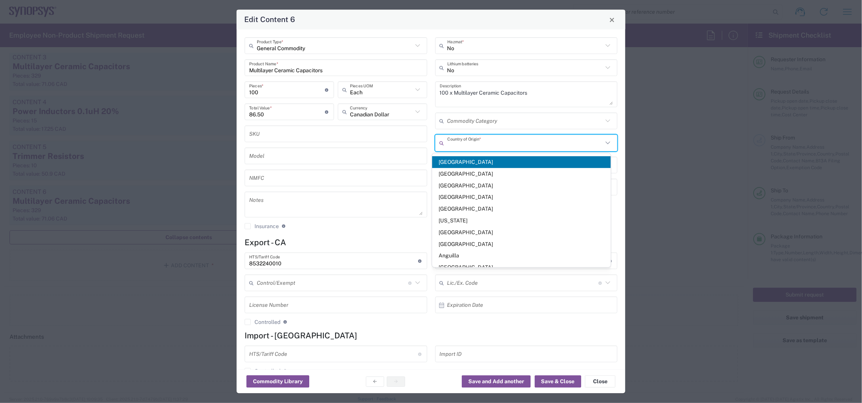
drag, startPoint x: 474, startPoint y: 146, endPoint x: 441, endPoint y: 140, distance: 33.7
click at [440, 140] on div "Country of Origin *" at bounding box center [526, 143] width 183 height 17
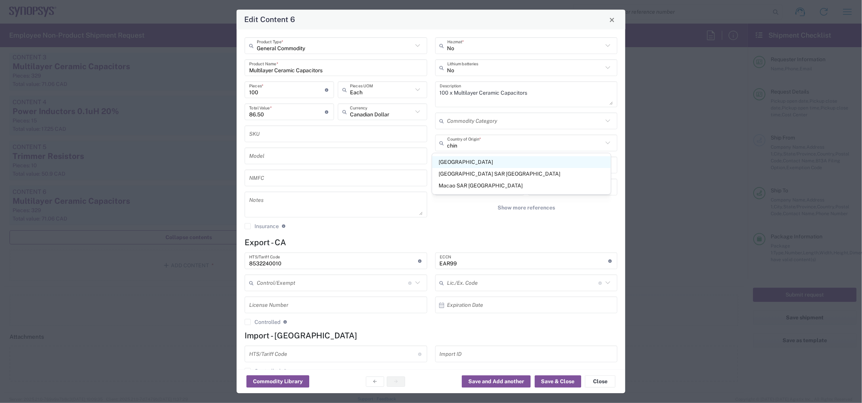
click at [450, 160] on span "[GEOGRAPHIC_DATA]" at bounding box center [521, 162] width 178 height 12
type input "[GEOGRAPHIC_DATA]"
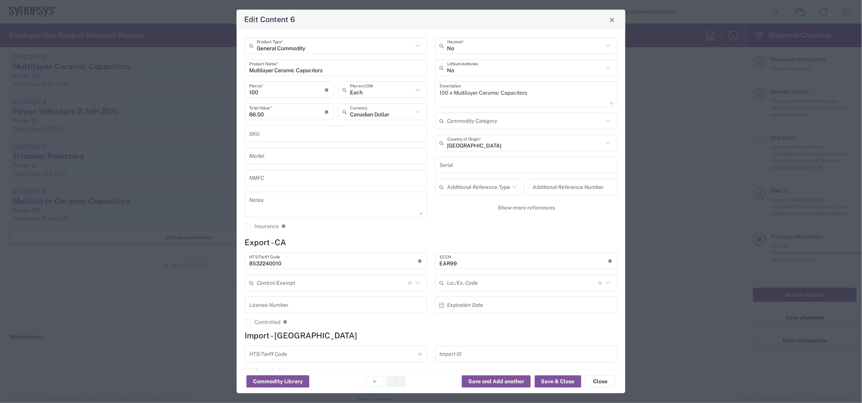
click at [335, 70] on input "Multilayer Ceramic Capacitors" at bounding box center [336, 67] width 174 height 13
click at [530, 101] on textarea "100 x Multilayer Ceramic Capacitors" at bounding box center [527, 94] width 174 height 21
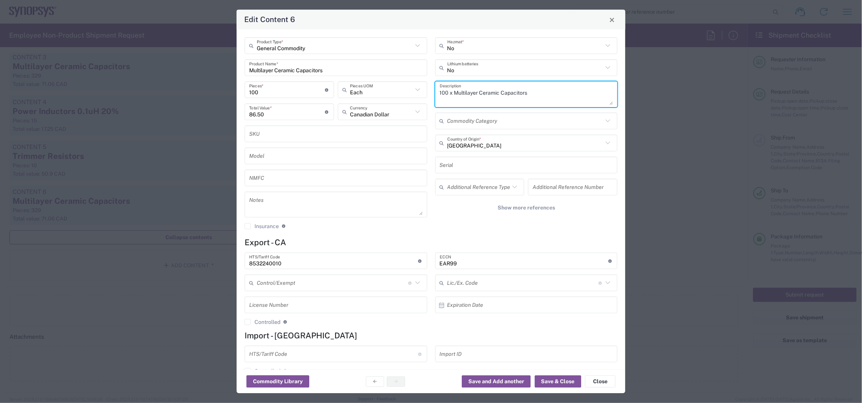
paste textarea "Murata Electronics 47 uF 16 VDC 20% 121"
type textarea "100 x Multilayer Ceramic Capacitors Murata Electronics 47 uF 16 VDC 20% 121"
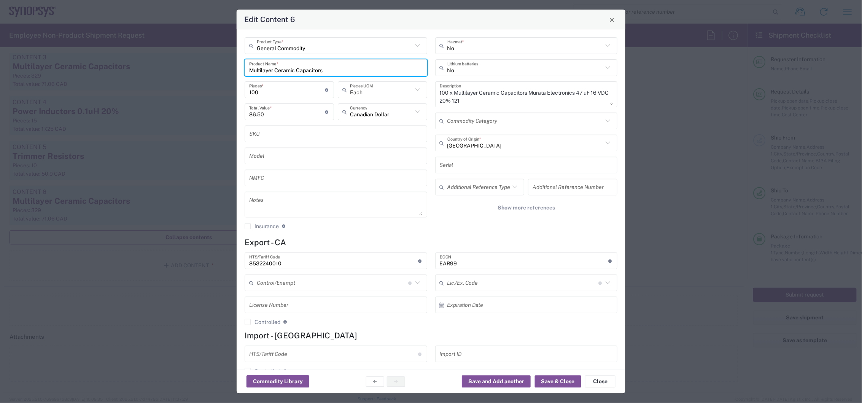
click at [347, 72] on input "Multilayer Ceramic Capacitors" at bounding box center [336, 67] width 174 height 13
paste input "Murata Electronics 47 uF 16 VDC 20% 121"
type input "Multilayer Ceramic Capacitors Murata Electronics 47 uF 16 VDC 20% 121"
click at [561, 381] on button "Save & Close" at bounding box center [558, 382] width 46 height 12
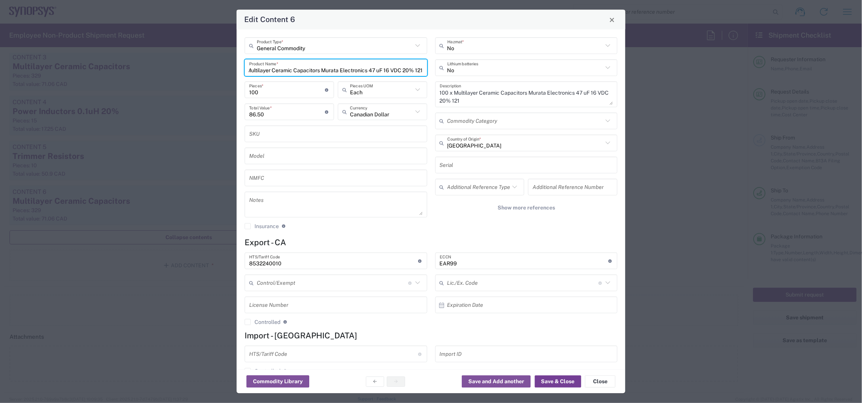
scroll to position [0, 0]
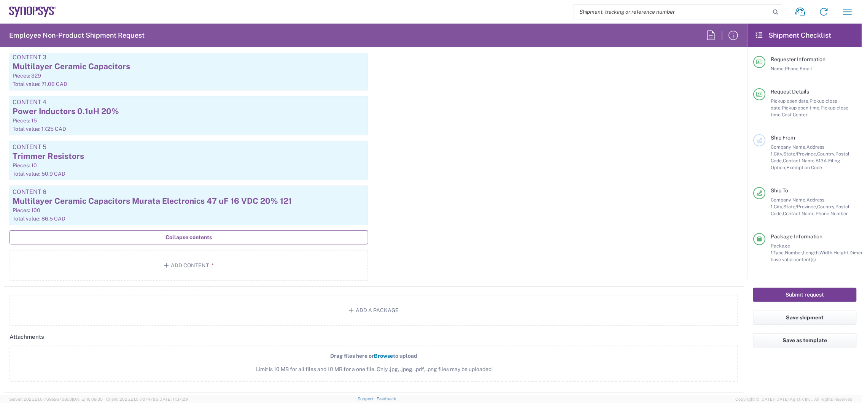
click at [809, 292] on button "Submit request" at bounding box center [805, 295] width 104 height 14
click at [798, 154] on span "State/Province," at bounding box center [801, 154] width 34 height 6
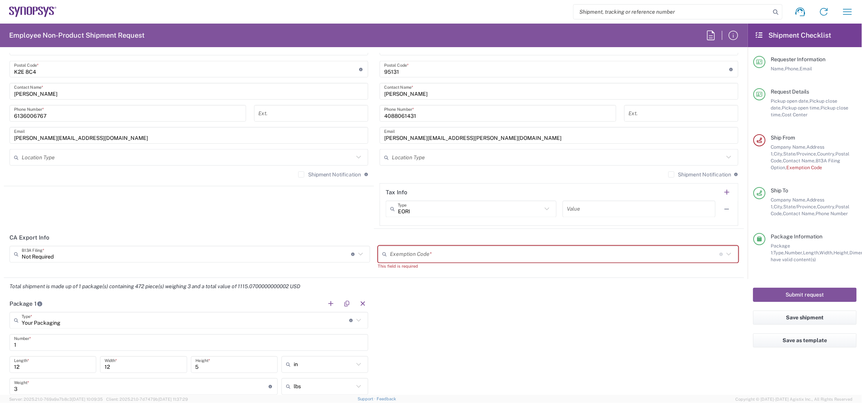
scroll to position [507, 0]
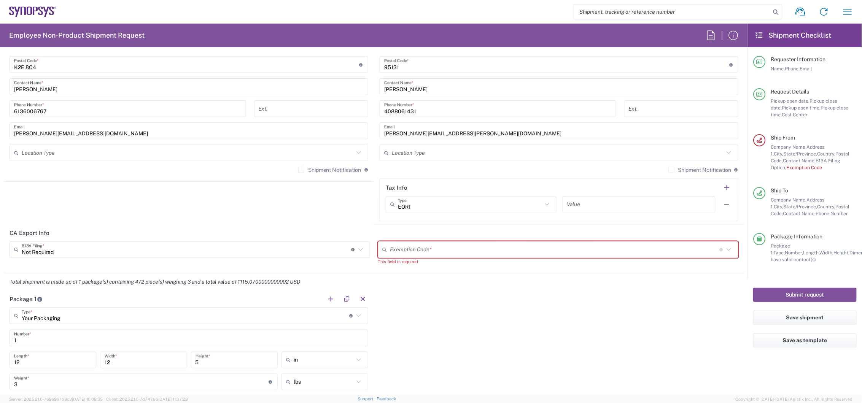
click at [432, 247] on input "text" at bounding box center [555, 250] width 330 height 13
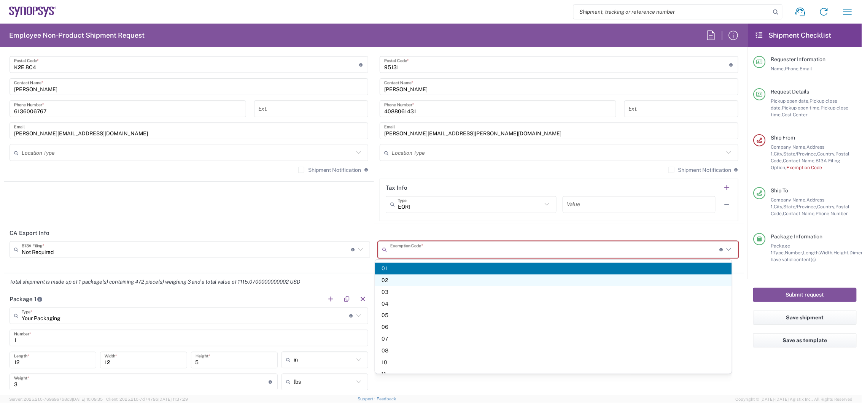
click at [421, 283] on span "02" at bounding box center [553, 281] width 357 height 12
type input "02"
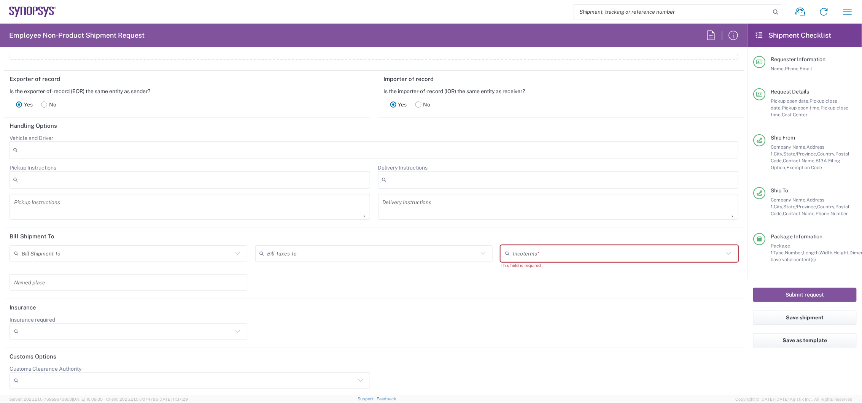
scroll to position [1258, 0]
click at [542, 255] on input "text" at bounding box center [618, 253] width 211 height 13
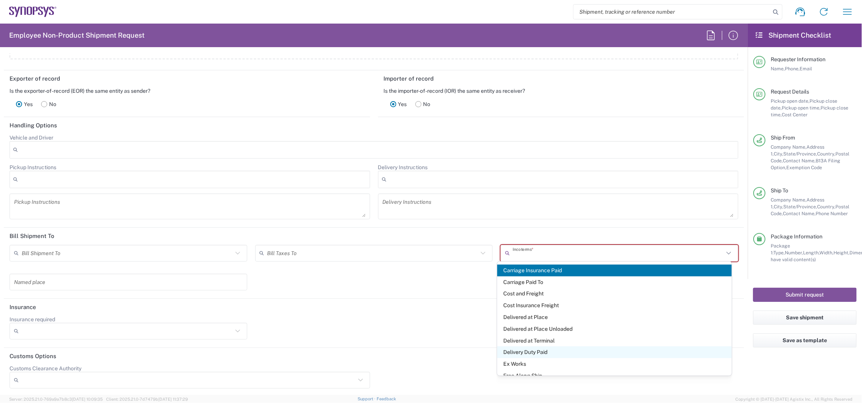
click at [533, 351] on span "Delivery Duty Paid" at bounding box center [614, 353] width 235 height 12
type input "Sender/Shipper"
type input "Delivery Duty Paid"
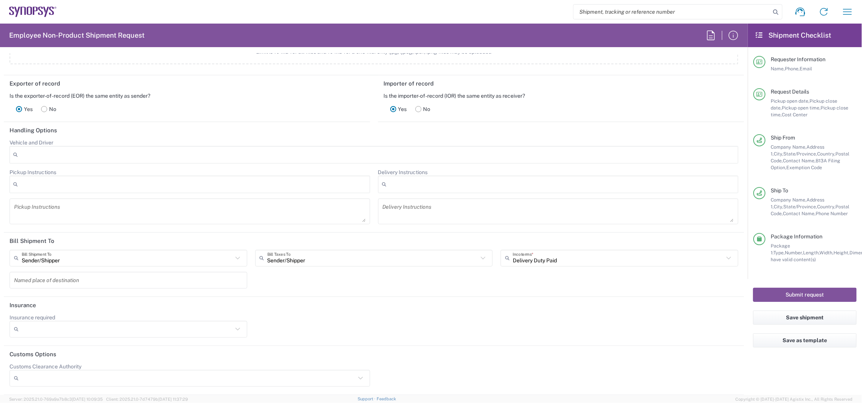
scroll to position [1251, 0]
click at [809, 293] on button "Submit request" at bounding box center [805, 295] width 104 height 14
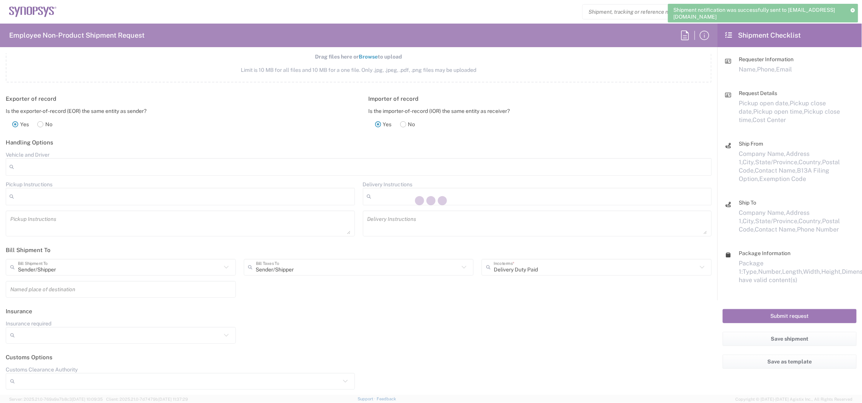
scroll to position [1214, 0]
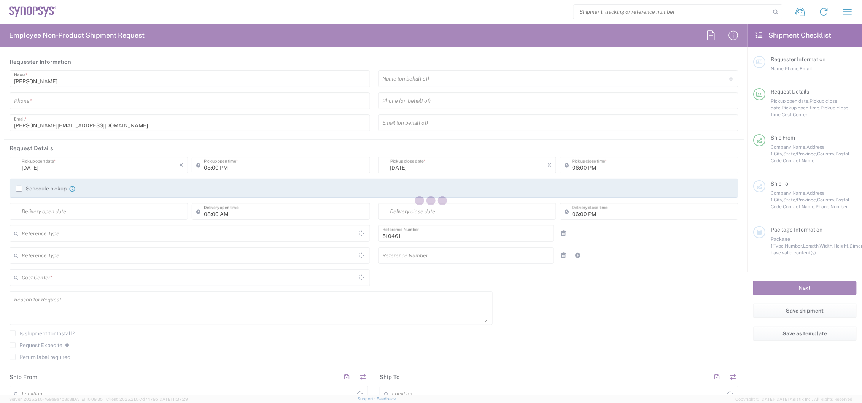
type input "Department"
type input "[GEOGRAPHIC_DATA]"
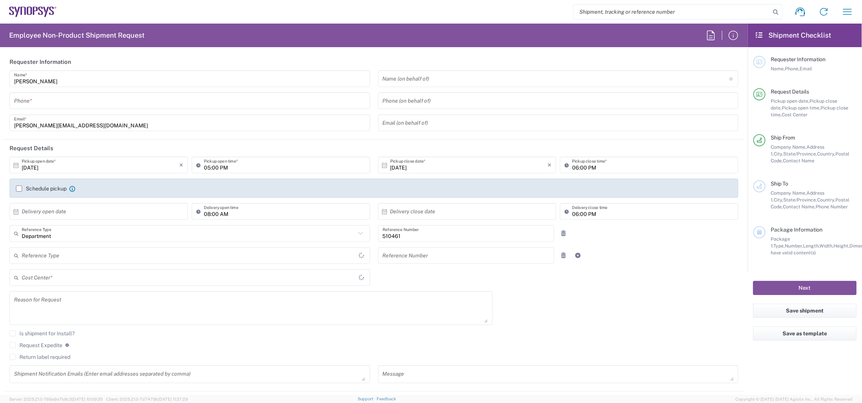
type input "CA02, SG, MSIP2, R&D 510461"
type input "Delivered at Place"
type input "[GEOGRAPHIC_DATA]"
click at [851, 9] on icon "button" at bounding box center [848, 12] width 9 height 6
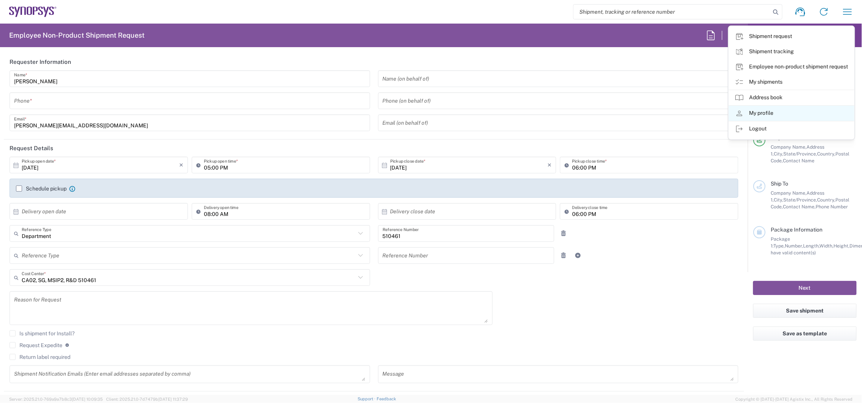
type input "Nepean CA09"
click at [734, 83] on link "My shipments" at bounding box center [792, 82] width 126 height 15
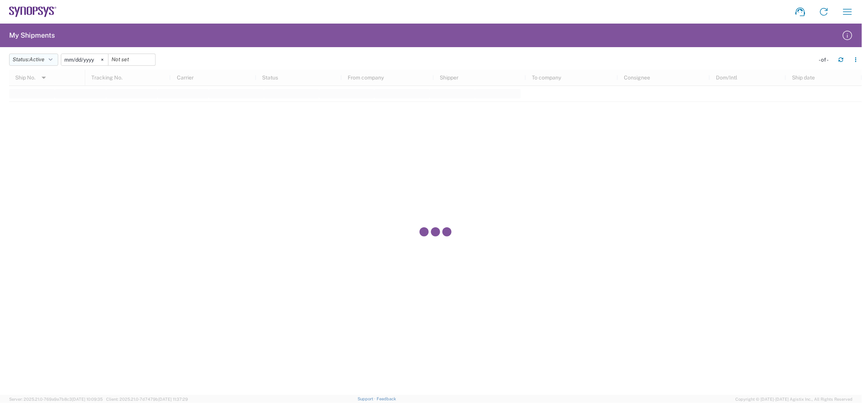
click at [55, 59] on button "Status: Active" at bounding box center [33, 60] width 49 height 12
click at [103, 60] on icon at bounding box center [102, 60] width 2 height 2
click at [56, 62] on button "Status: Active" at bounding box center [33, 60] width 49 height 12
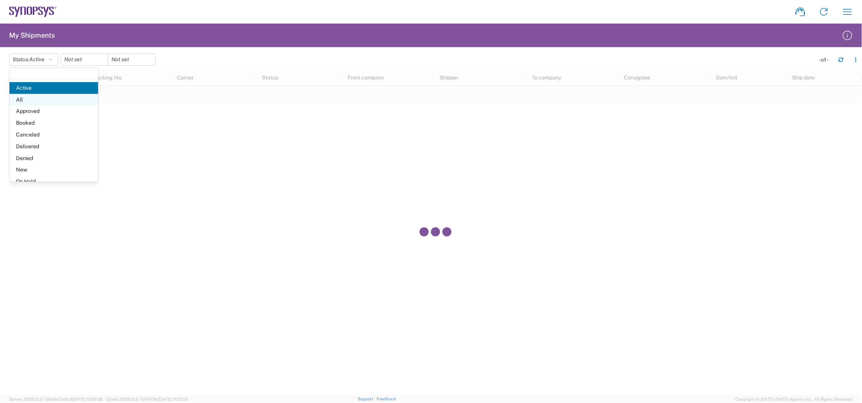
click at [53, 100] on span "All" at bounding box center [54, 100] width 89 height 12
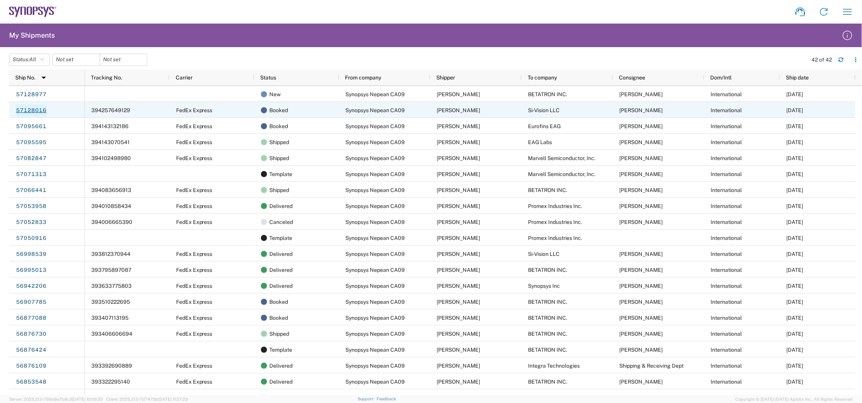
click at [42, 110] on link "57128016" at bounding box center [31, 111] width 31 height 12
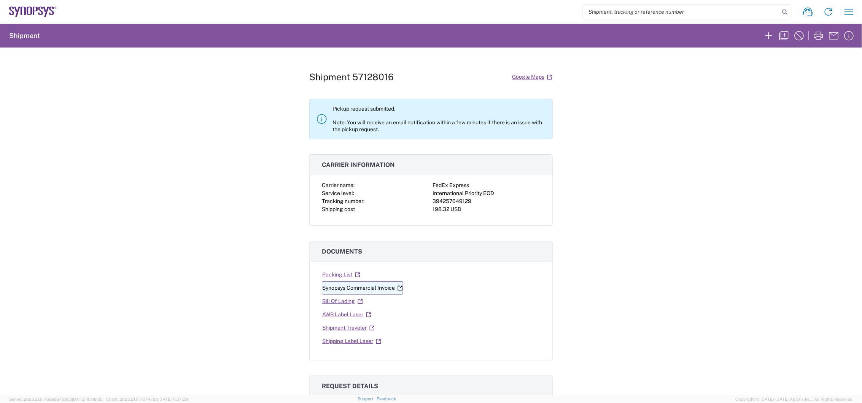
click at [372, 288] on link "Synopsys Commercial Invoice" at bounding box center [362, 288] width 81 height 13
click at [346, 341] on link "Shipping Label Laser" at bounding box center [352, 341] width 60 height 13
